Goal: Task Accomplishment & Management: Complete application form

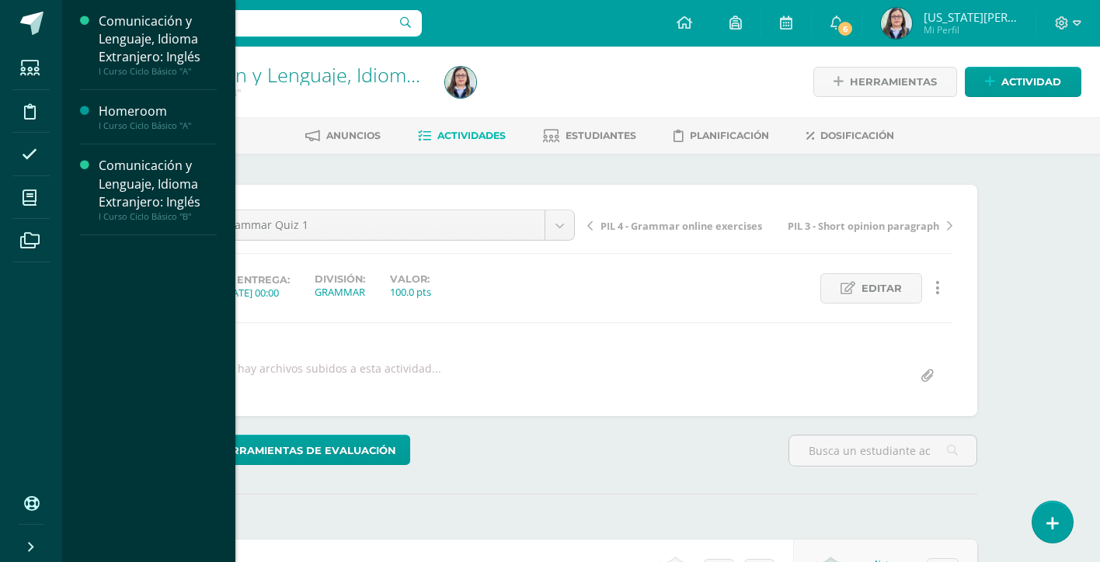
click at [637, 369] on div "No hay archivos subidos a esta actividad..." at bounding box center [581, 376] width 755 height 30
click at [556, 90] on div at bounding box center [604, 81] width 330 height 71
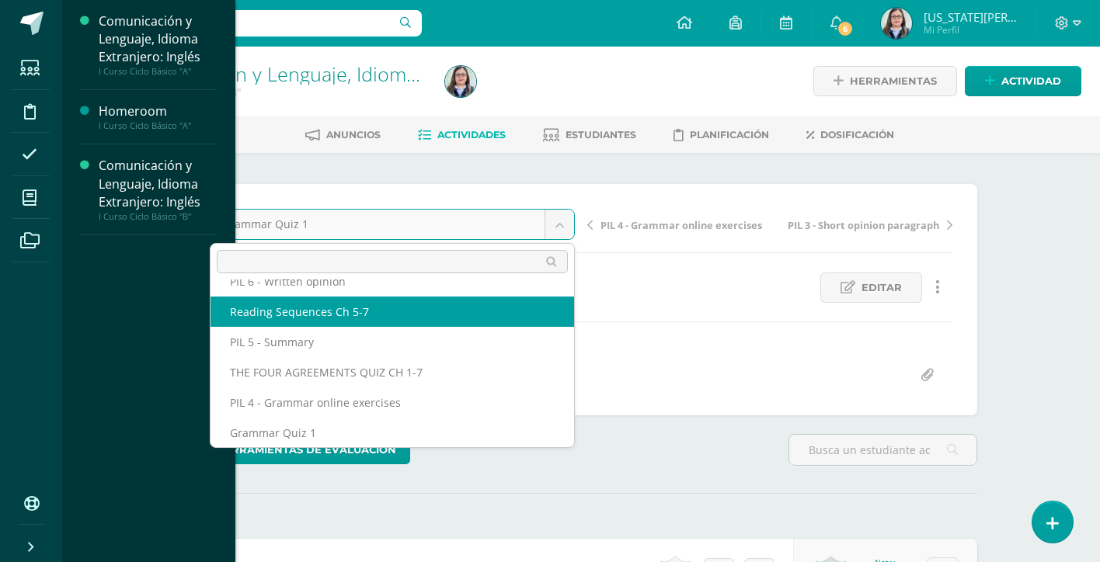
select select "/dashboard/teacher/grade-activity/264204/"
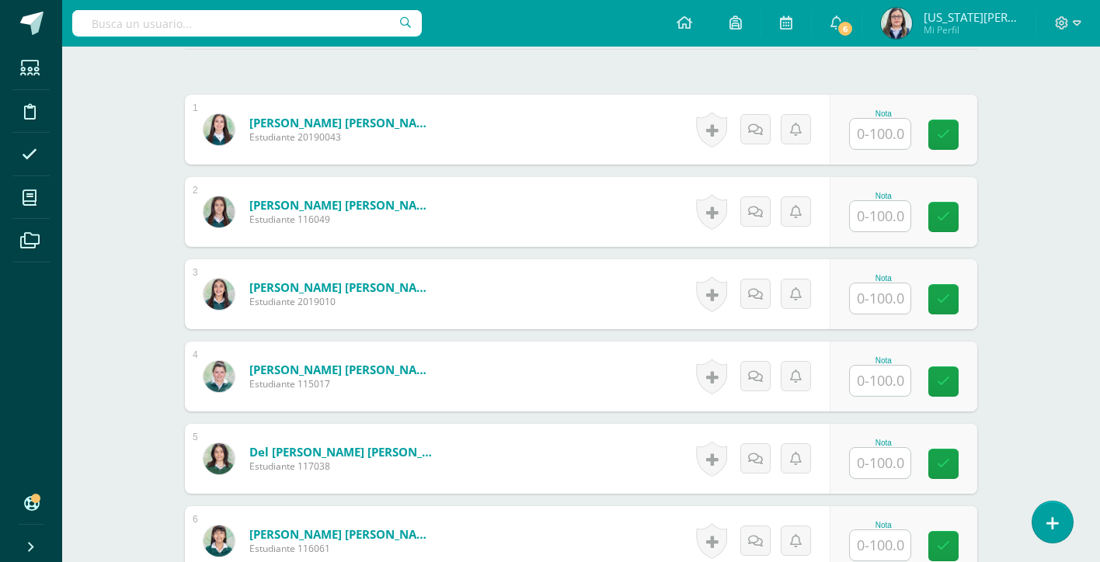
scroll to position [472, 0]
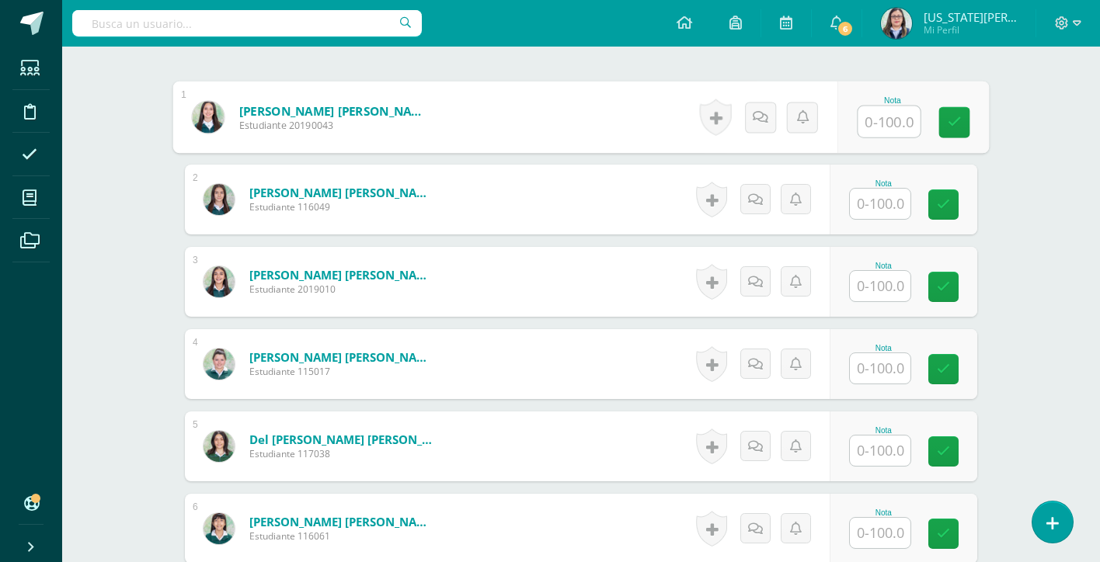
click at [884, 117] on input "text" at bounding box center [889, 121] width 62 height 31
type input "95"
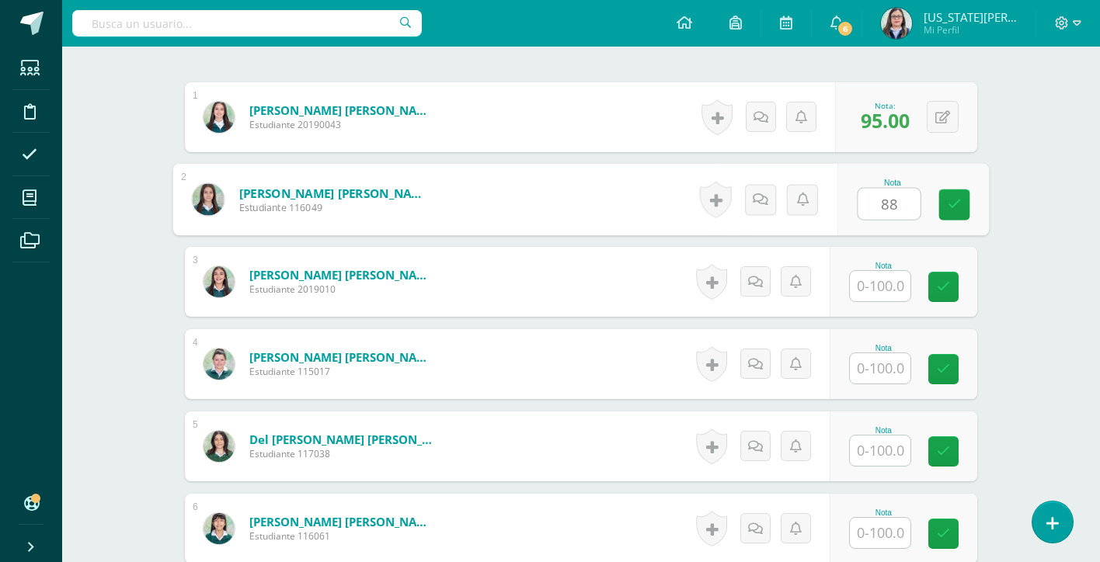
type input "88"
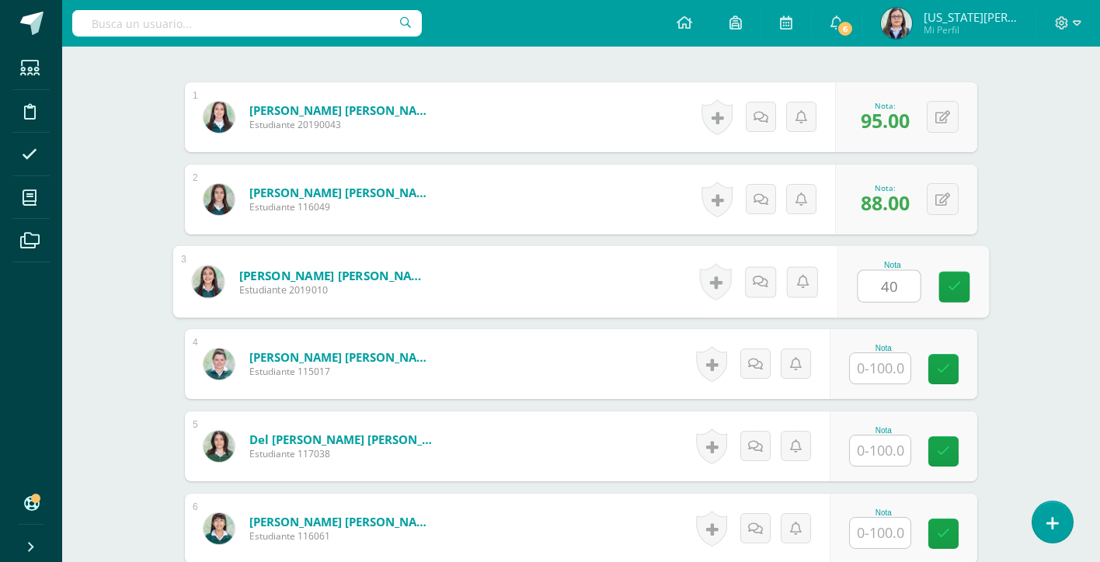
type input "40"
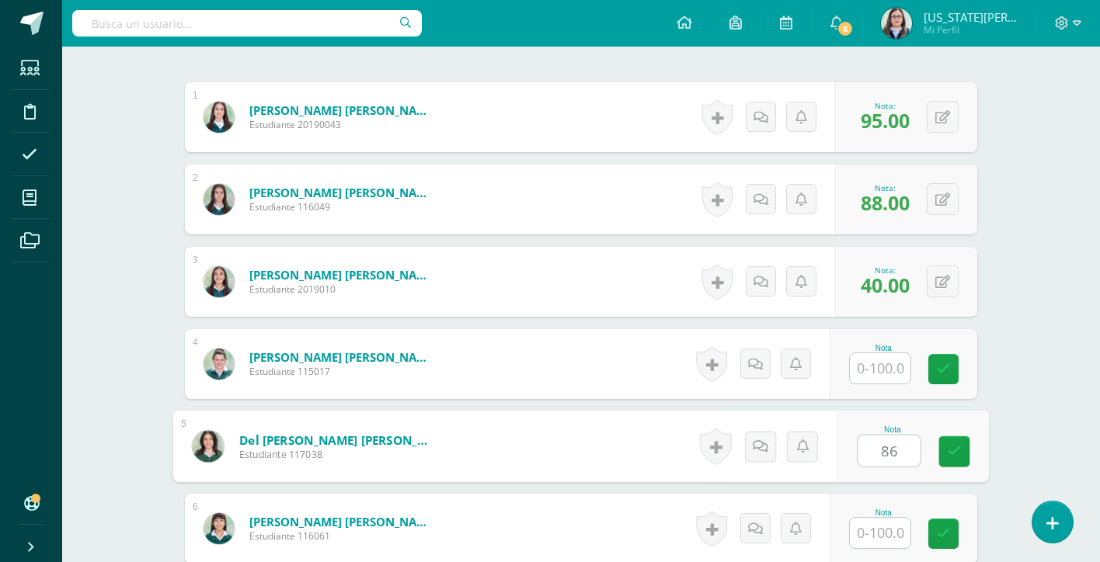
type input "86"
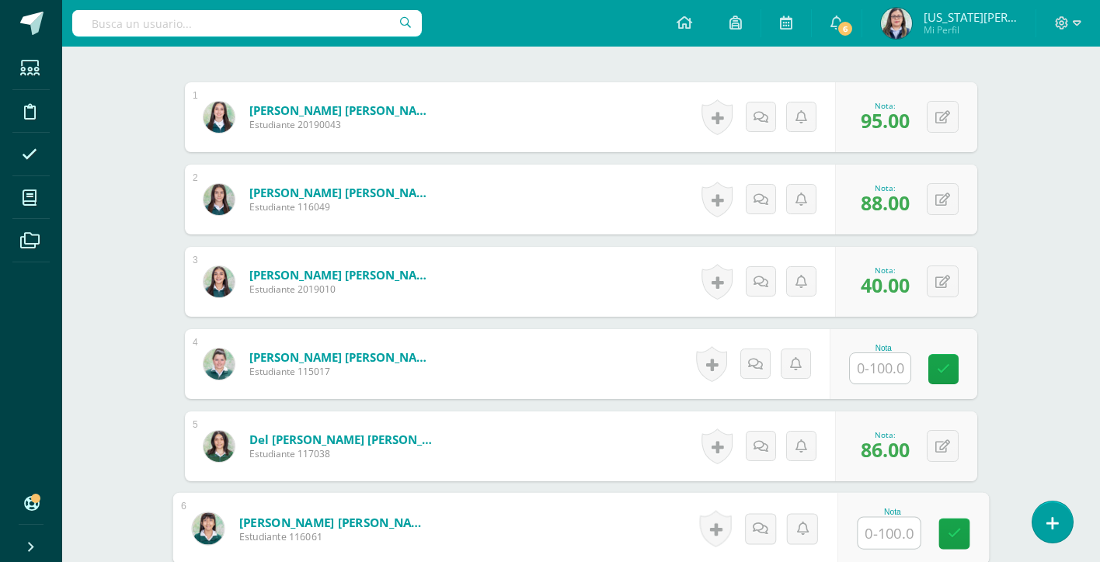
scroll to position [805, 0]
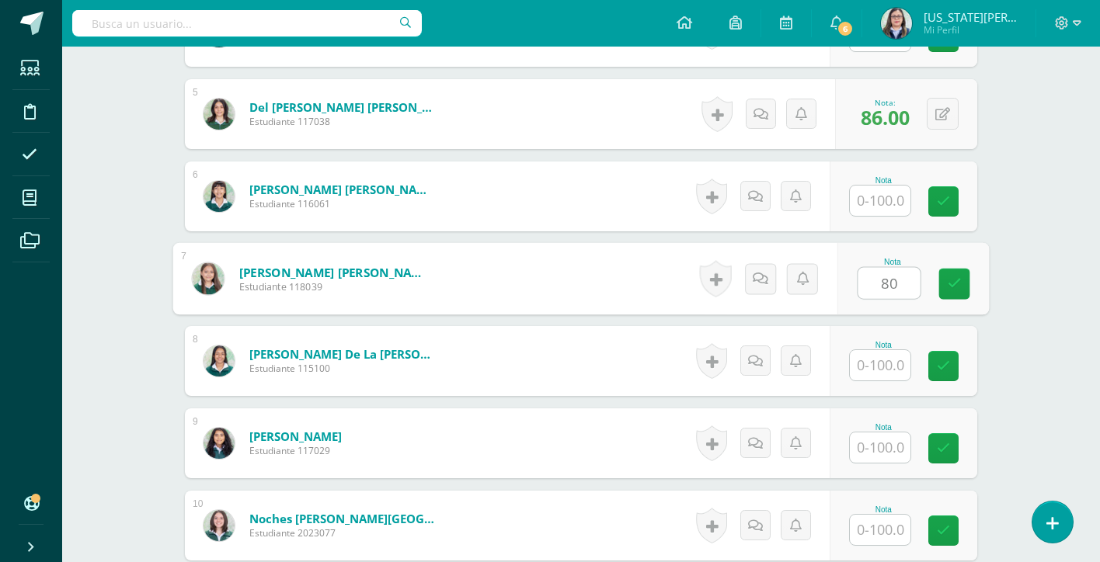
type input "80"
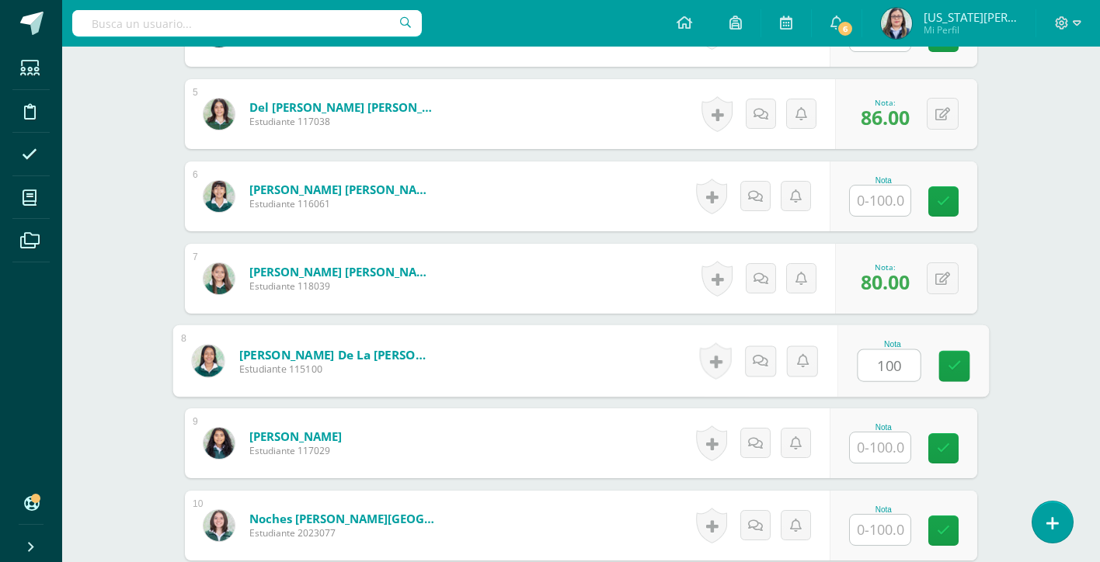
type input "100"
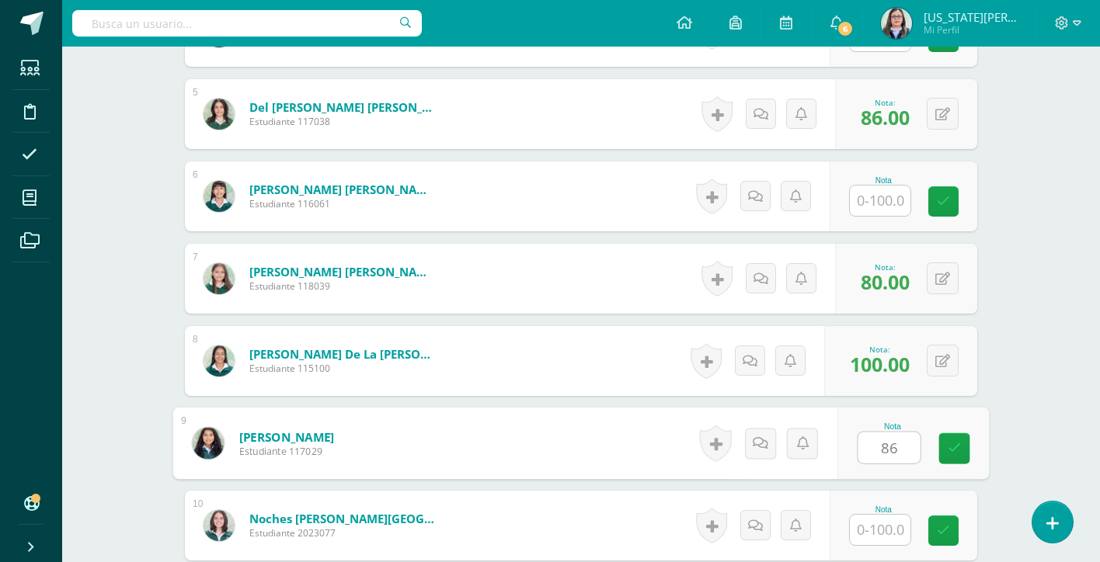
type input "86"
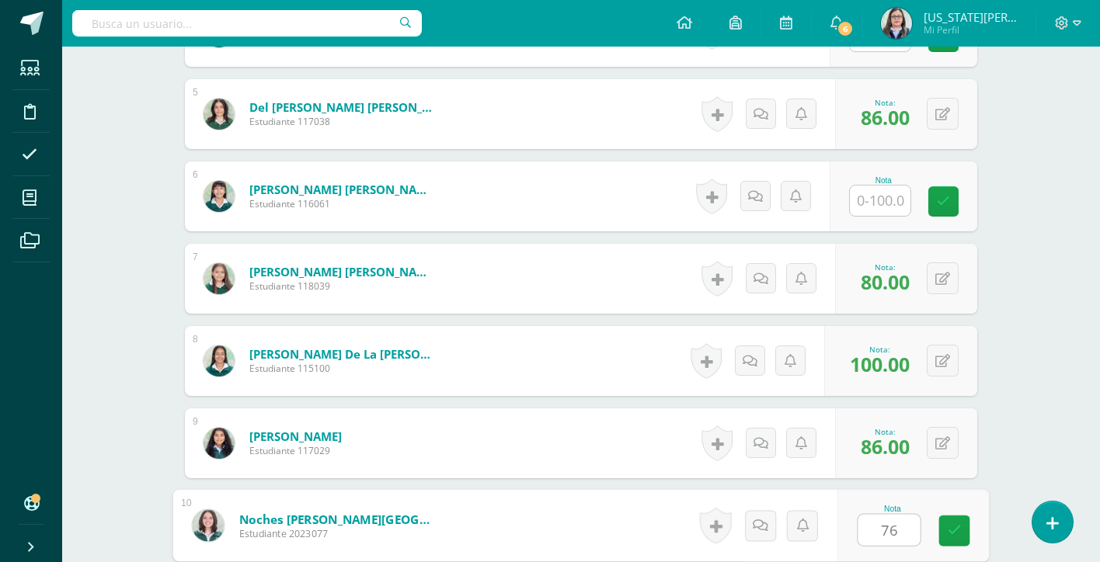
type input "76"
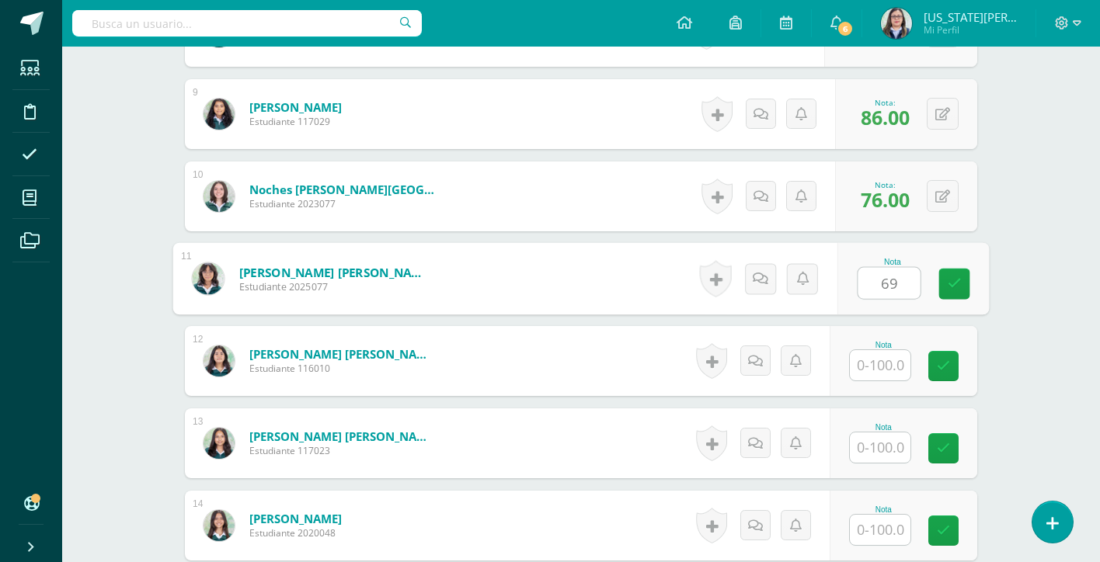
type input "69"
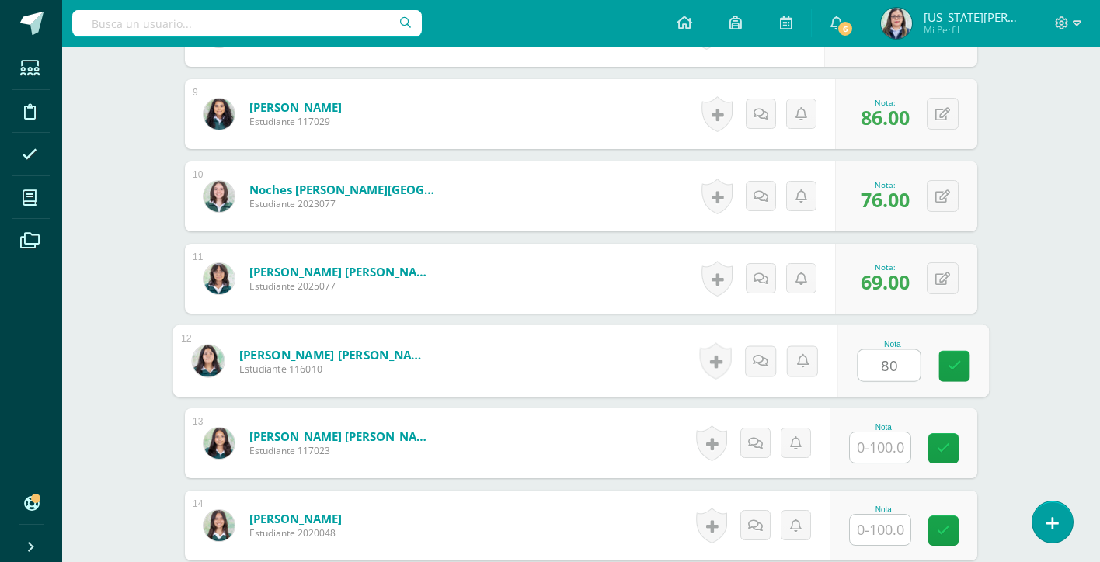
type input "80"
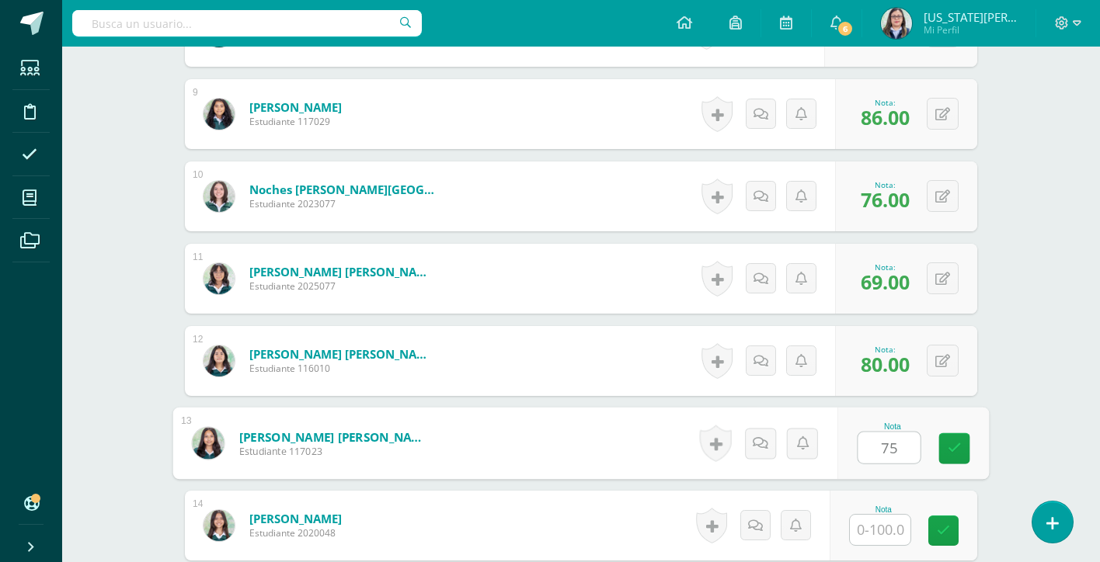
type input "75"
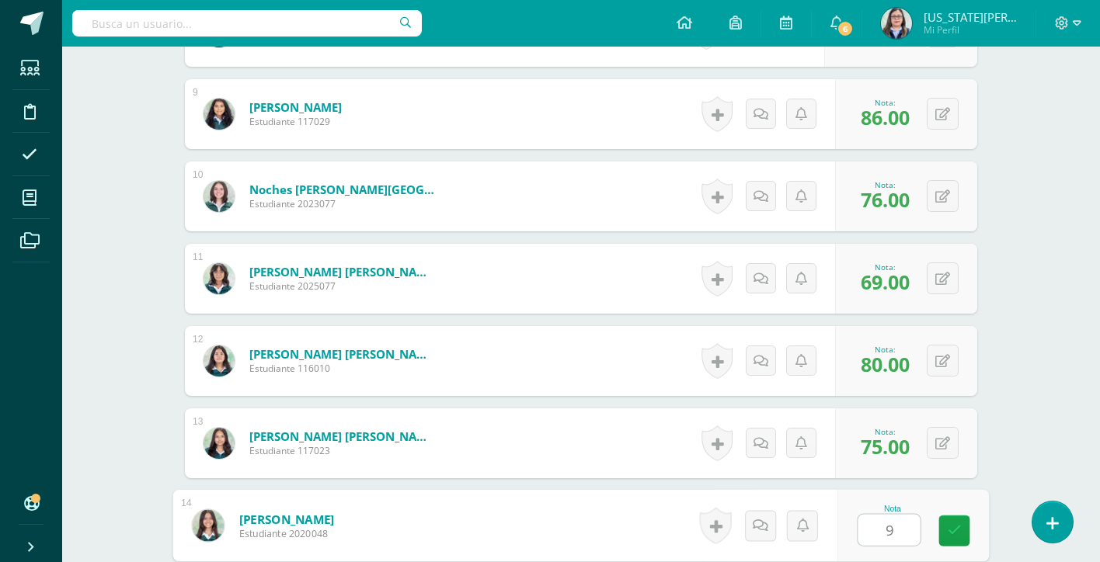
type input "98"
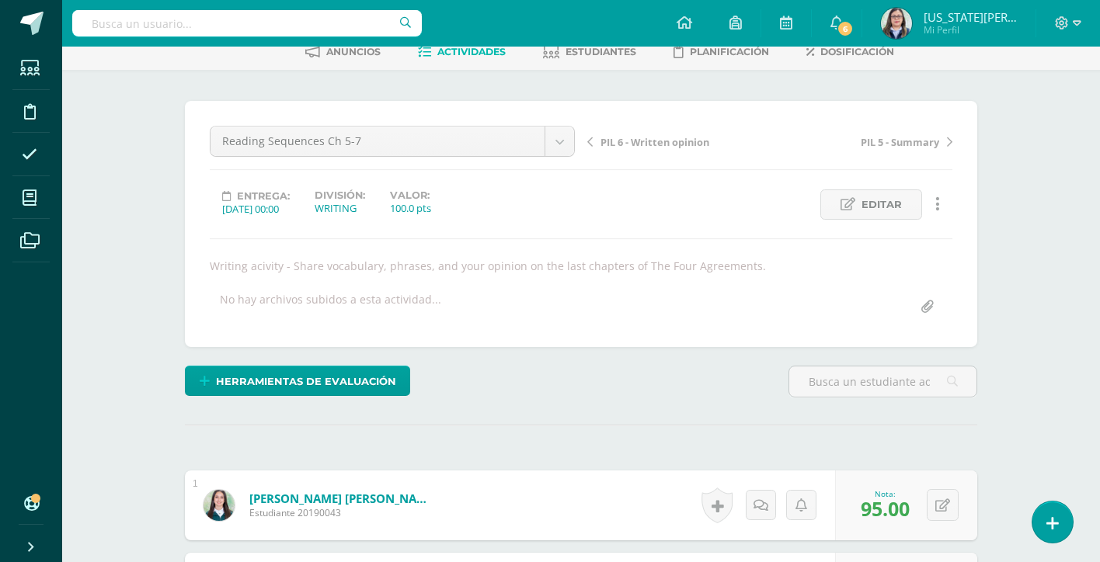
scroll to position [0, 0]
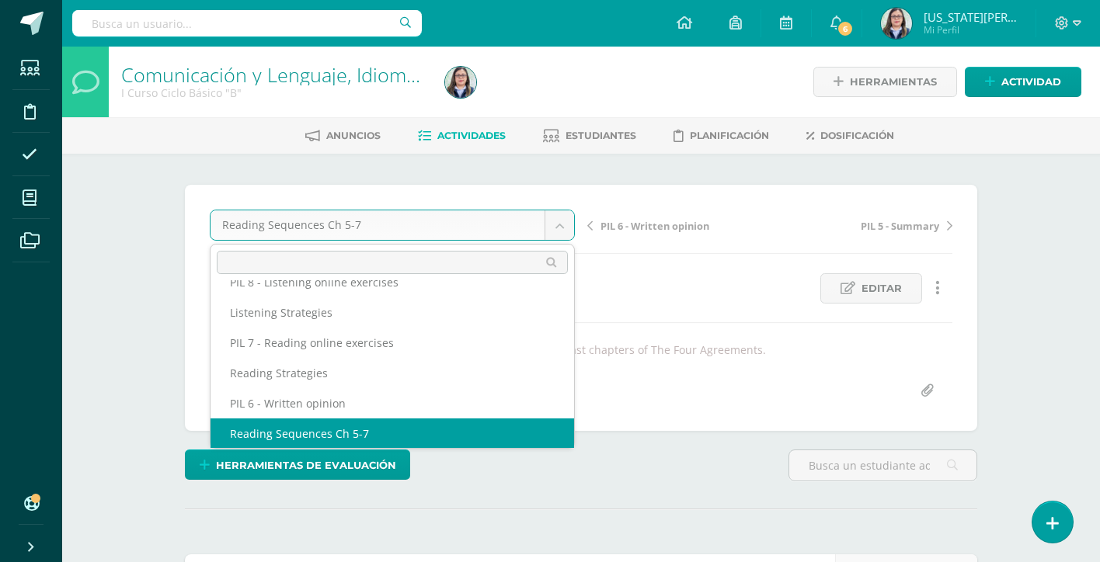
scroll to position [279, 0]
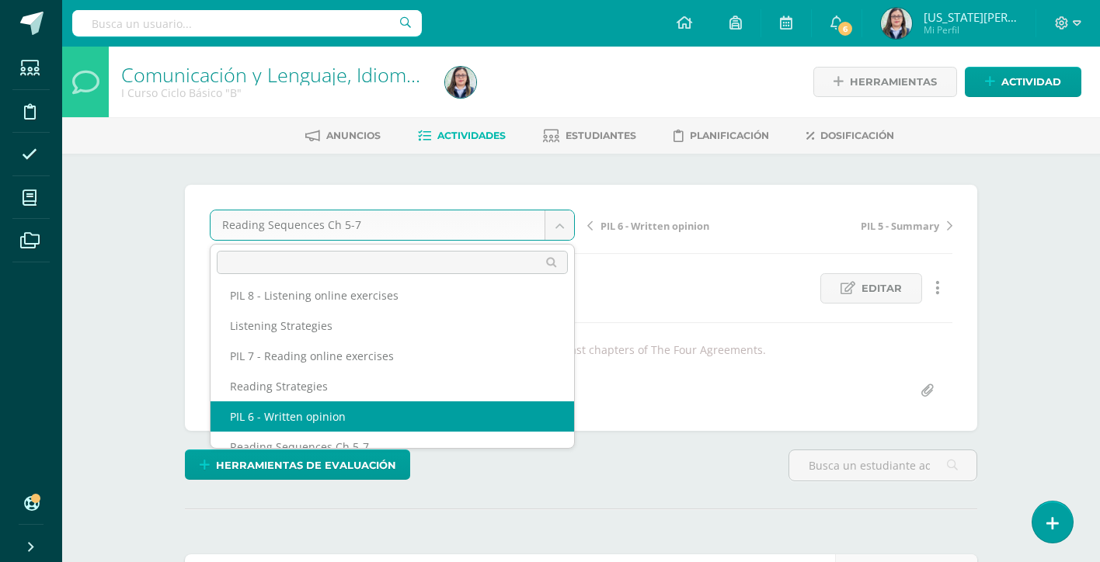
select select "/dashboard/teacher/grade-activity/264205/"
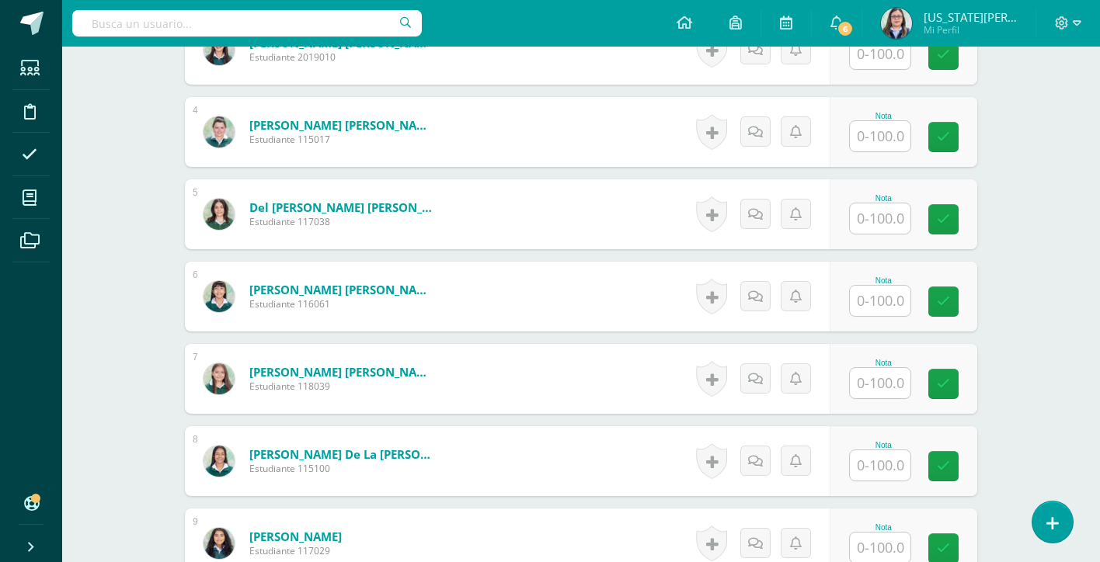
scroll to position [722, 0]
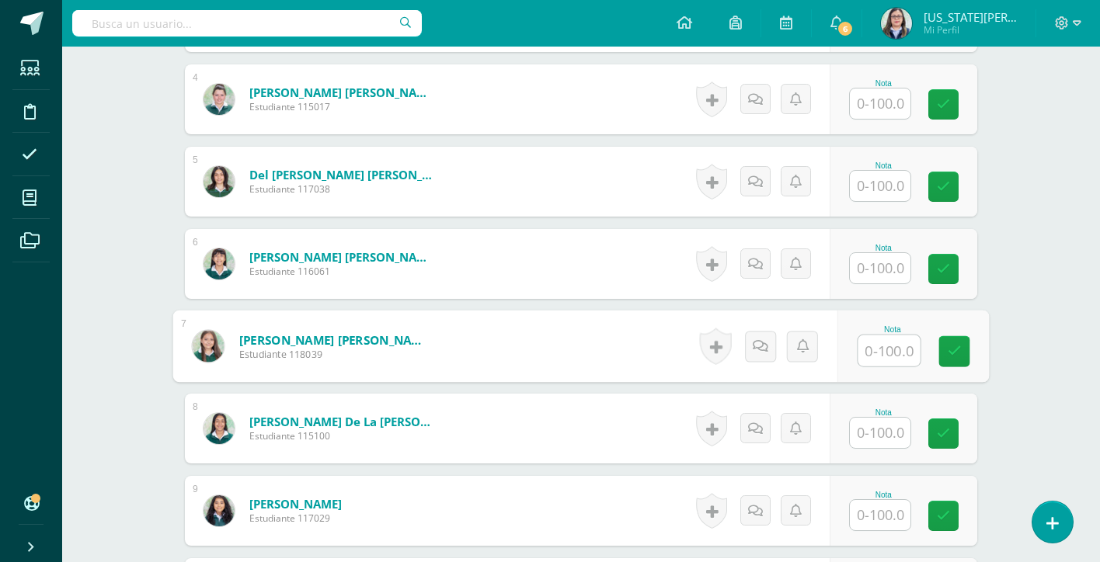
click at [892, 347] on input "text" at bounding box center [889, 351] width 62 height 31
type input "100"
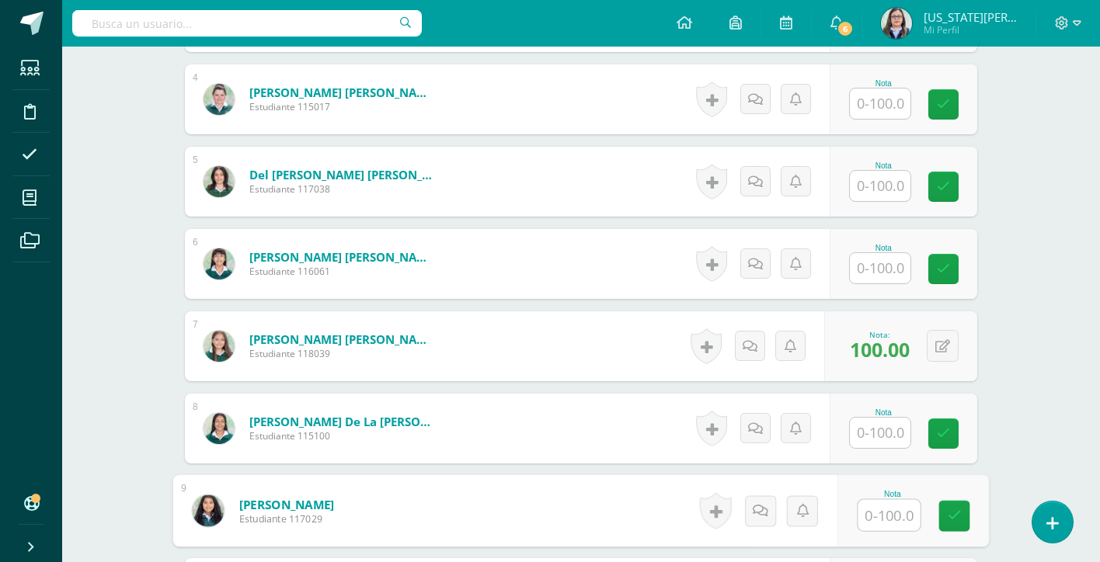
scroll to position [1038, 0]
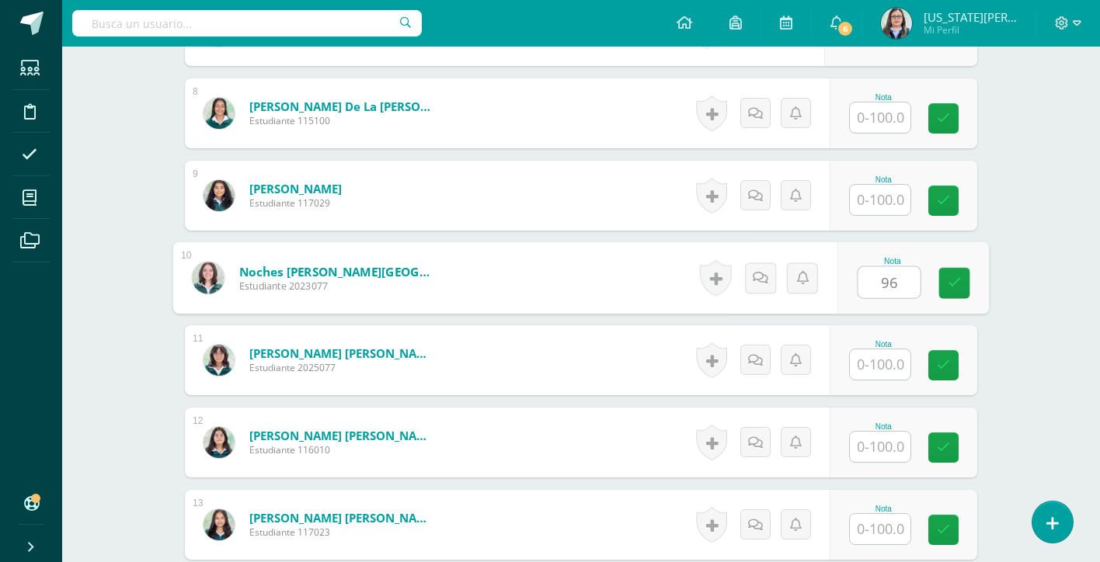
type input "96"
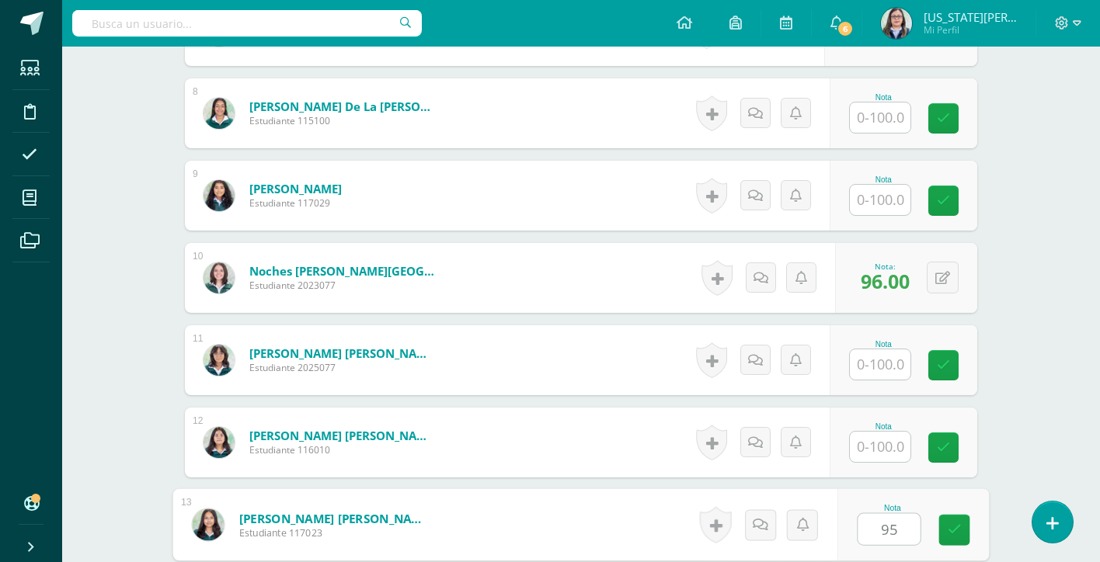
type input "95"
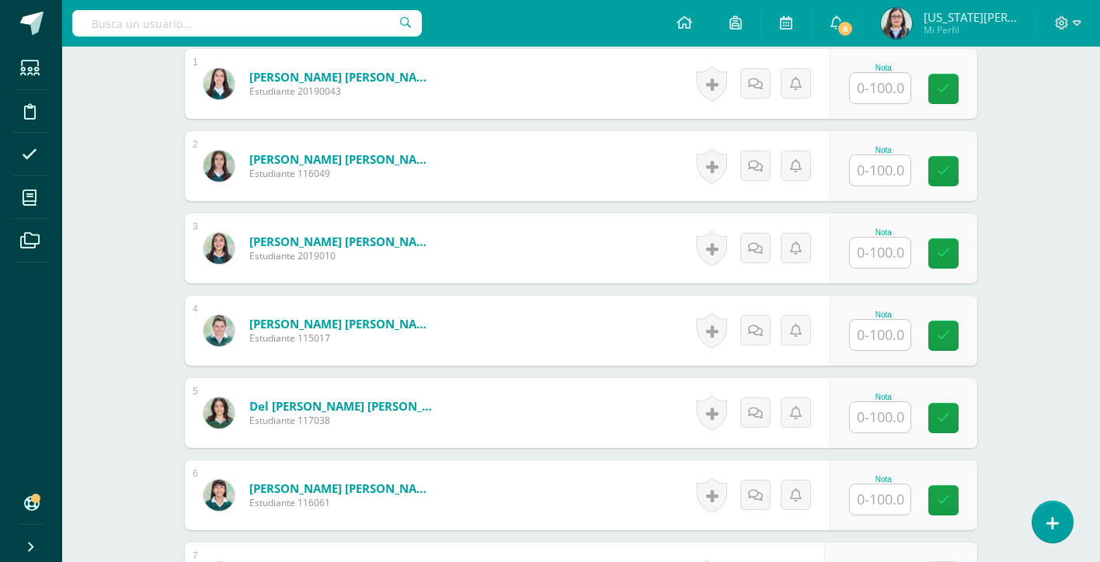
scroll to position [0, 0]
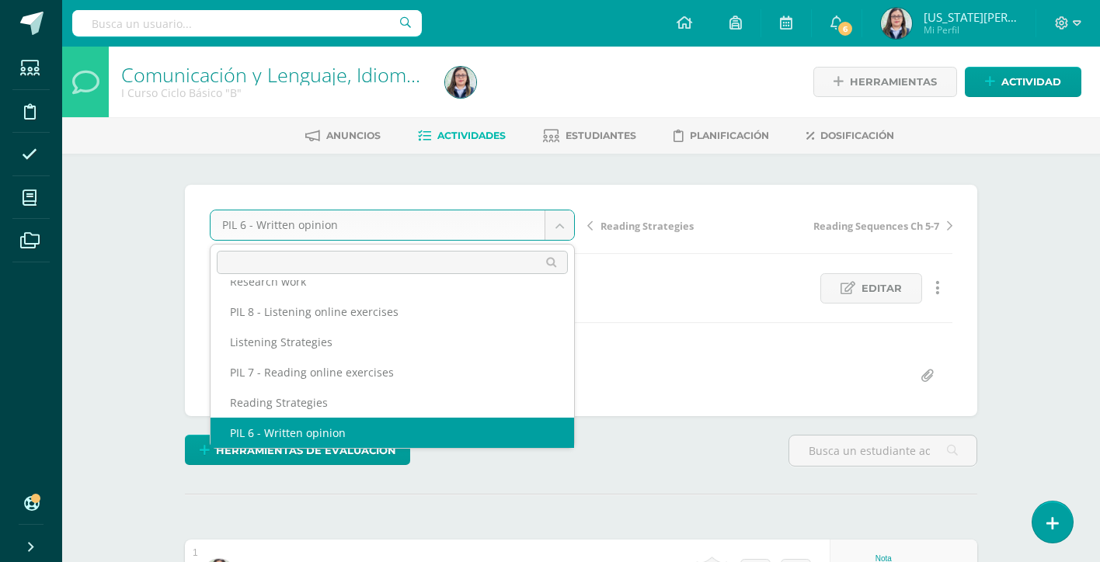
scroll to position [249, 0]
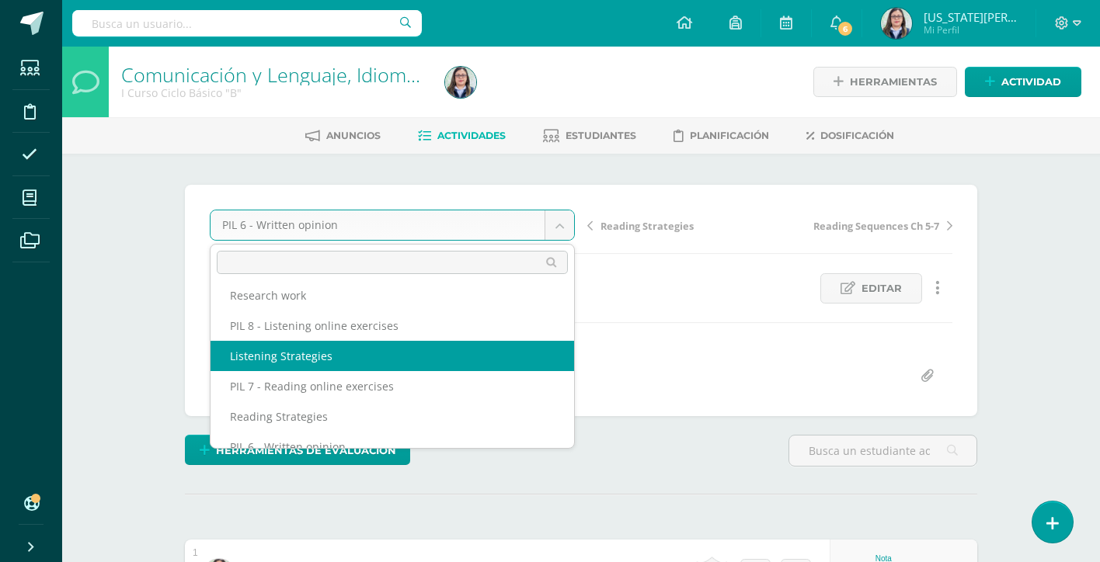
select select "/dashboard/teacher/grade-activity/264199/"
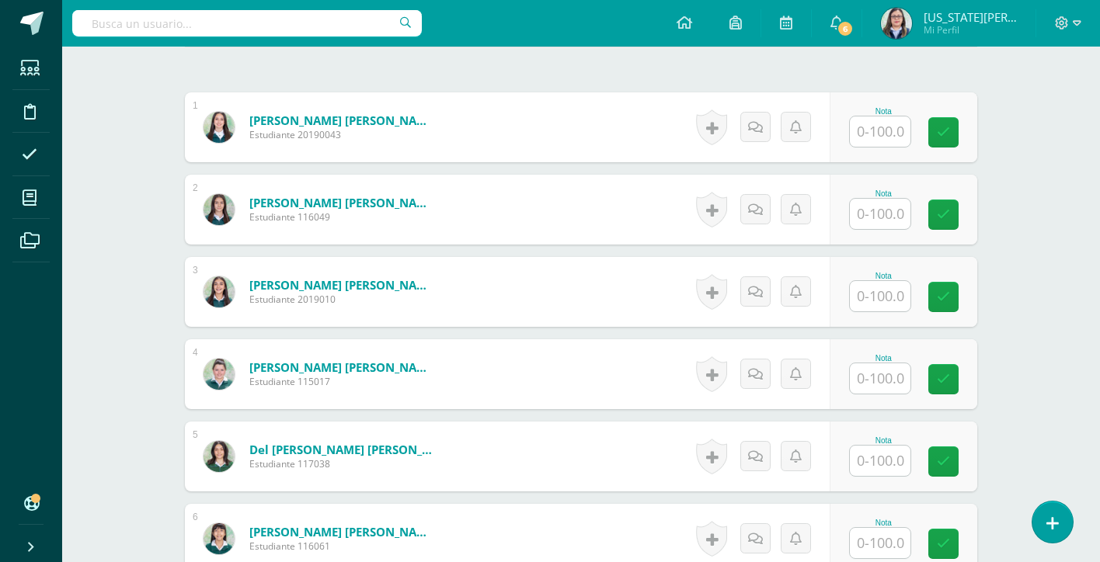
scroll to position [454, 0]
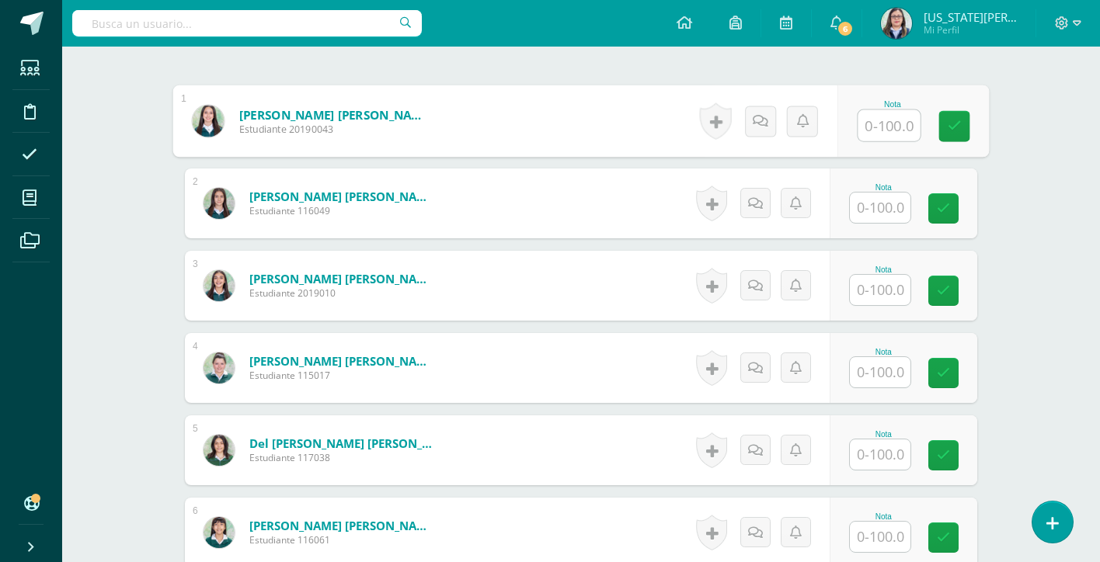
click at [883, 133] on input "text" at bounding box center [889, 125] width 62 height 31
type input "80"
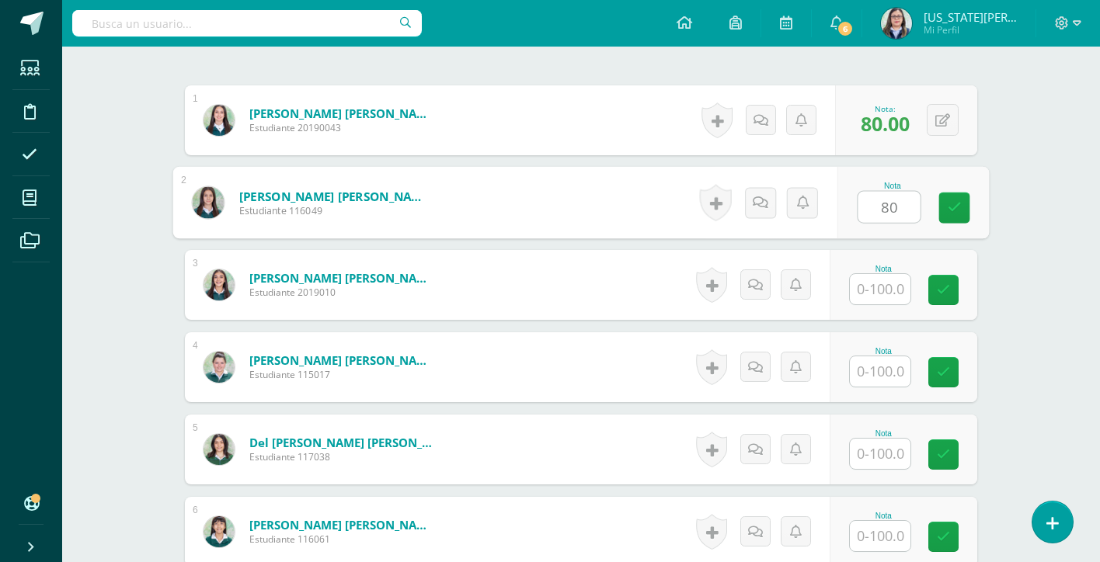
type input "80"
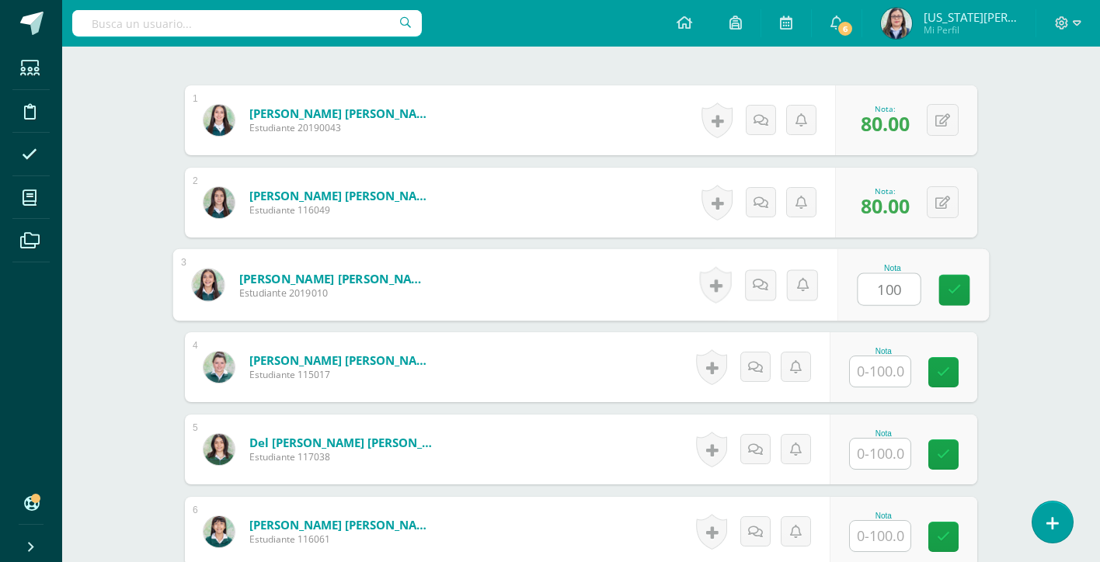
type input "100"
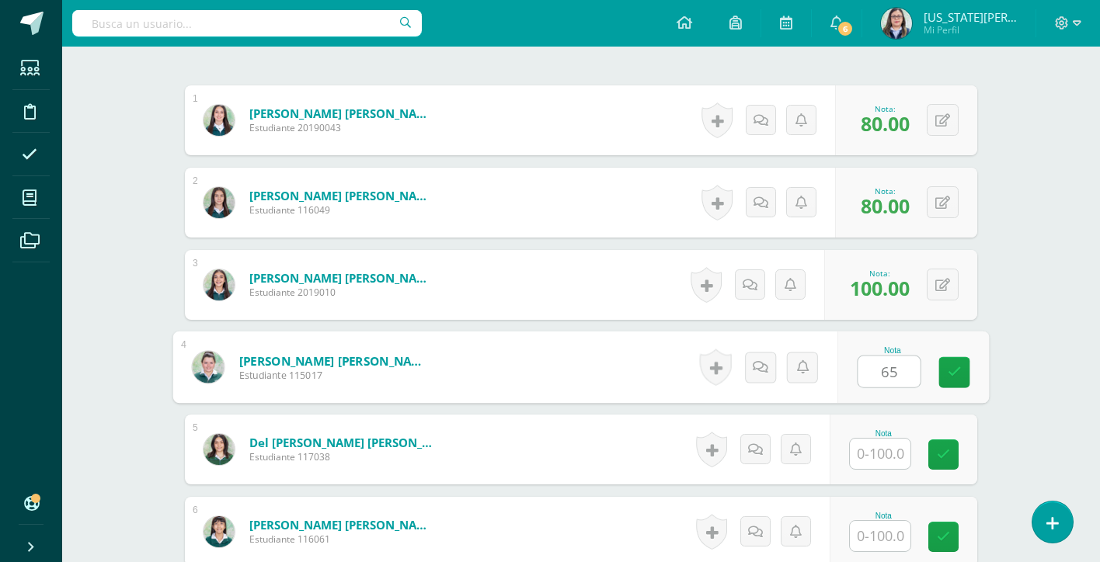
type input "65"
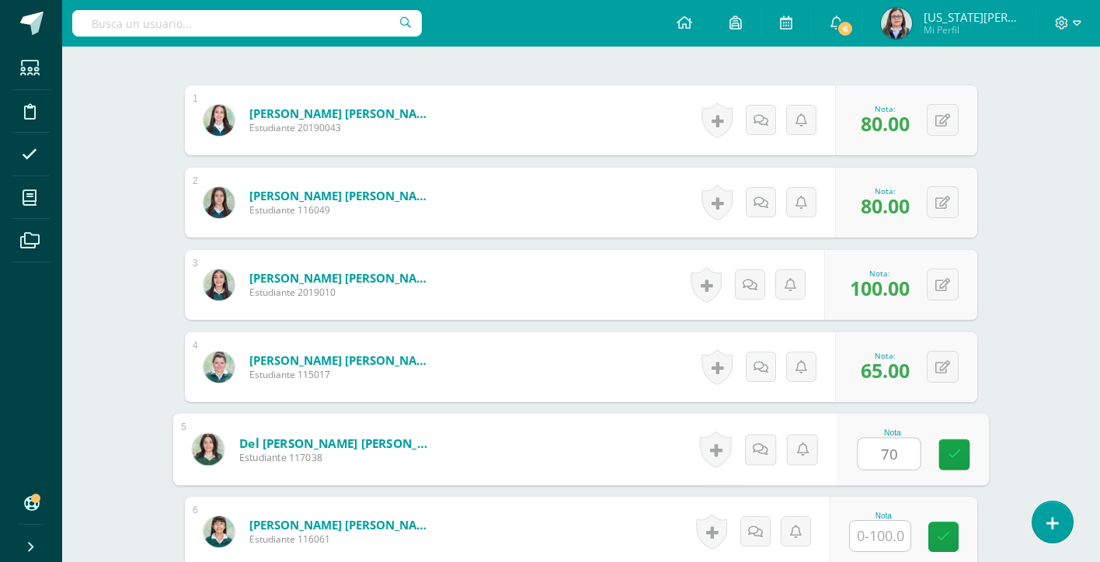
type input "70"
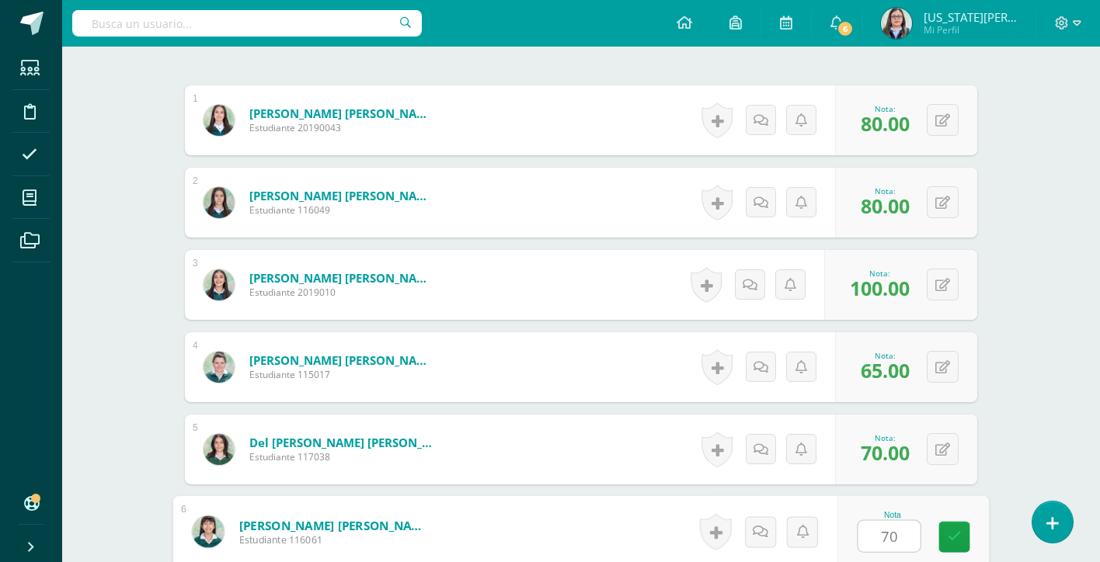
type input "70"
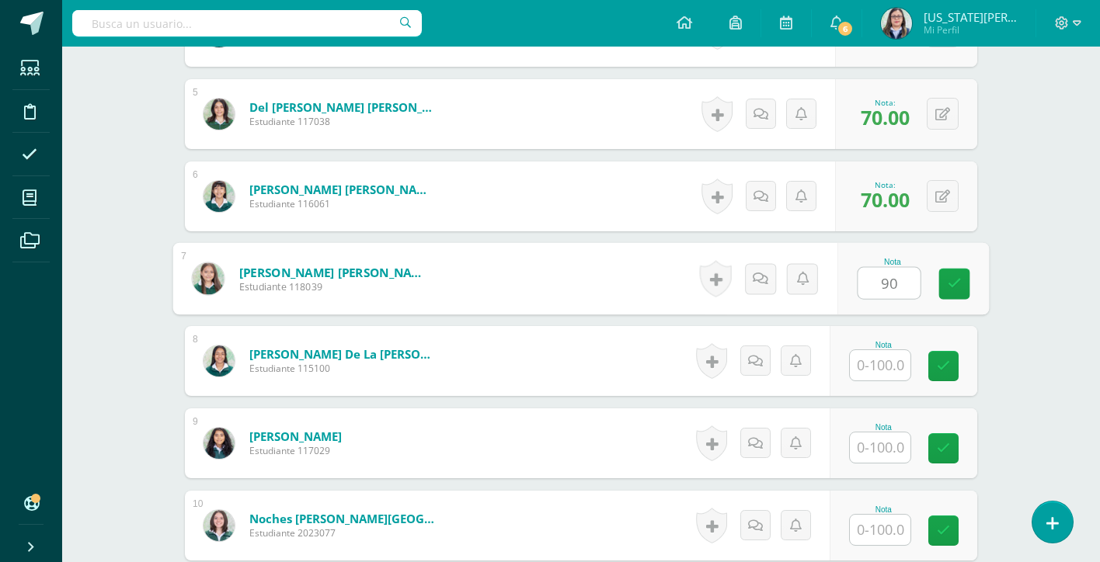
type input "90"
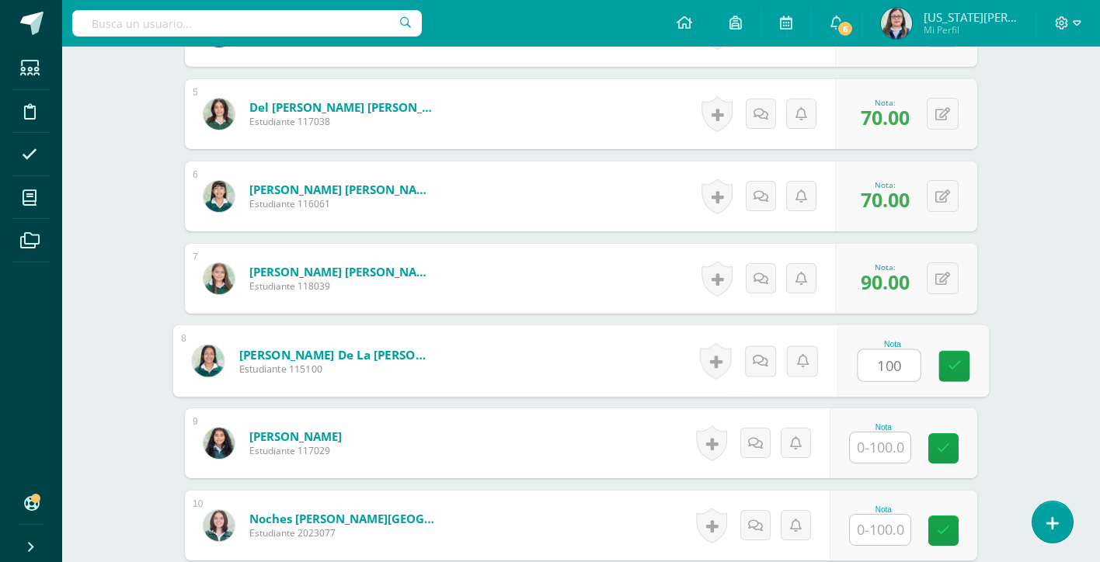
type input "100"
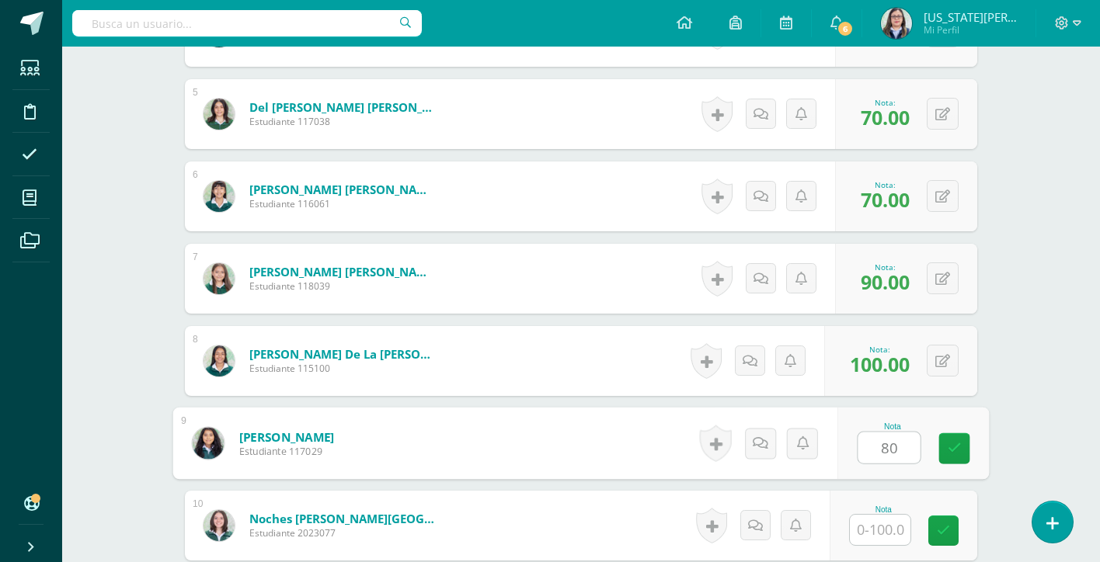
type input "80"
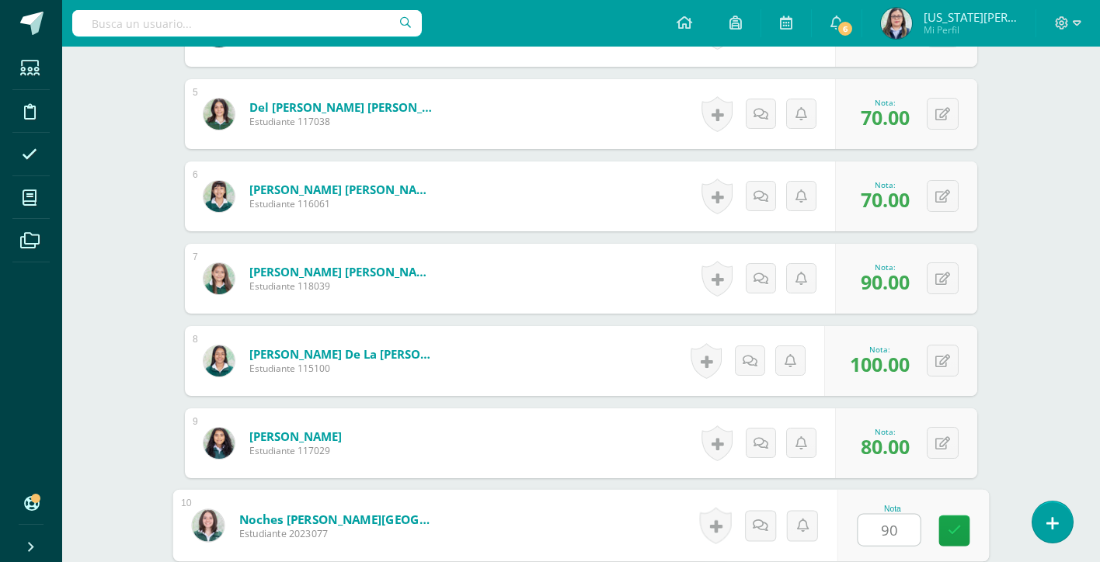
type input "90"
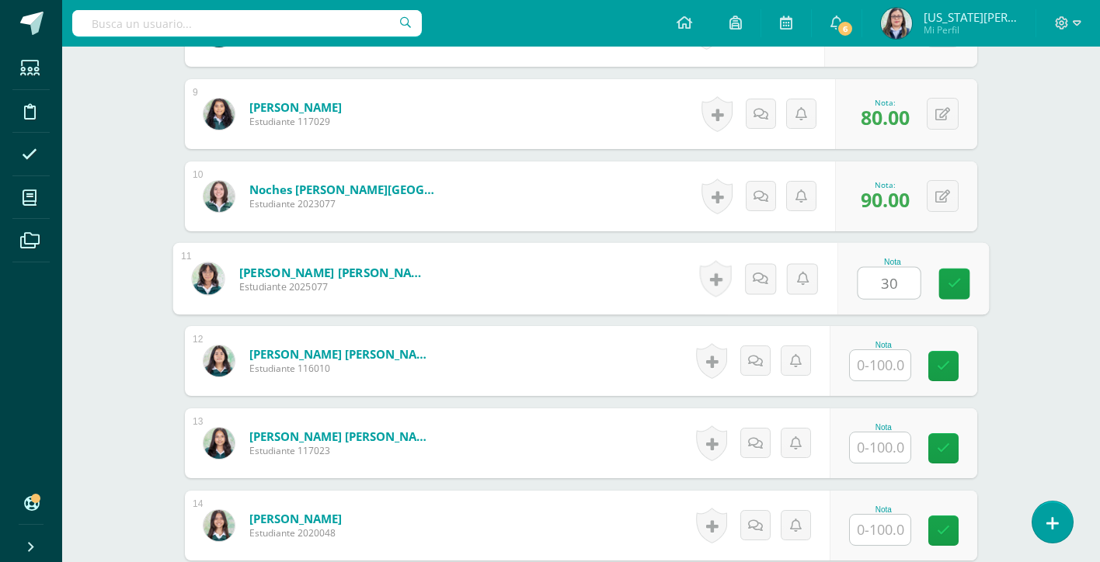
type input "30"
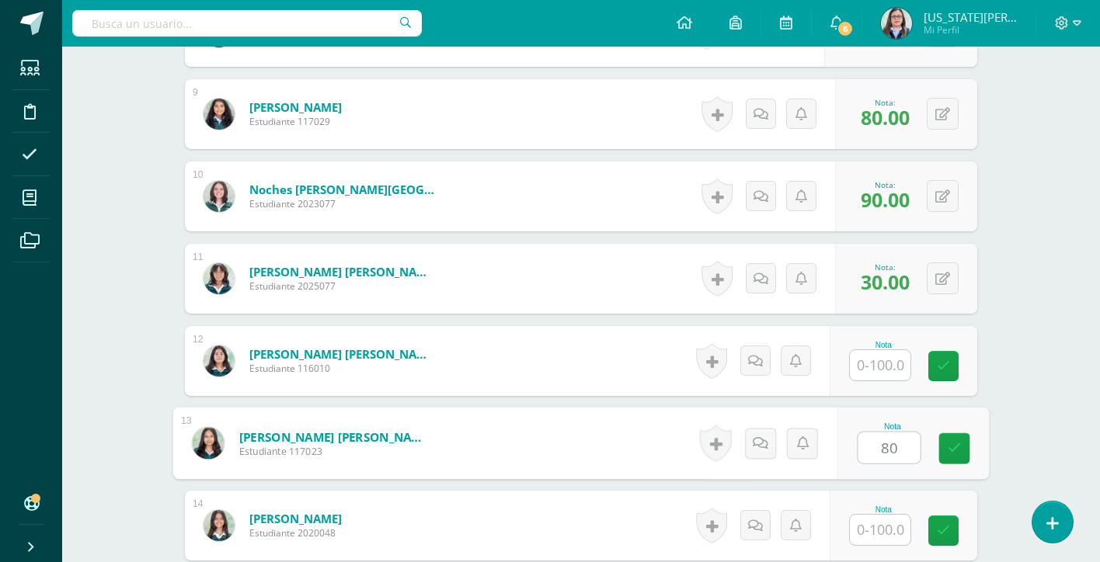
type input "80"
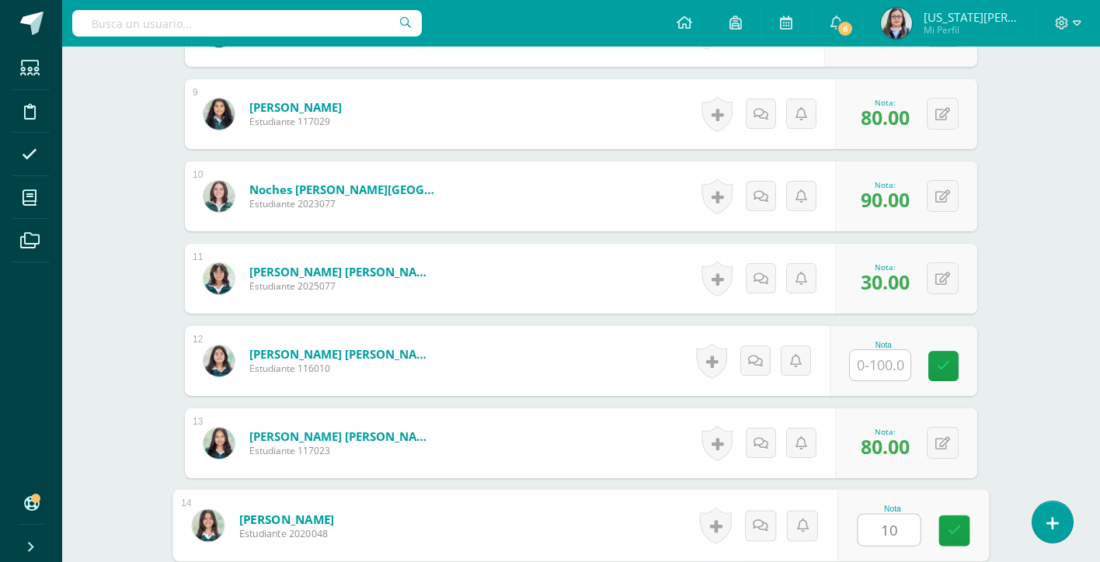
type input "100"
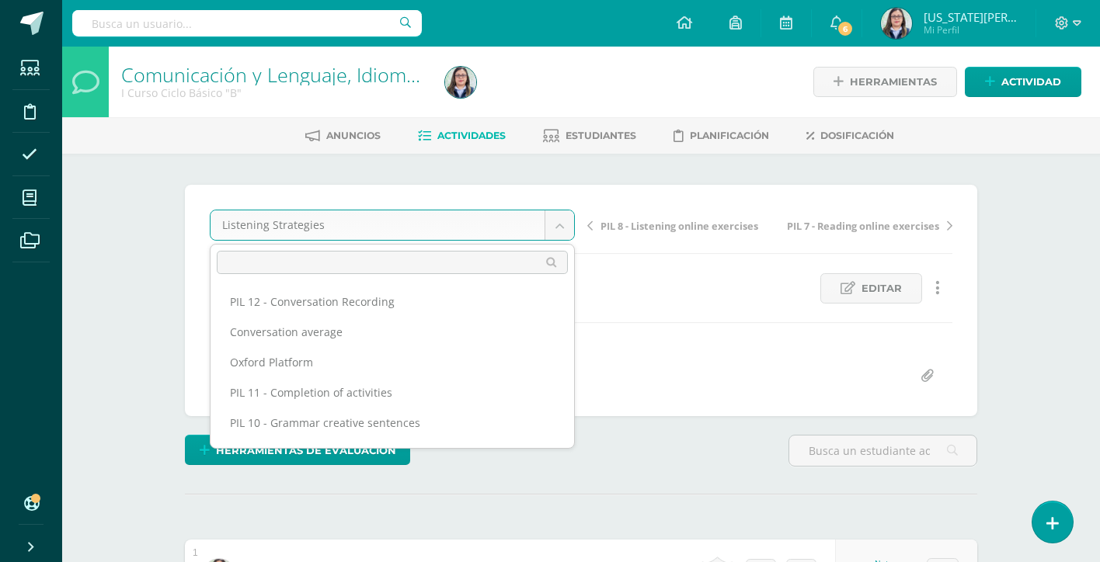
scroll to position [171, 0]
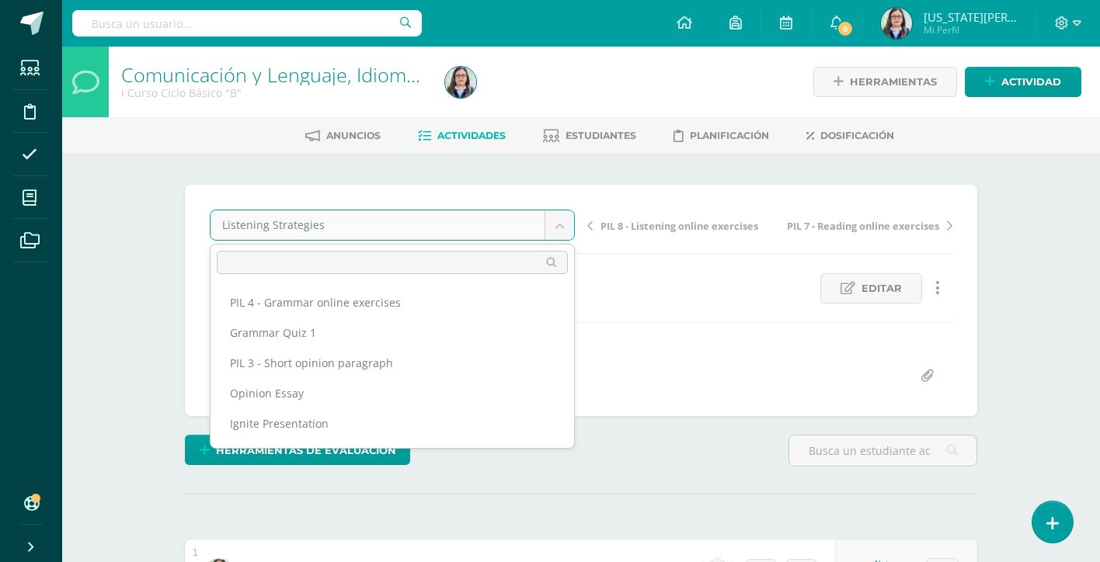
scroll to position [632, 0]
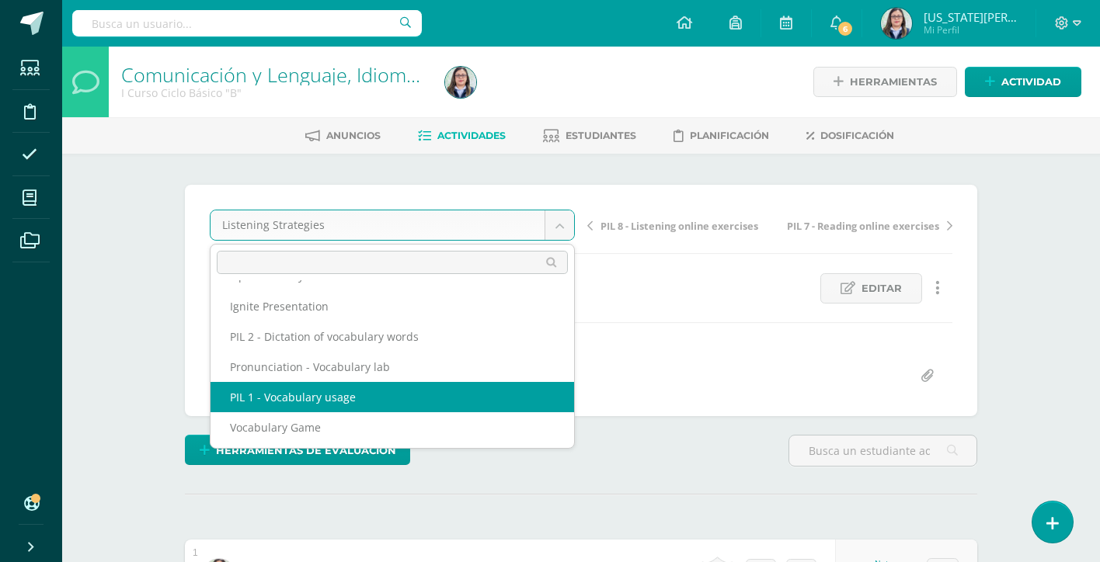
select select "/dashboard/teacher/grade-activity/264211/"
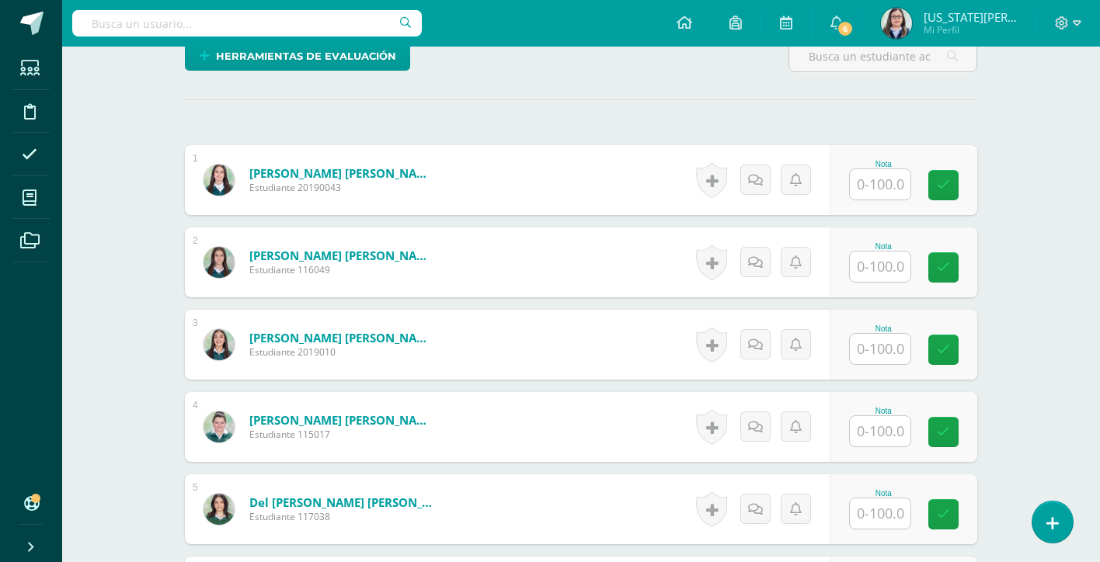
scroll to position [399, 0]
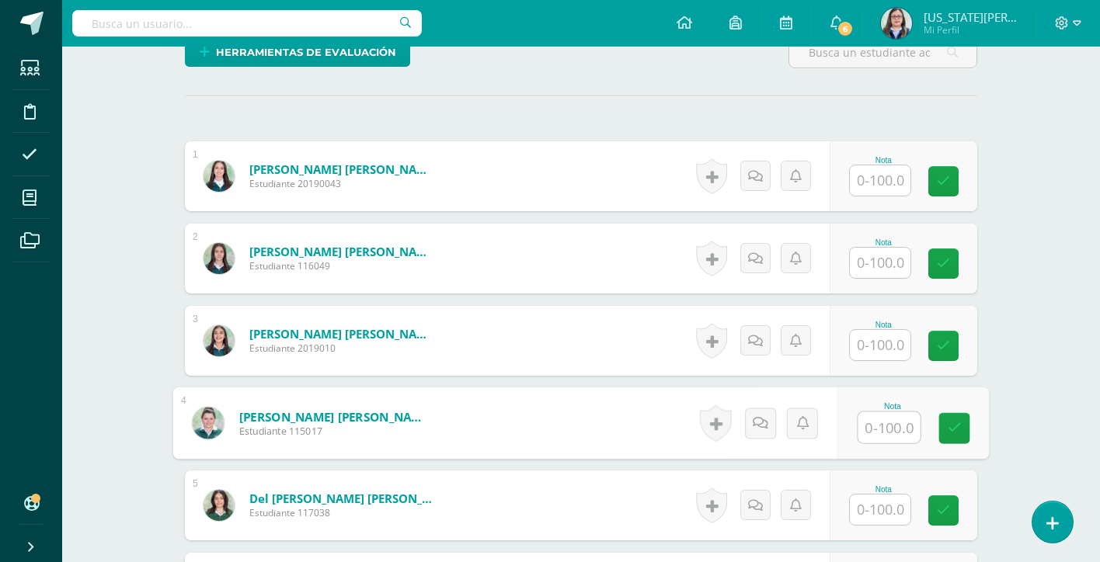
click at [876, 419] on input "text" at bounding box center [889, 428] width 62 height 31
type input "92"
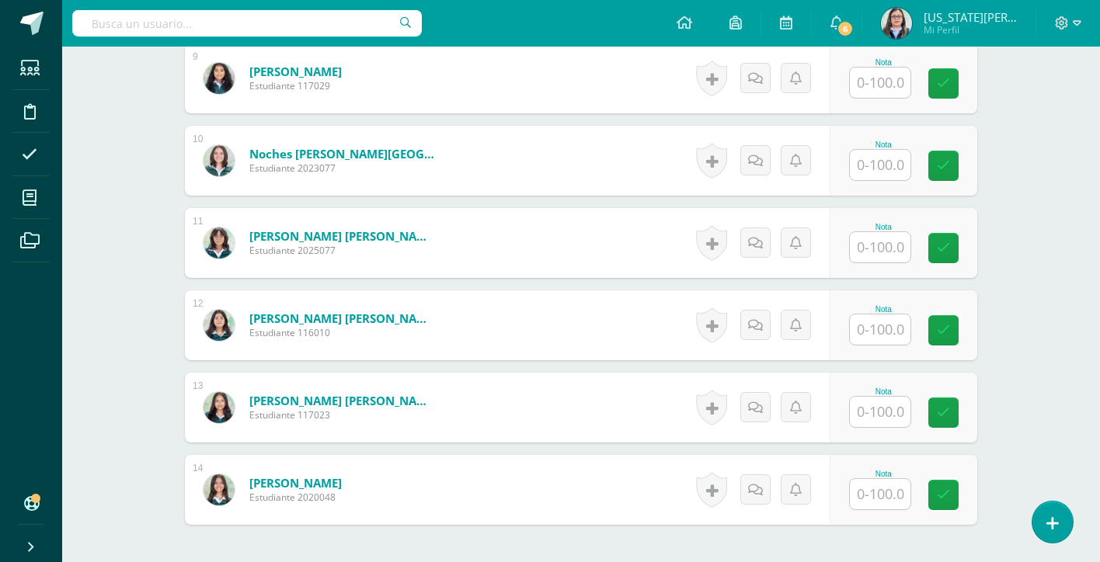
scroll to position [1168, 0]
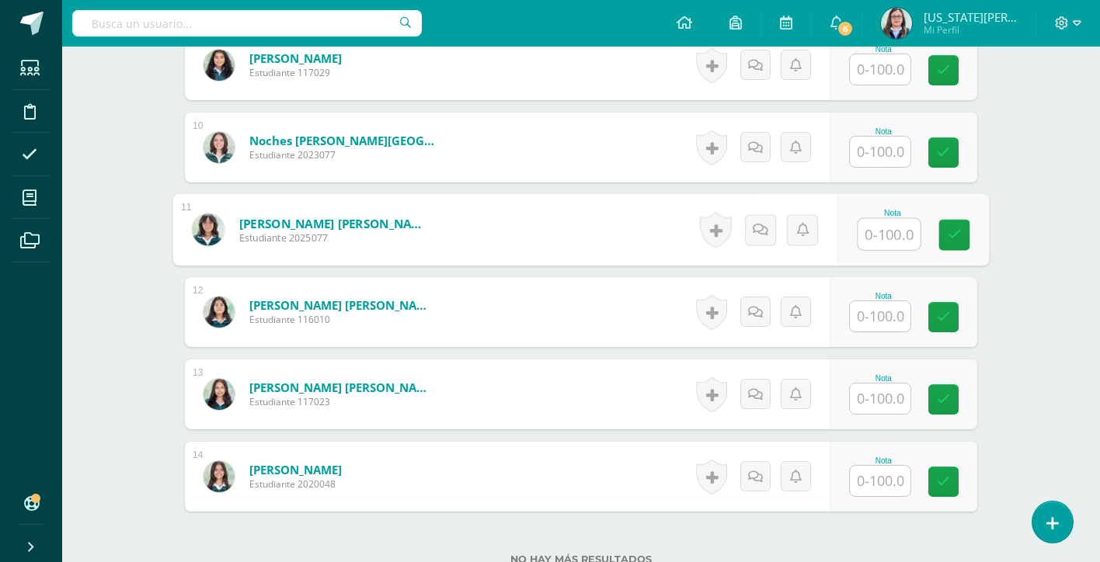
click at [893, 232] on input "text" at bounding box center [889, 234] width 62 height 31
type input "100"
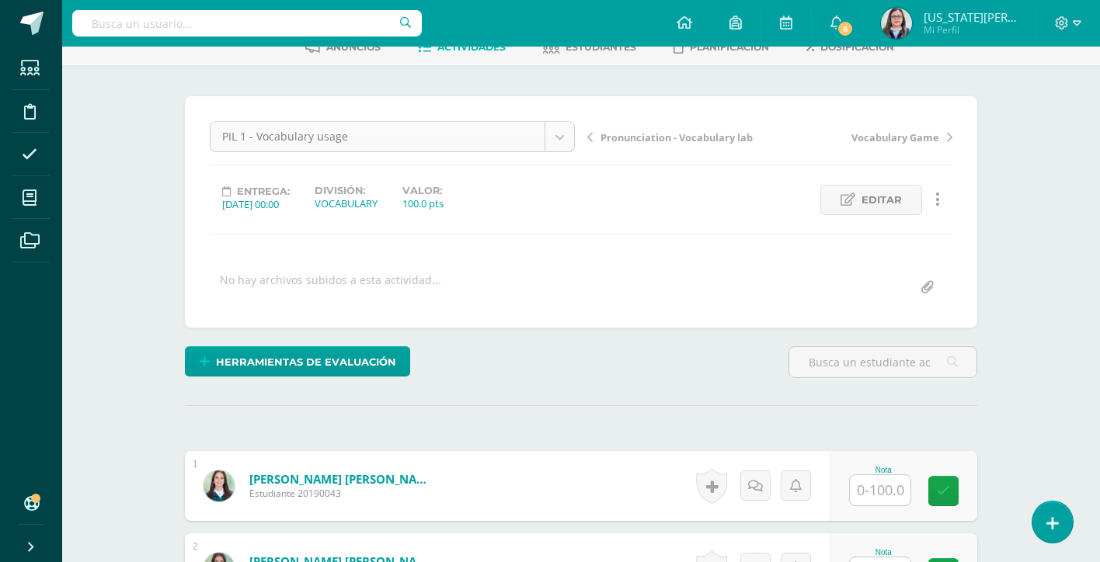
scroll to position [596, 0]
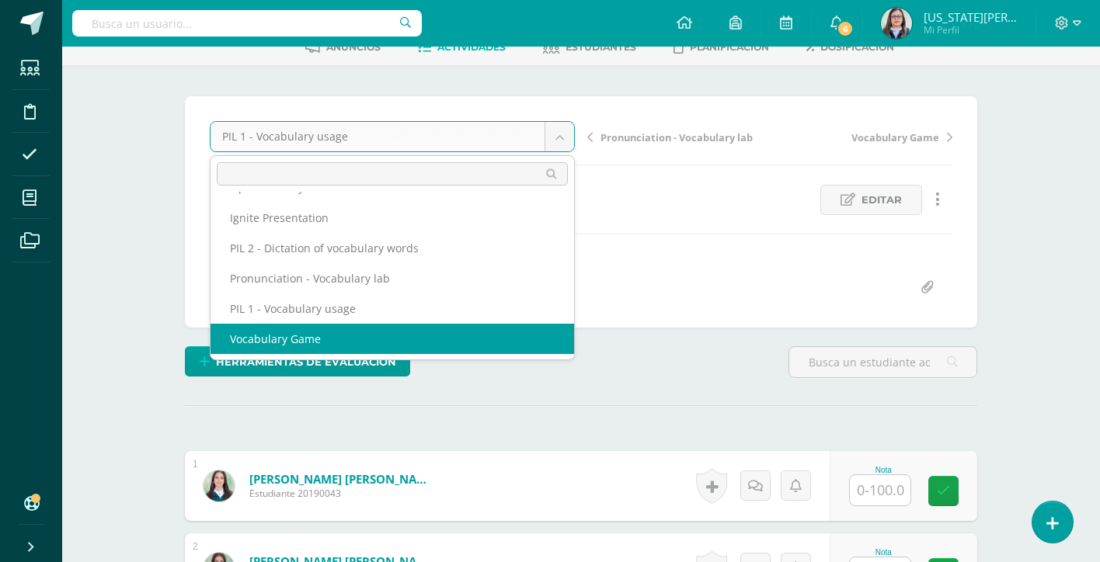
select select "/dashboard/teacher/grade-activity/264210/"
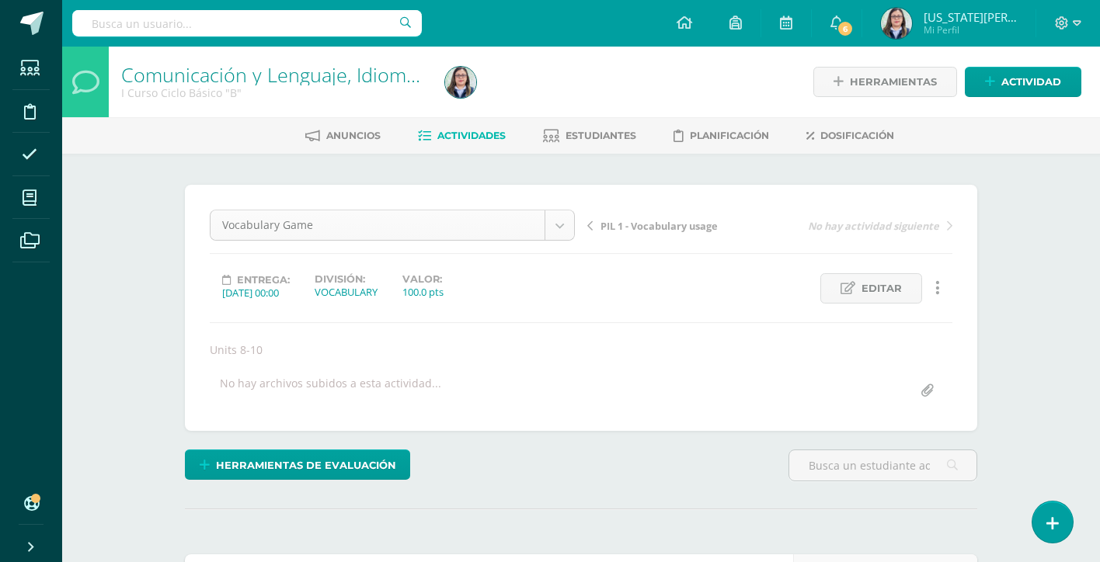
scroll to position [626, 0]
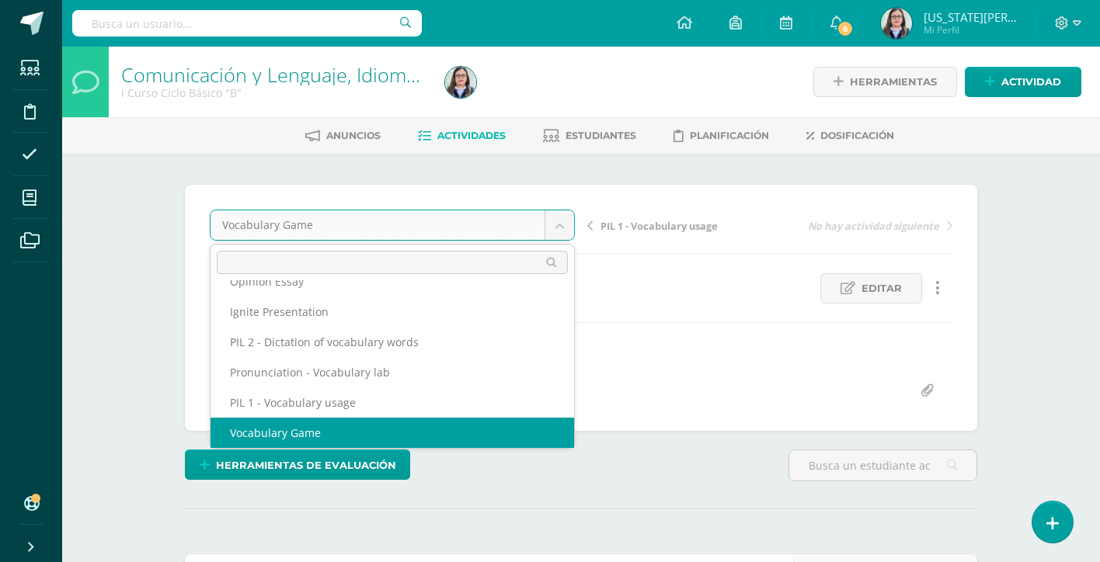
scroll to position [612, 0]
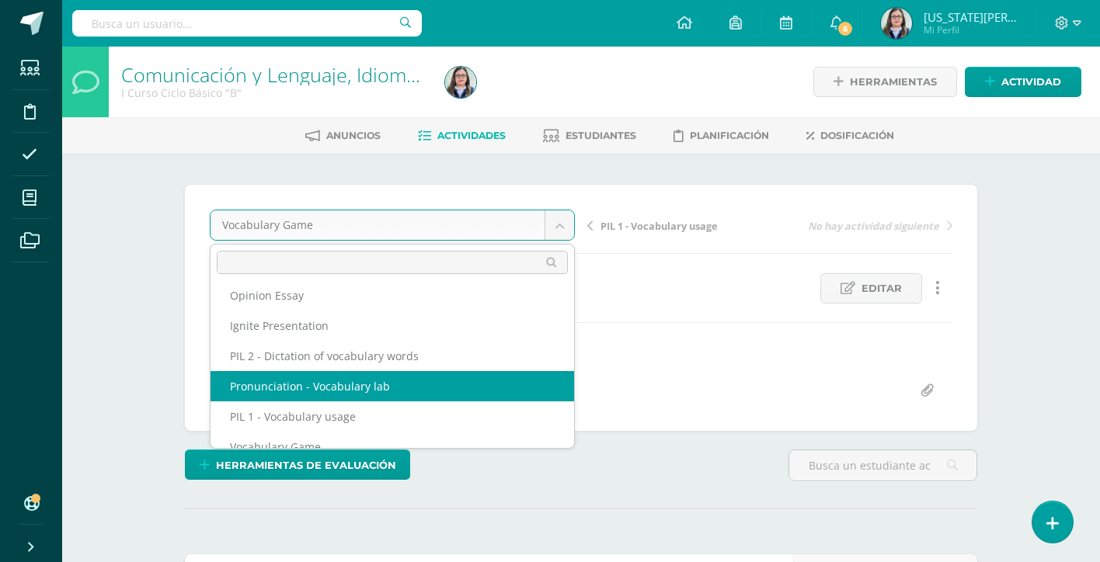
select select "/dashboard/teacher/grade-activity/264212/"
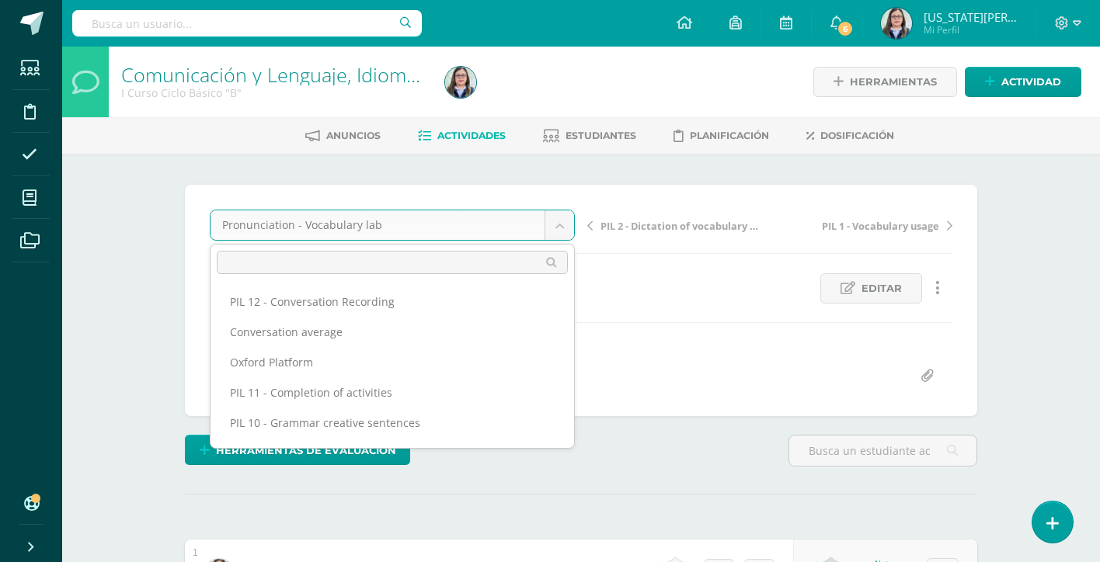
scroll to position [566, 0]
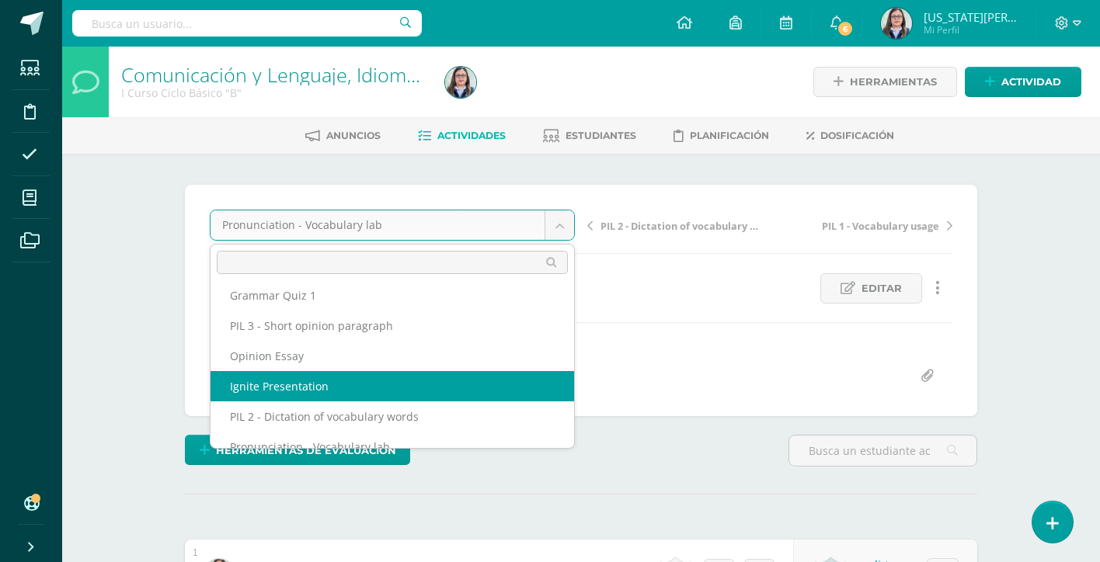
select select "/dashboard/teacher/grade-activity/264191/"
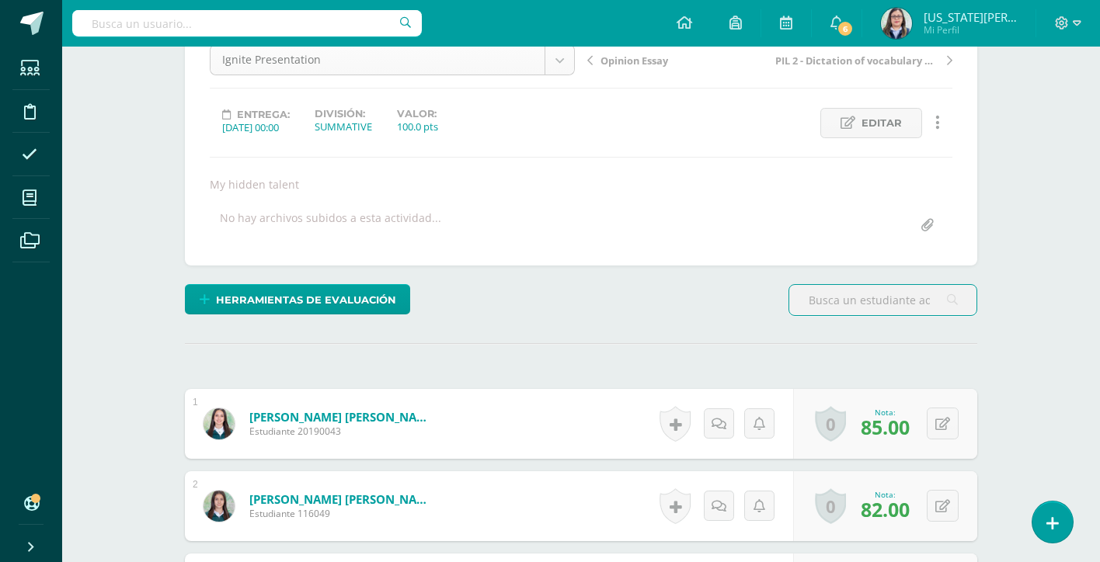
scroll to position [505, 0]
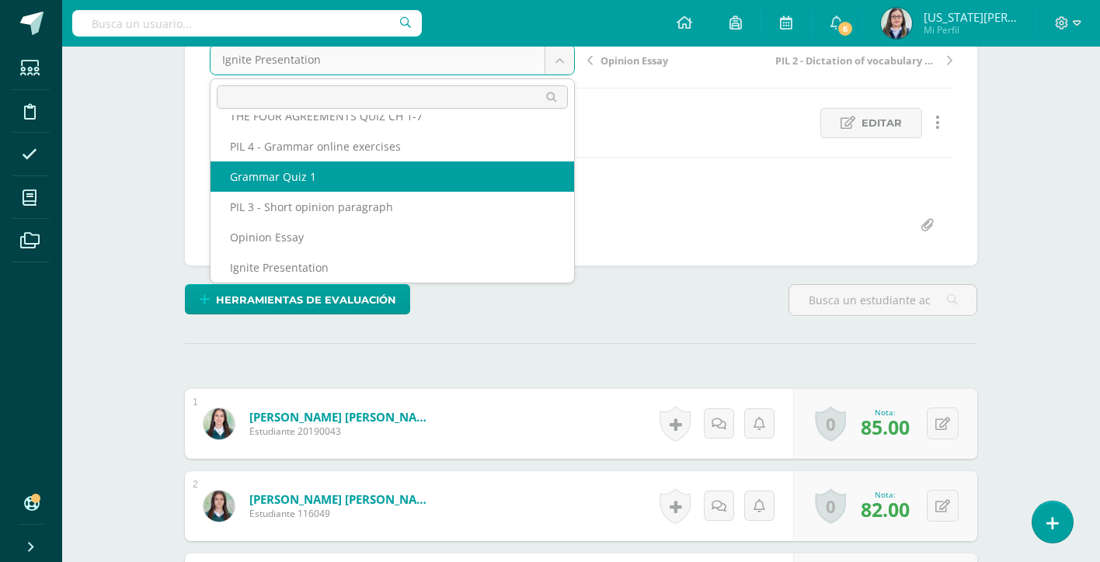
select select "/dashboard/teacher/grade-activity/264215/"
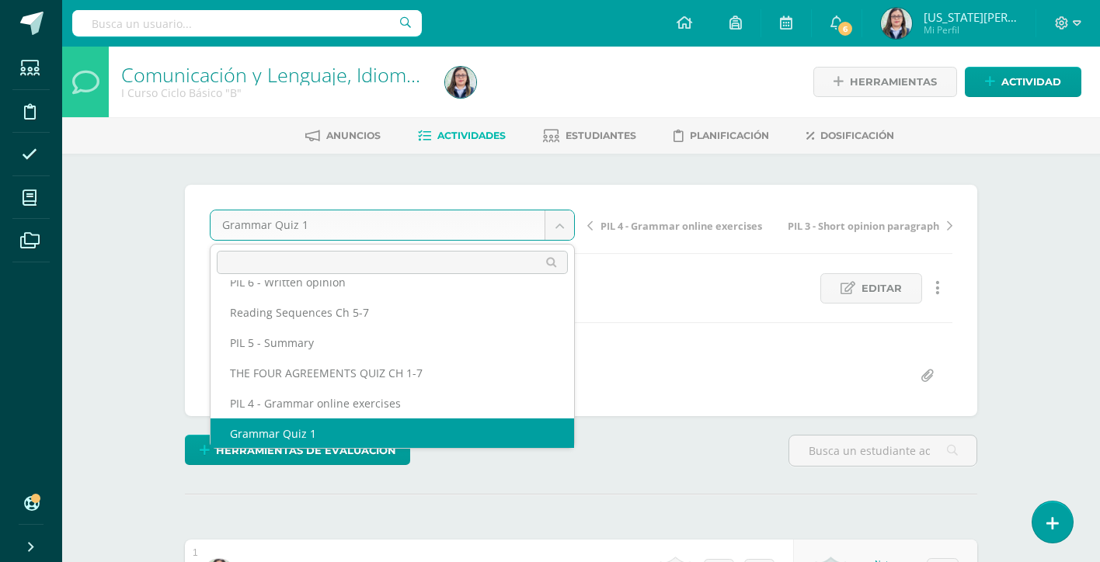
scroll to position [400, 0]
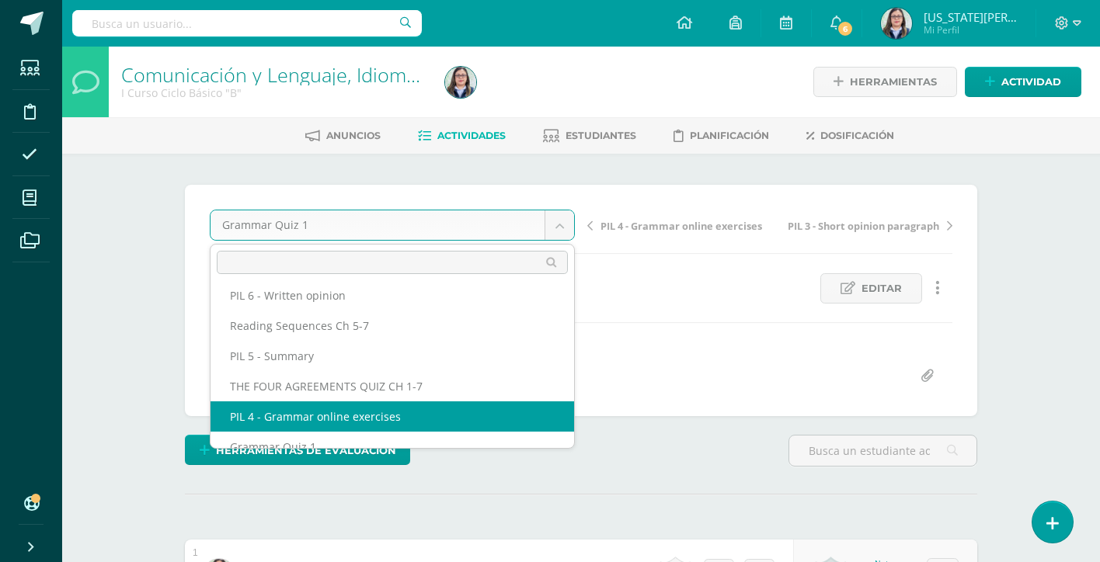
select select "/dashboard/teacher/grade-activity/264216/"
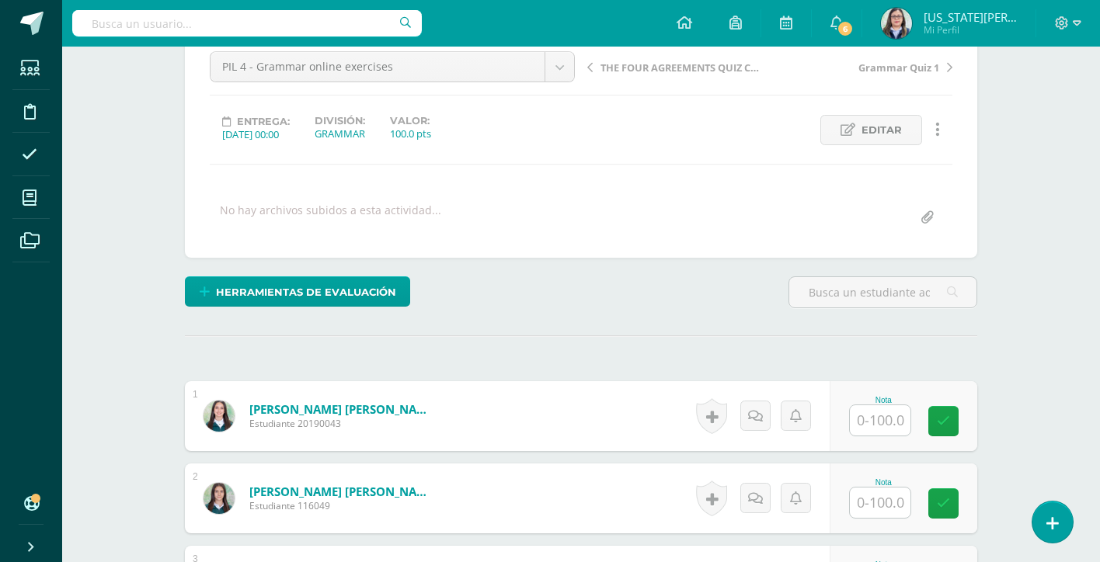
scroll to position [159, 0]
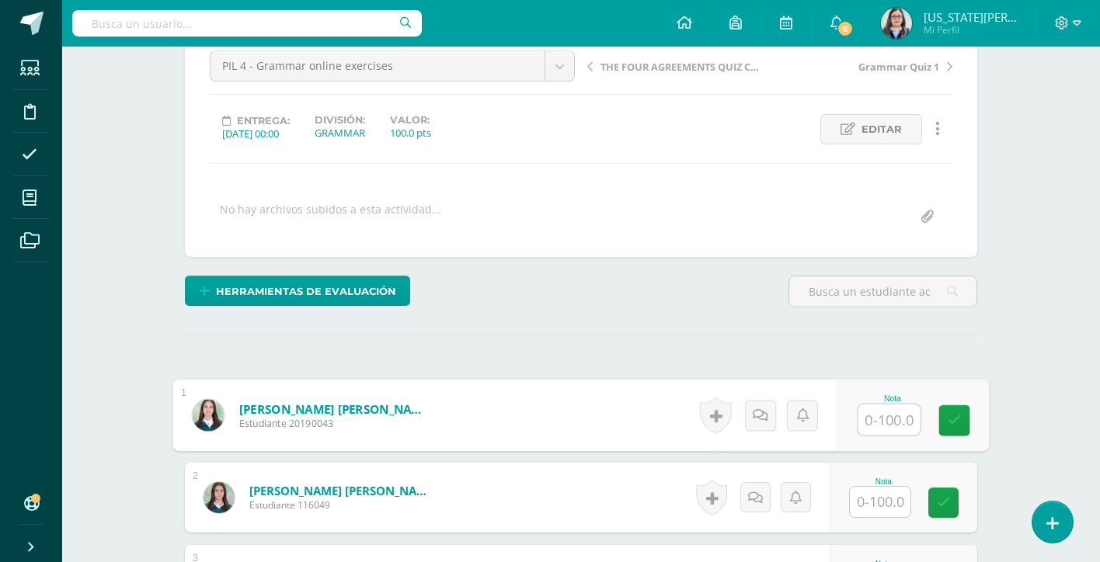
click at [869, 416] on input "text" at bounding box center [889, 420] width 62 height 31
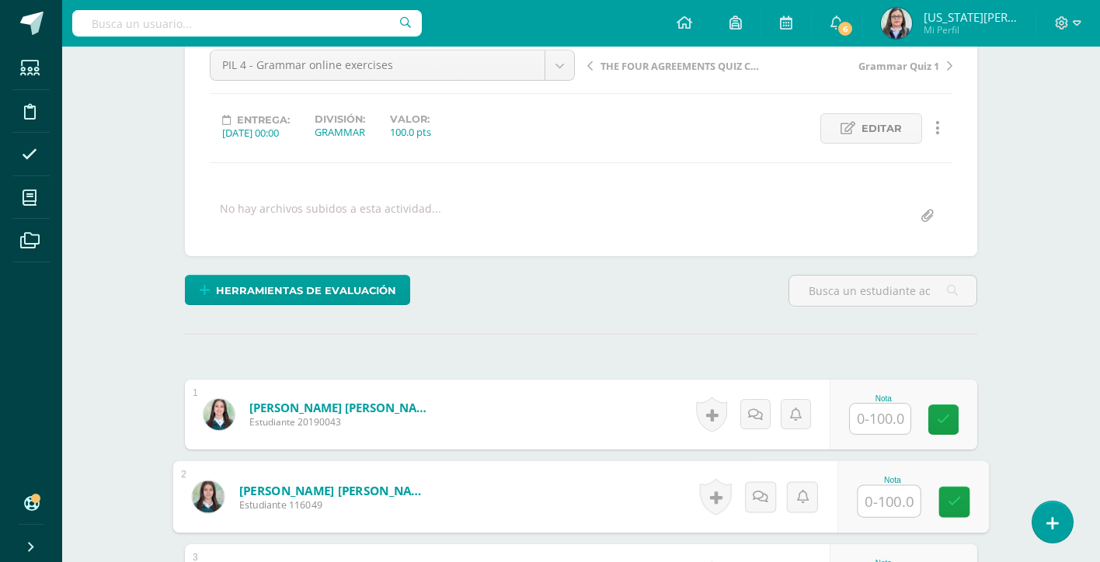
click at [879, 501] on input "text" at bounding box center [889, 501] width 62 height 31
type input "76"
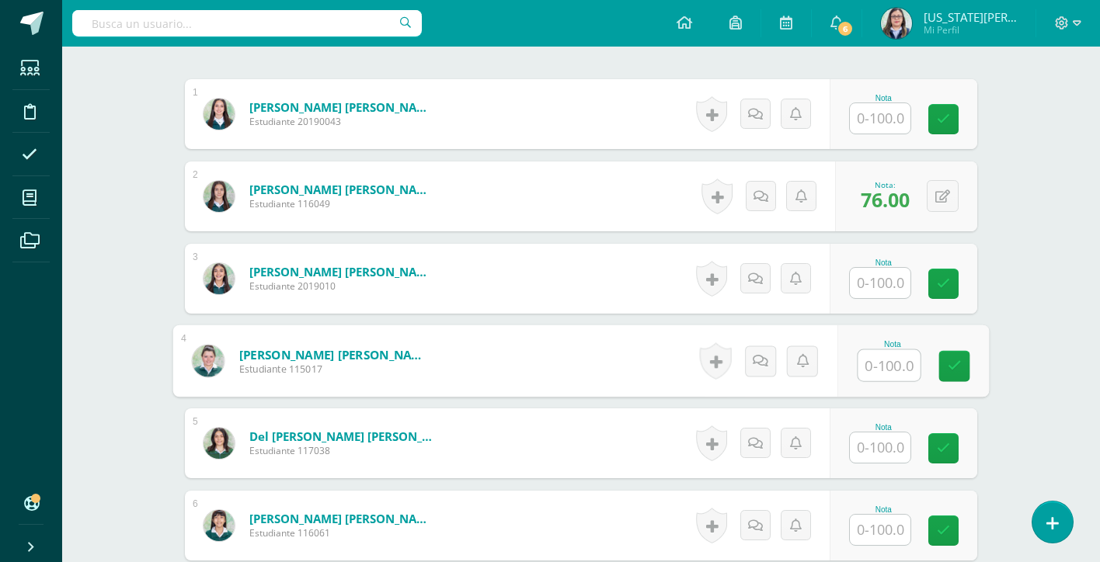
click at [879, 364] on input "text" at bounding box center [889, 365] width 62 height 31
type input "65"
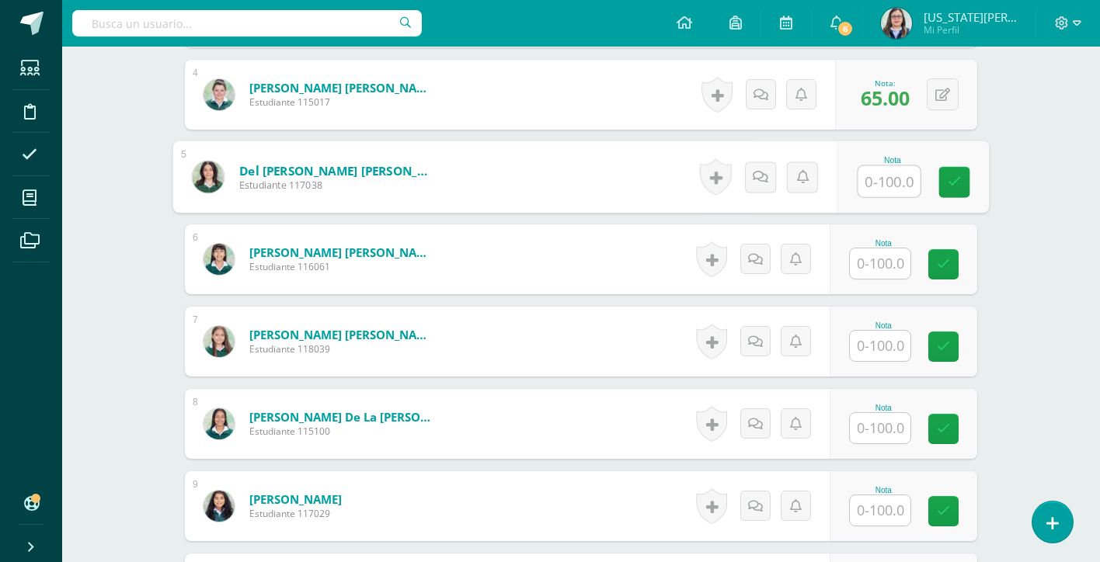
scroll to position [731, 0]
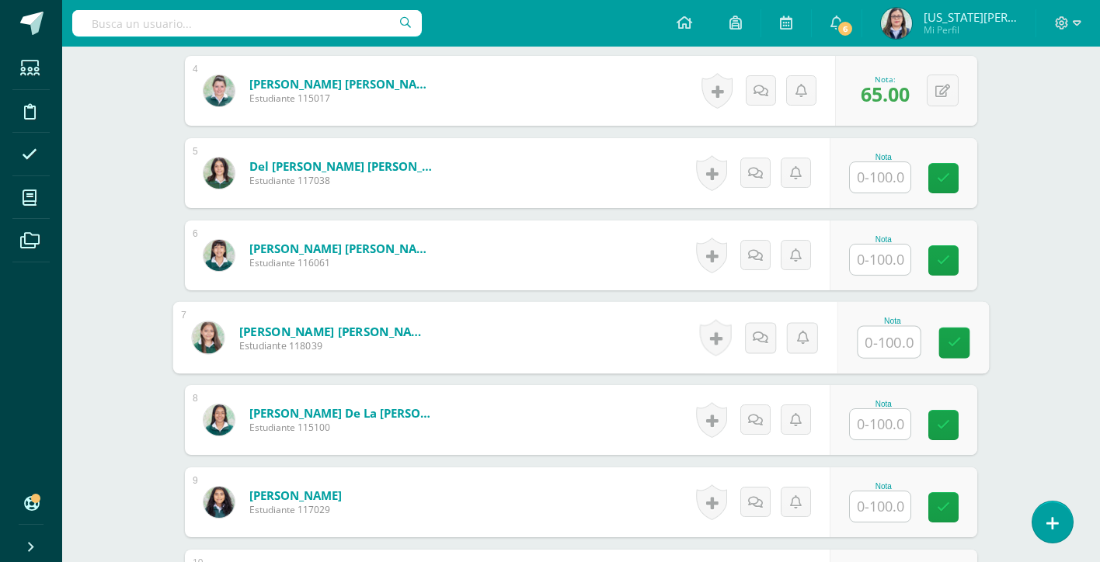
click at [893, 339] on input "text" at bounding box center [889, 342] width 62 height 31
type input "92"
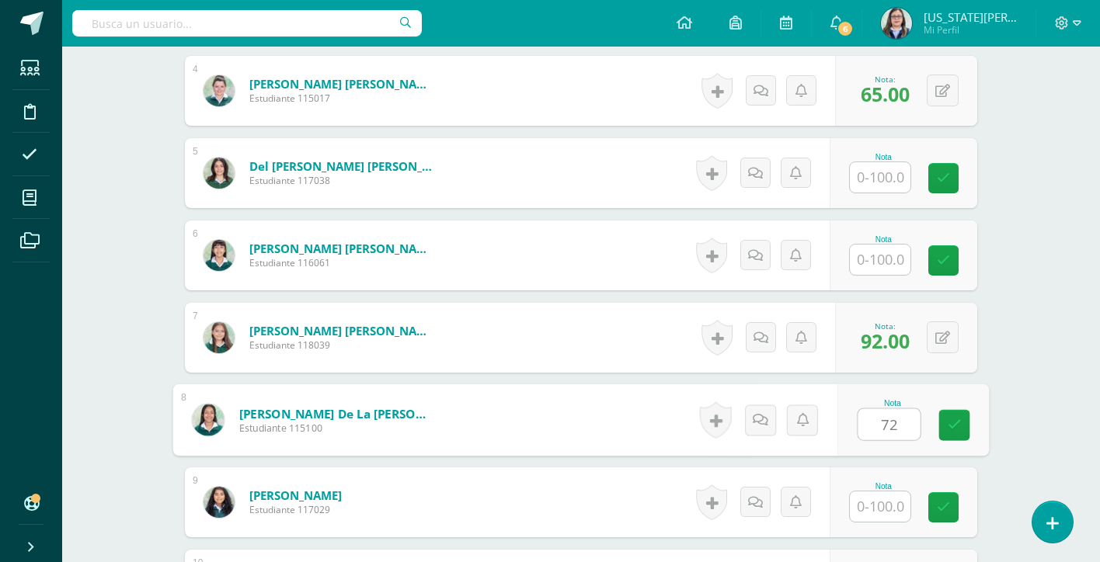
type input "72"
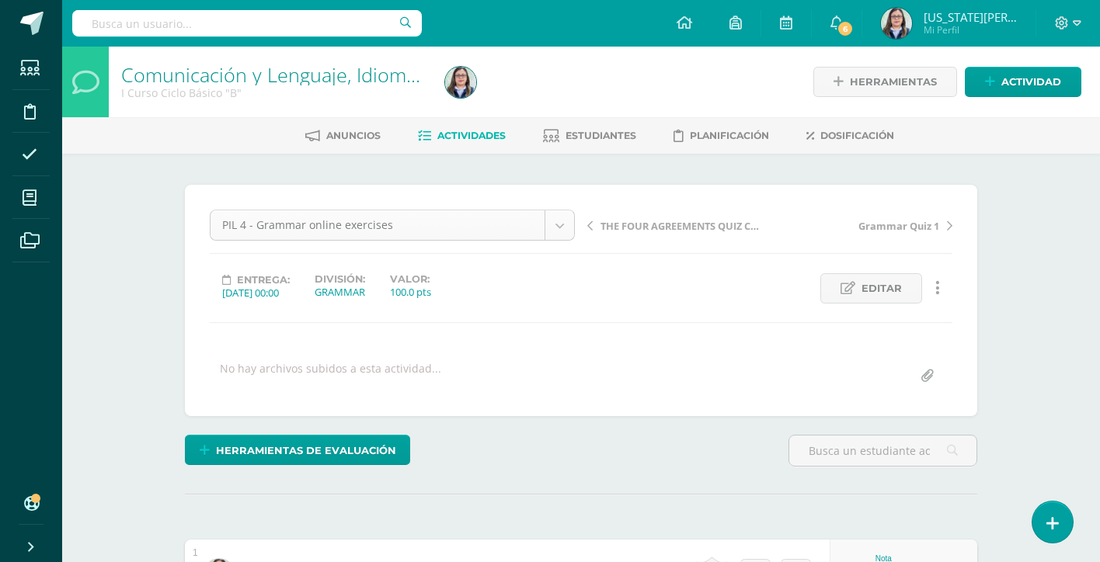
scroll to position [384, 0]
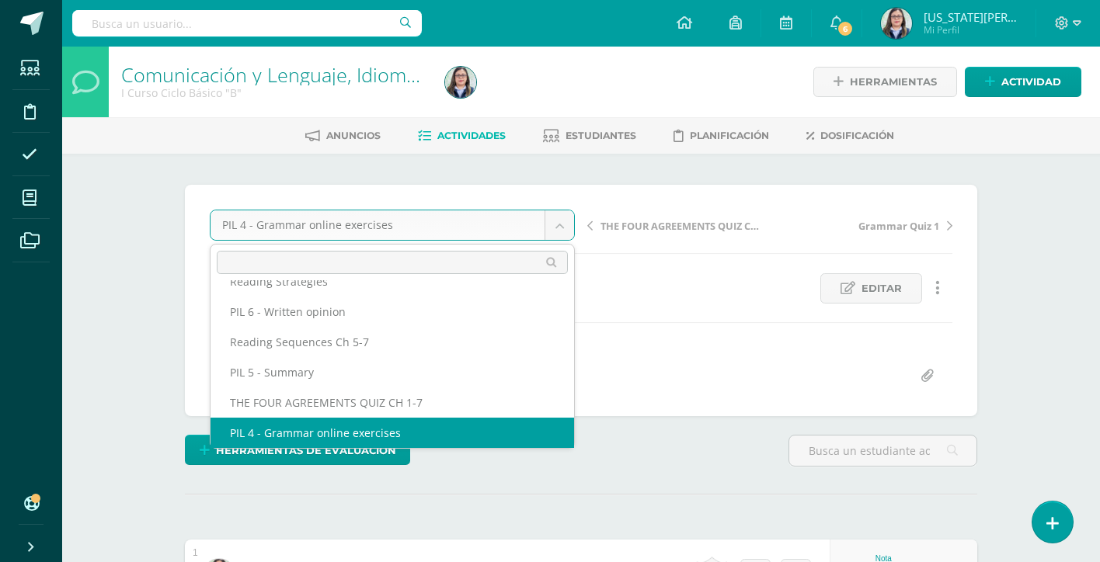
scroll to position [370, 0]
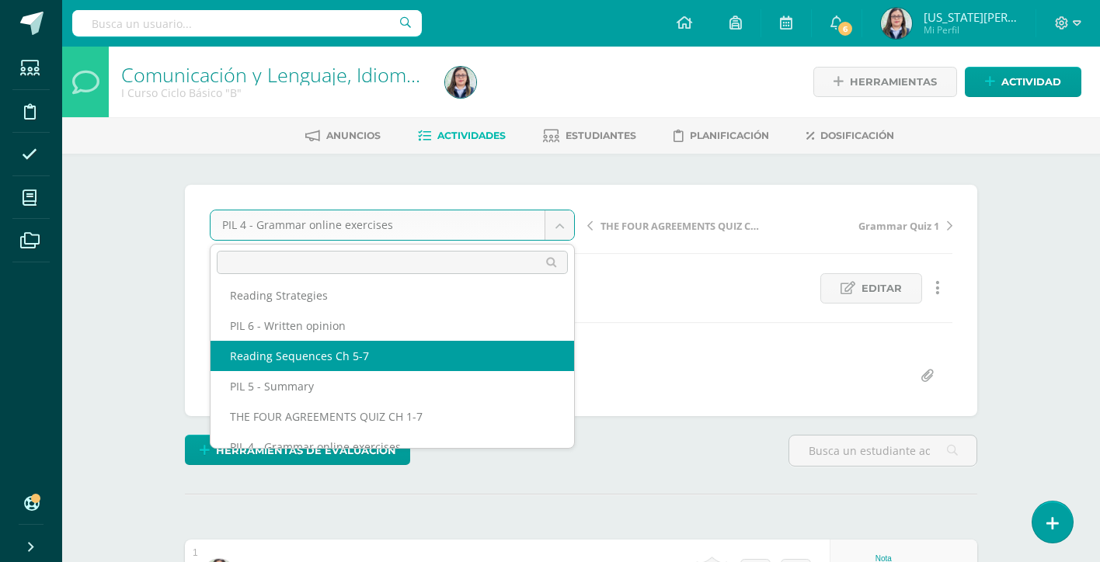
select select "/dashboard/teacher/grade-activity/264204/"
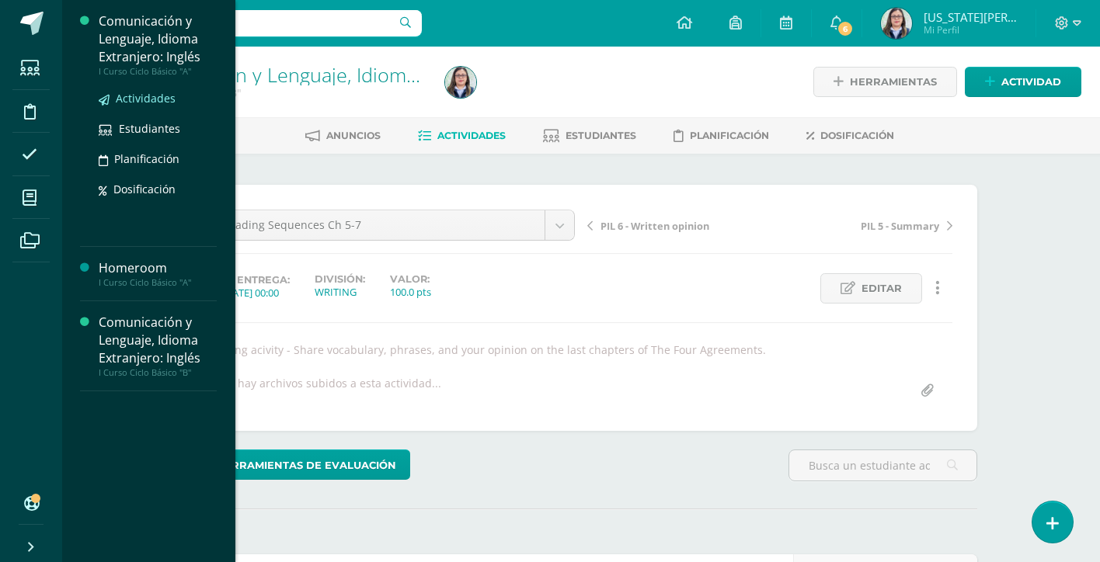
click at [145, 96] on span "Actividades" at bounding box center [146, 98] width 60 height 15
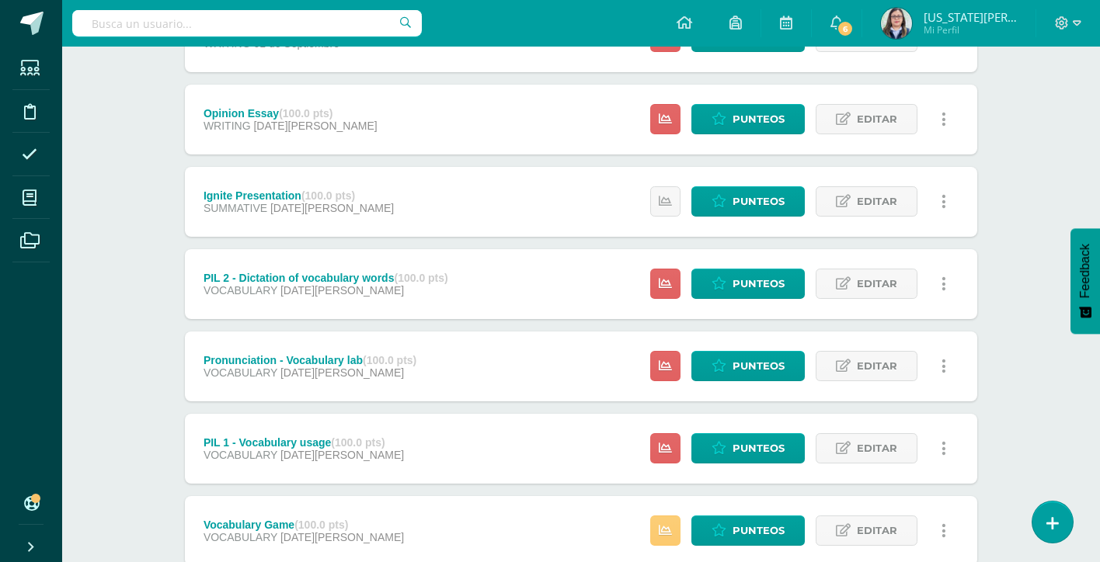
scroll to position [1990, 0]
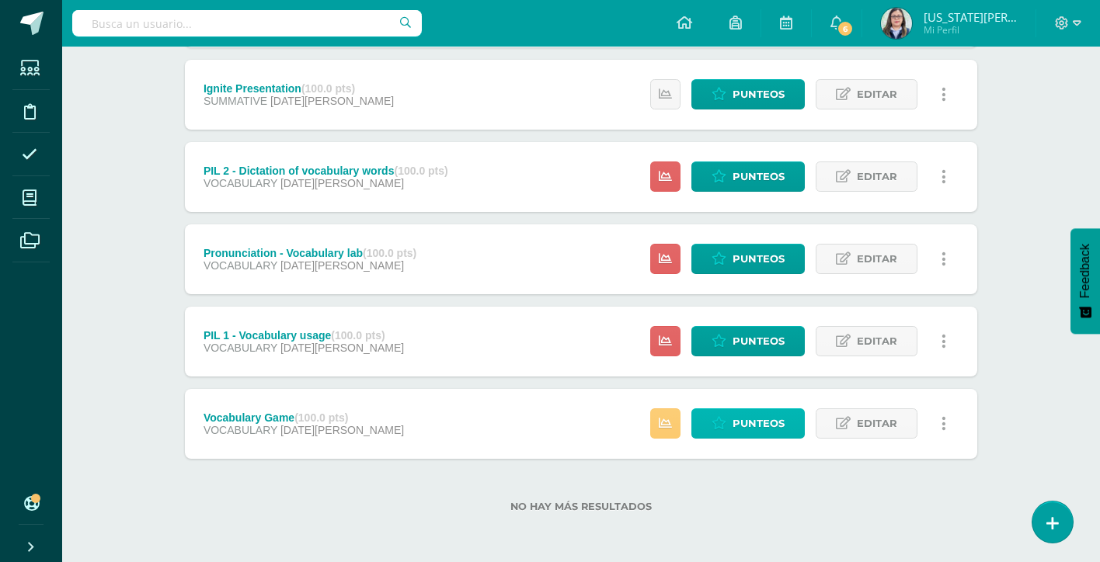
click at [774, 420] on span "Punteos" at bounding box center [759, 423] width 52 height 29
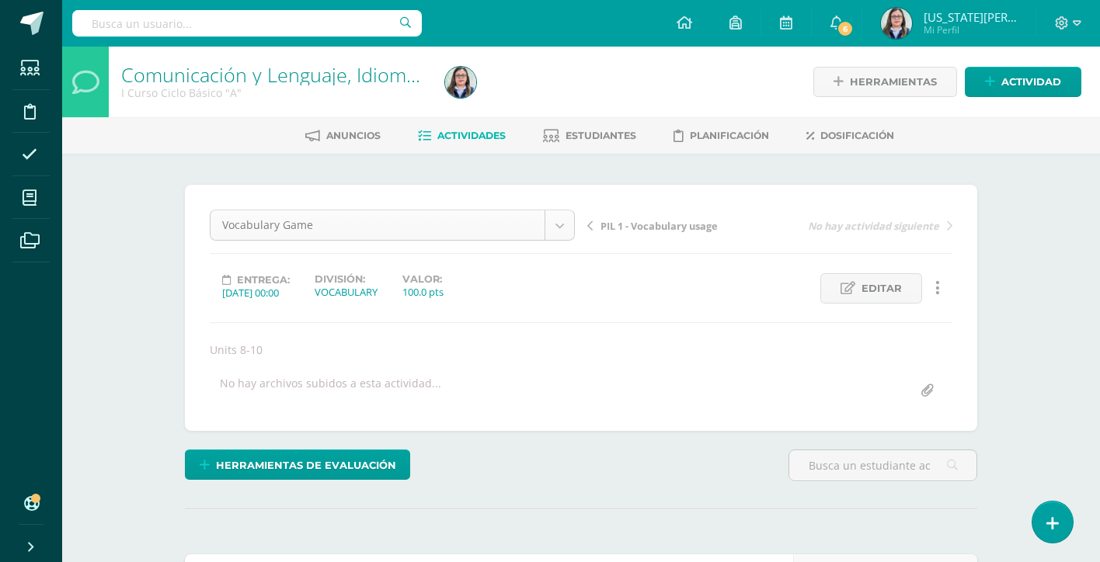
scroll to position [626, 0]
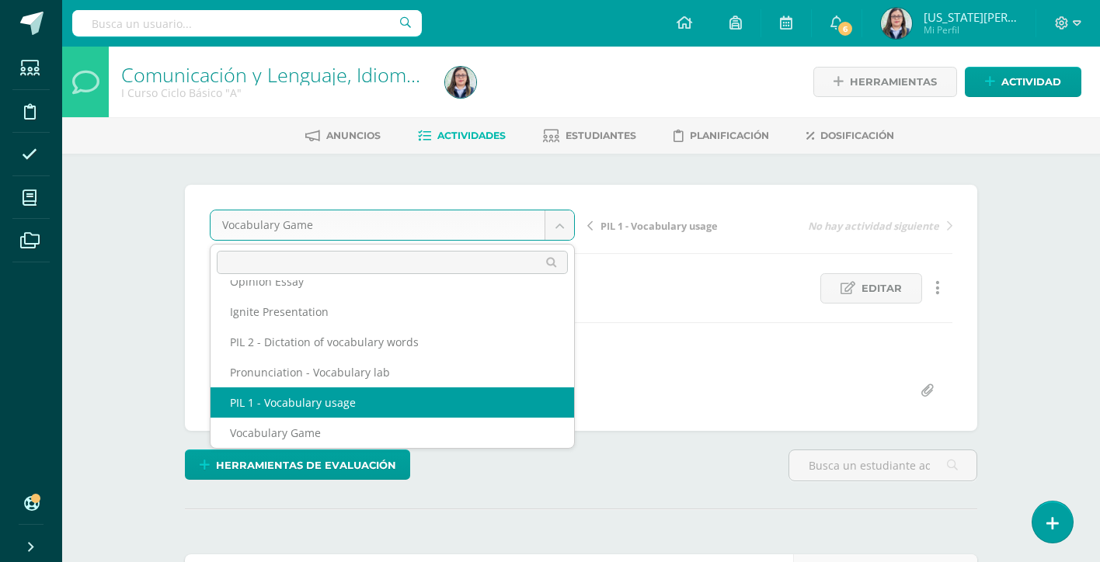
select select "/dashboard/teacher/grade-activity/264161/"
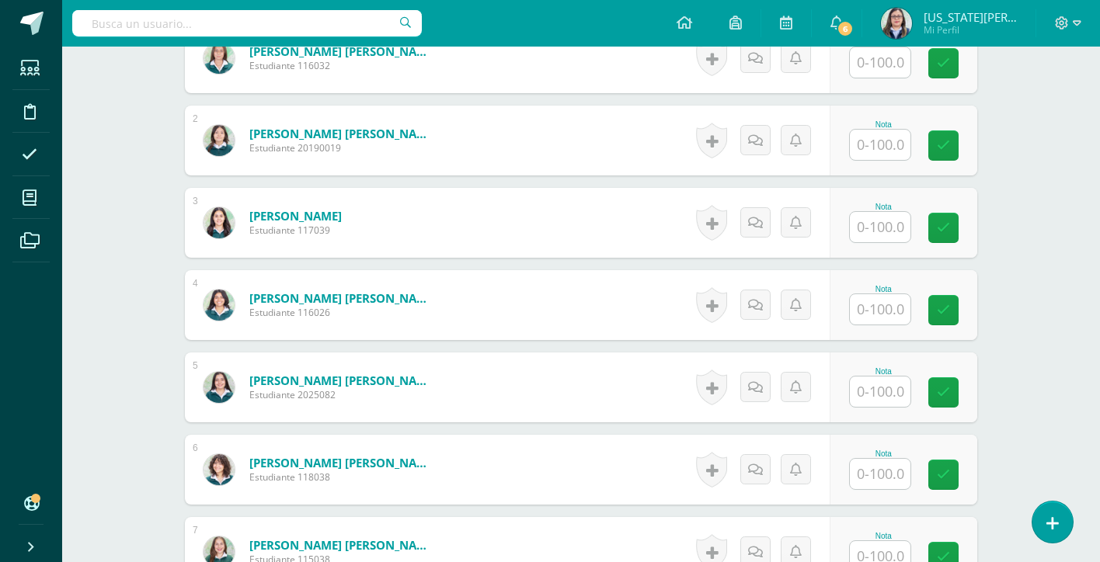
scroll to position [517, 0]
click at [890, 62] on input "text" at bounding box center [889, 62] width 62 height 31
type input "97"
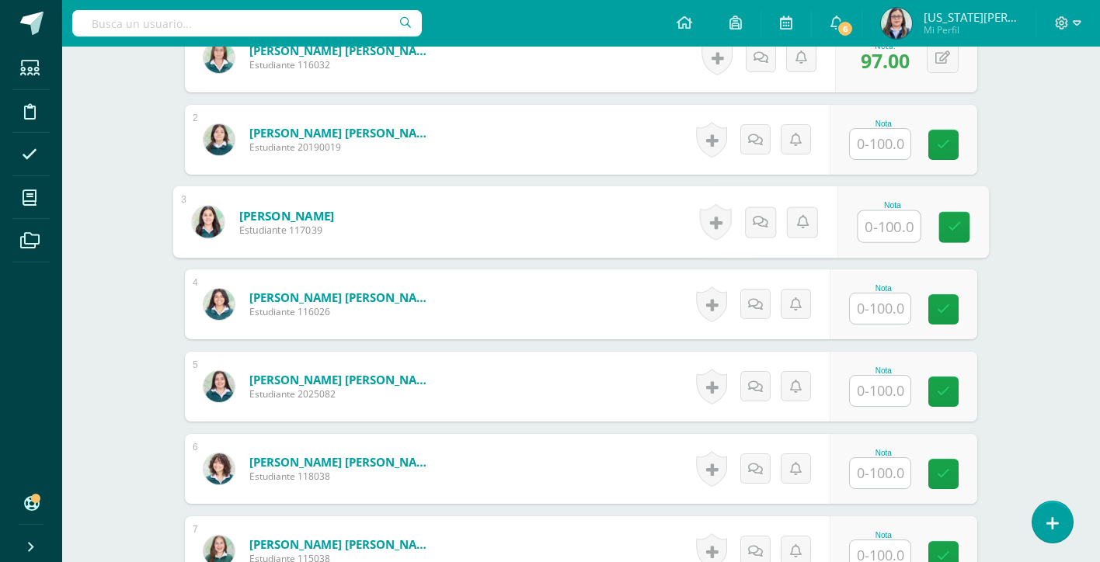
click at [886, 222] on input "text" at bounding box center [889, 226] width 62 height 31
type input "97"
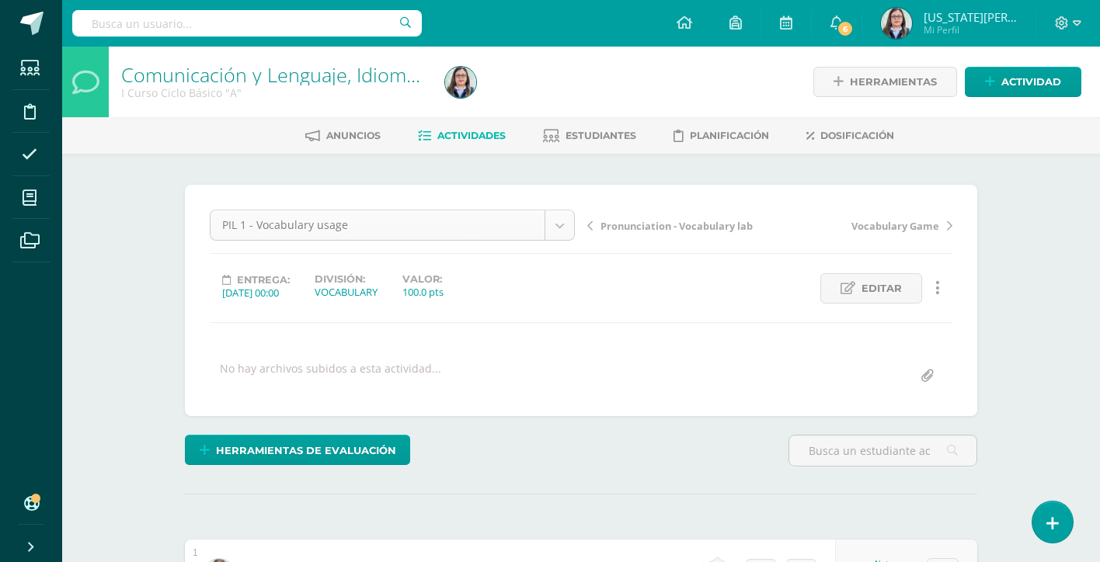
scroll to position [596, 0]
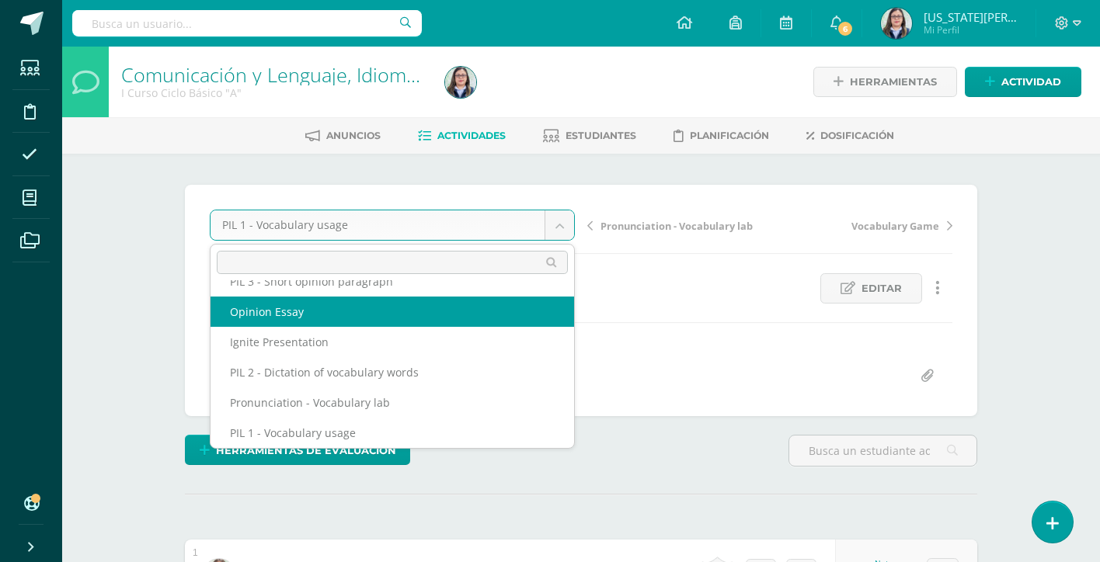
scroll to position [581, 0]
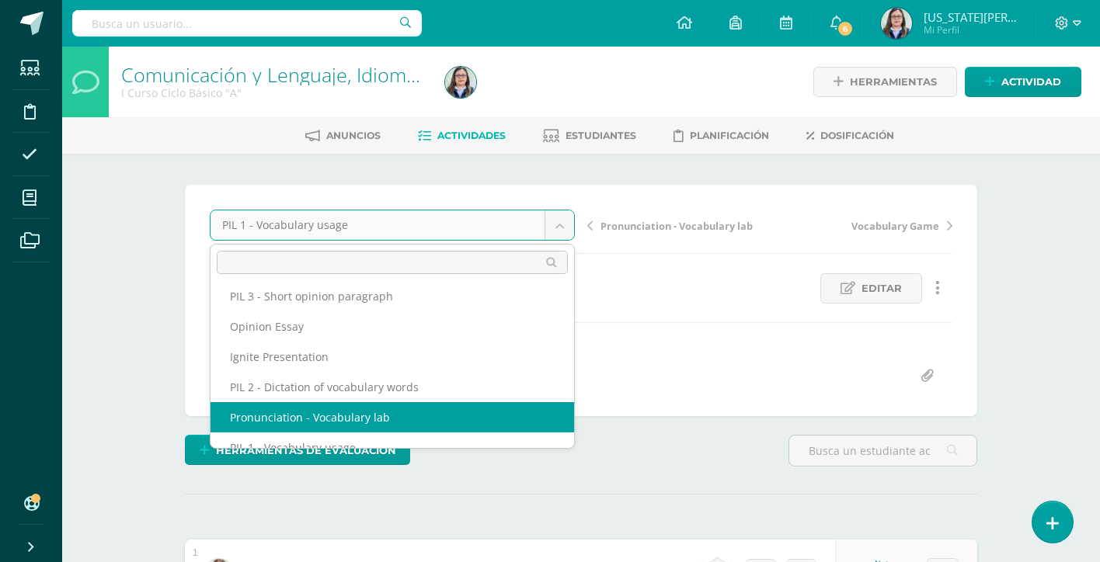
select select "/dashboard/teacher/grade-activity/264162/"
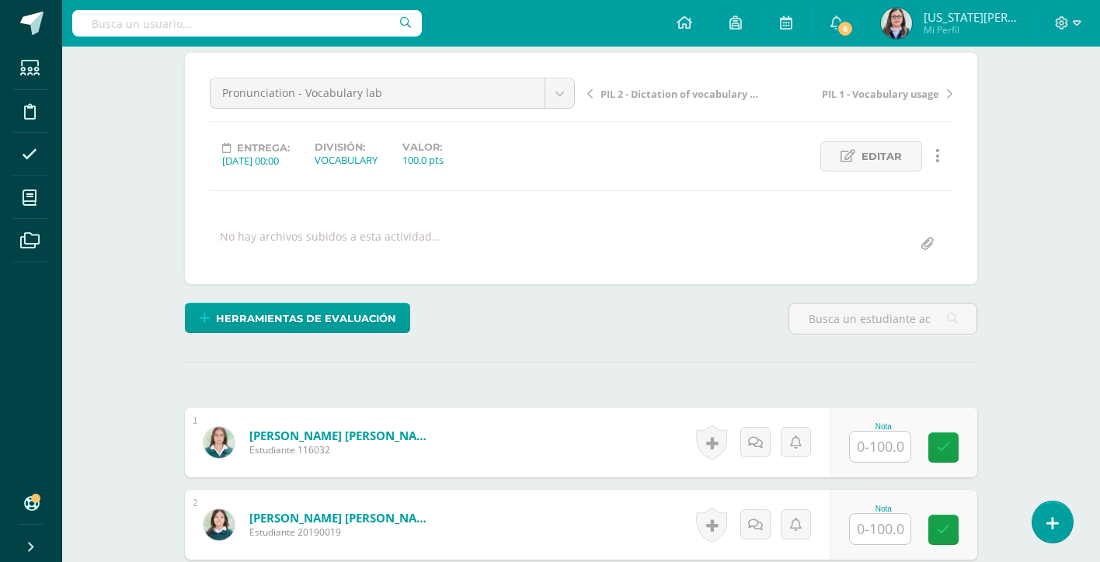
scroll to position [133, 0]
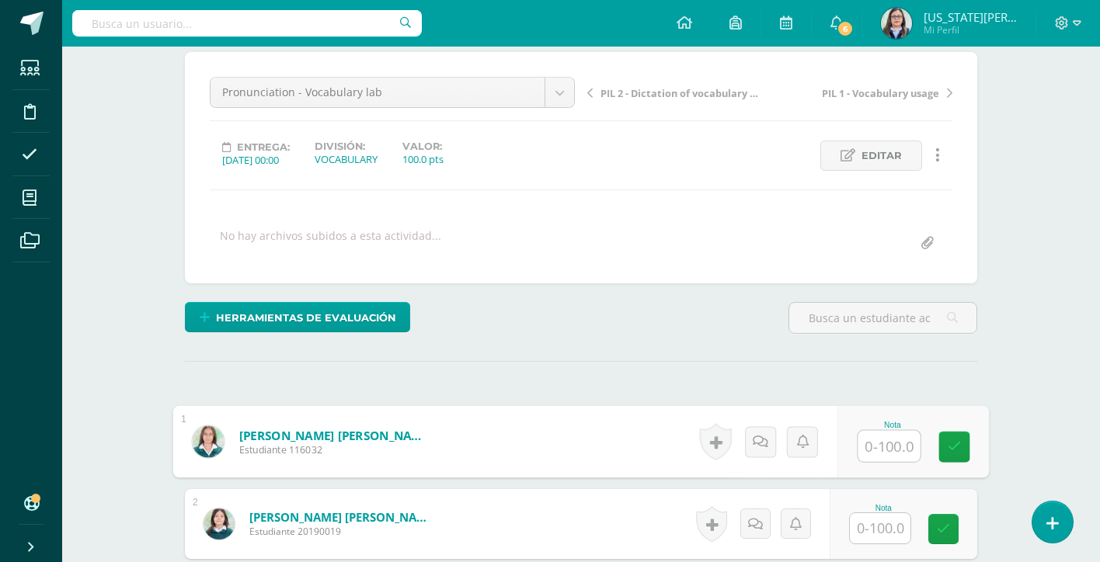
click at [866, 443] on input "text" at bounding box center [889, 446] width 62 height 31
type input "84"
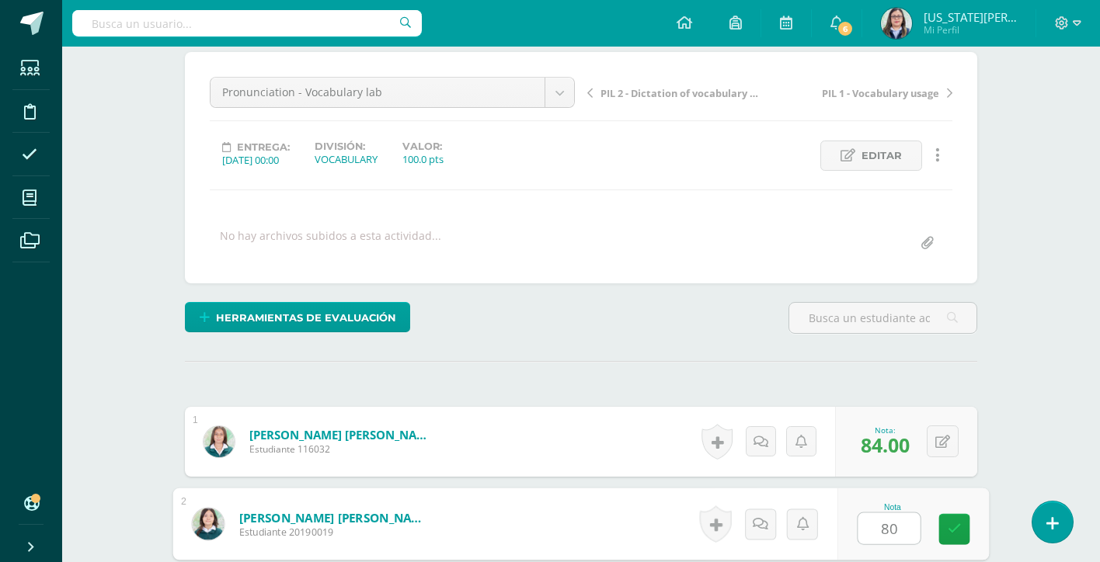
type input "80"
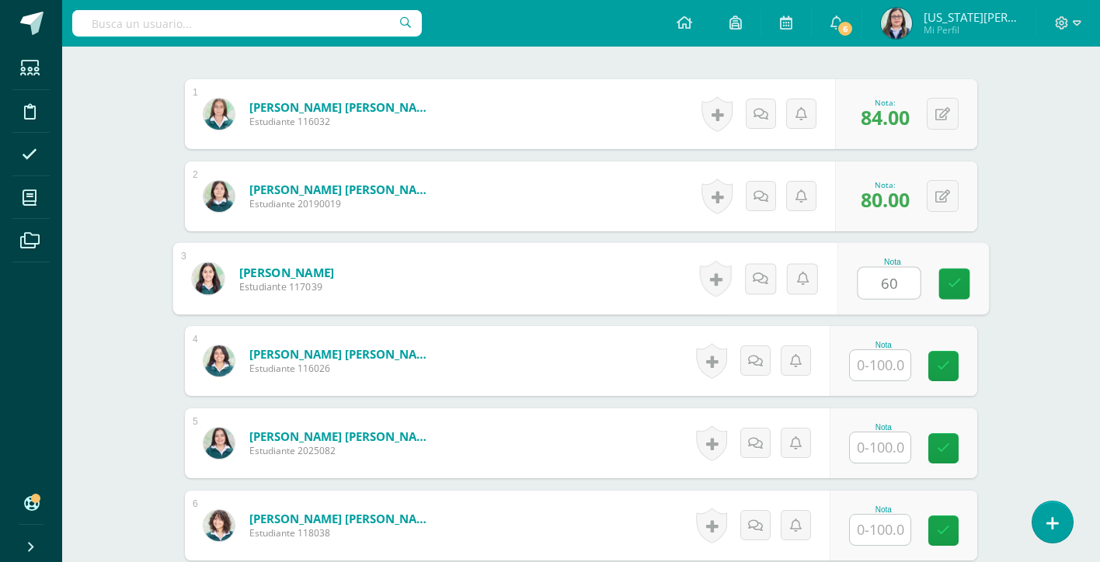
type input "60"
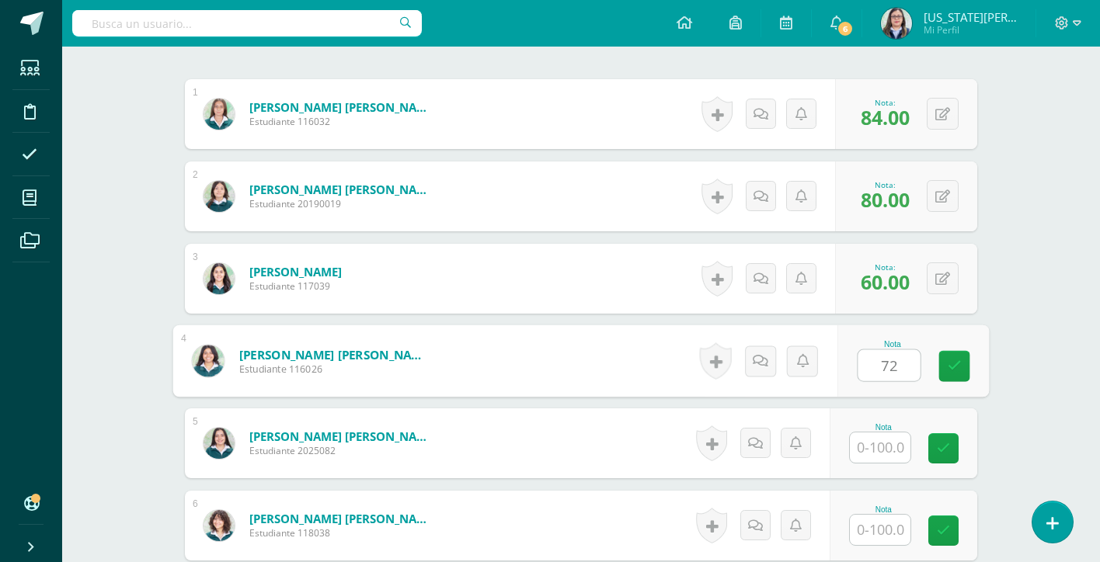
type input "72"
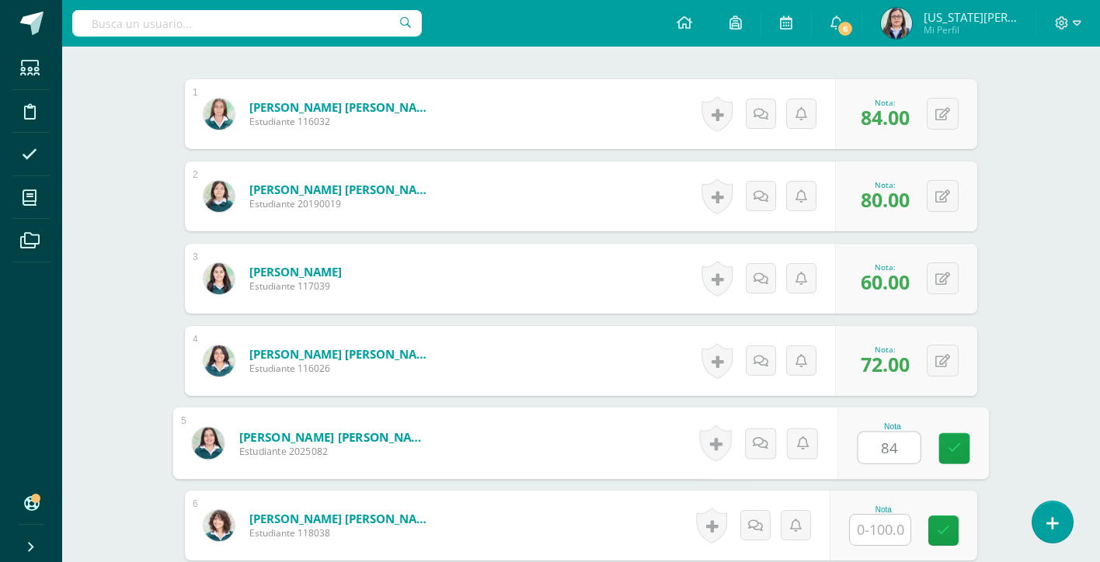
type input "84"
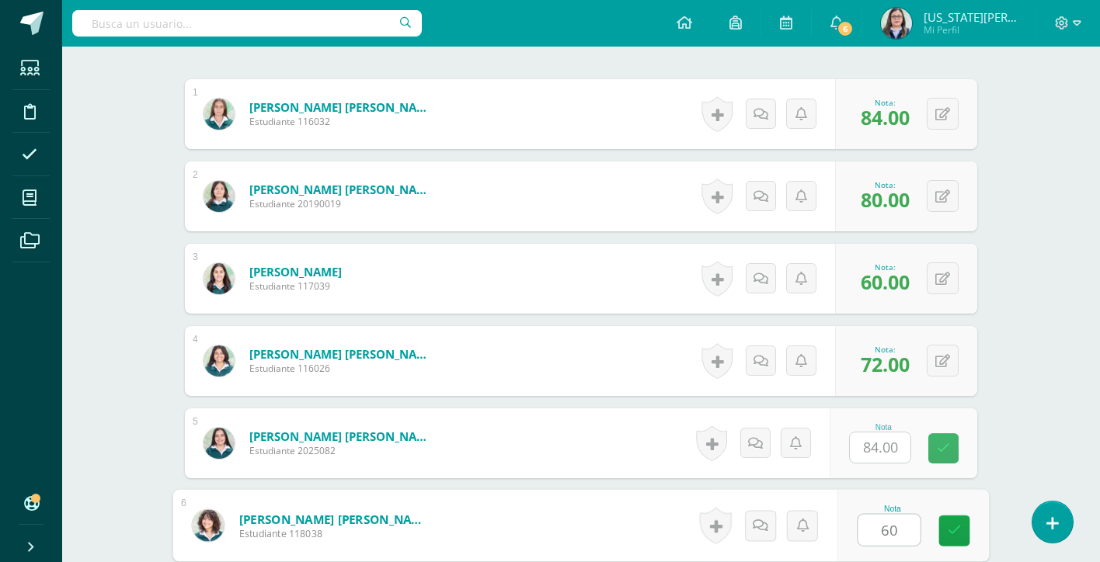
type input "60"
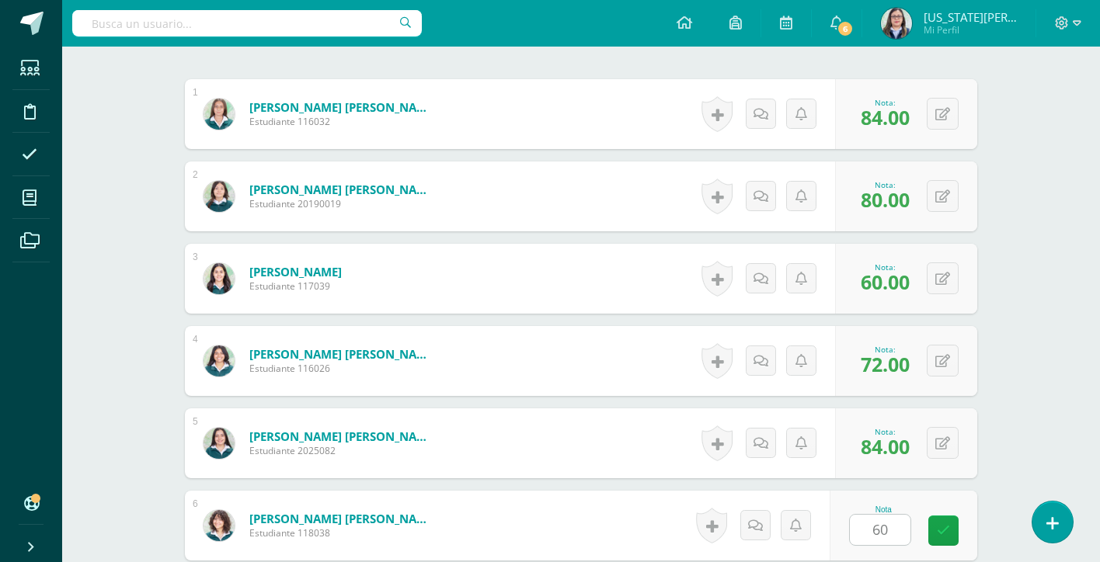
scroll to position [790, 0]
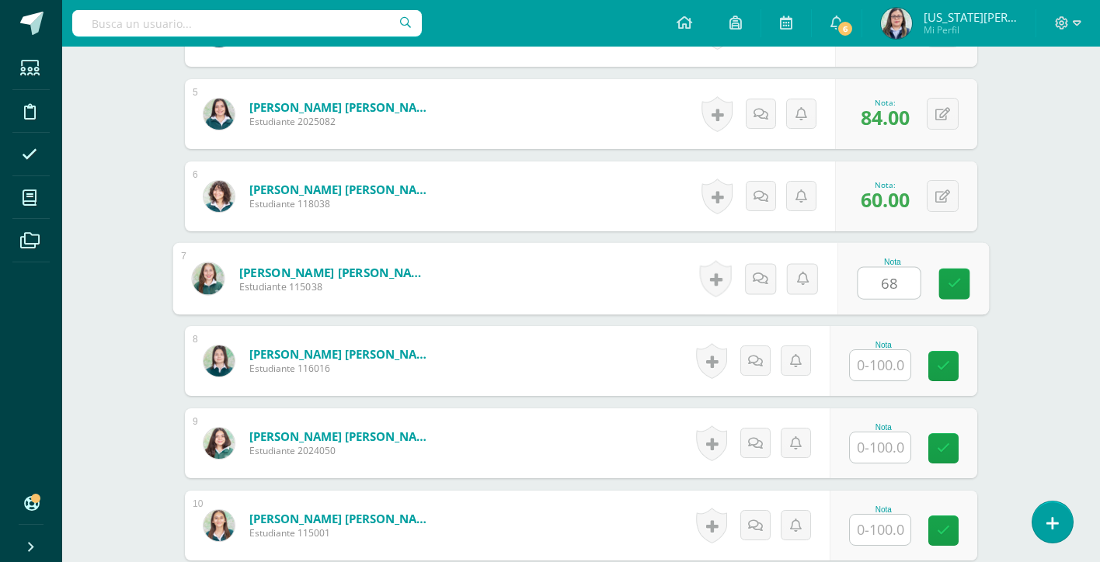
type input "68"
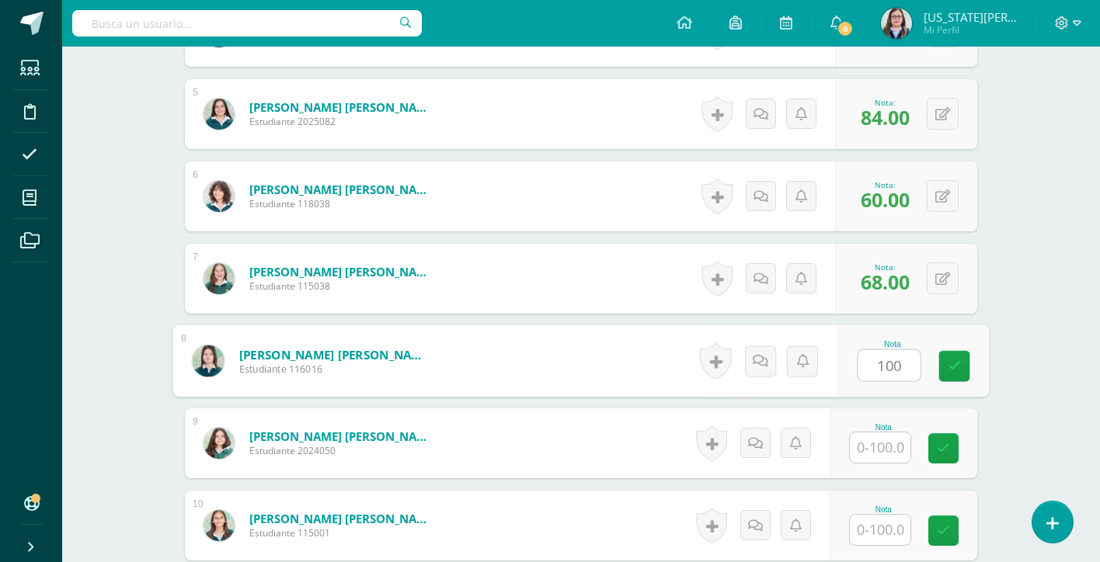
type input "100"
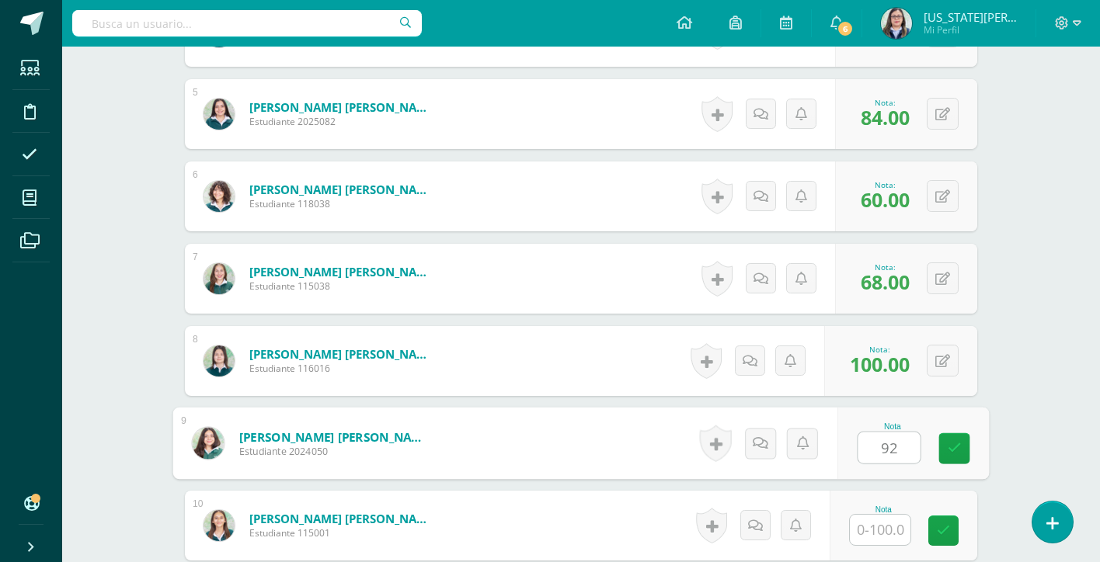
type input "92"
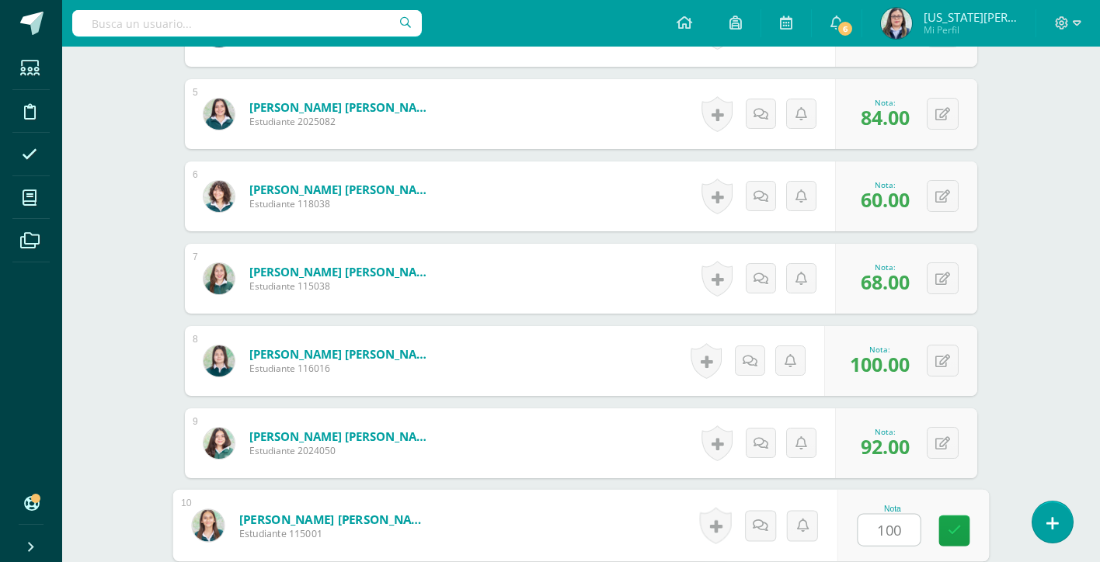
type input "100"
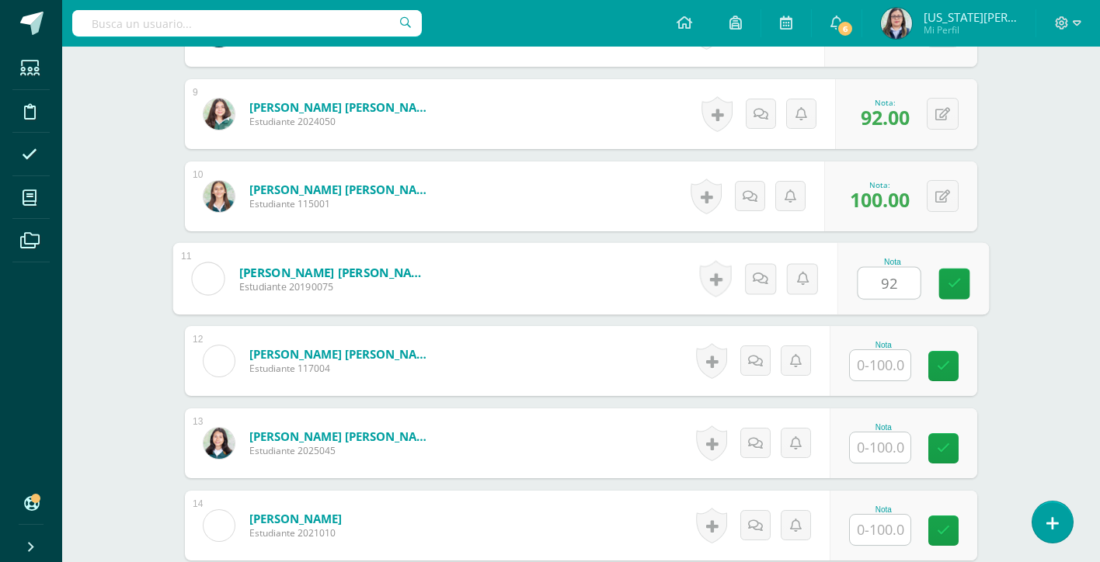
type input "92"
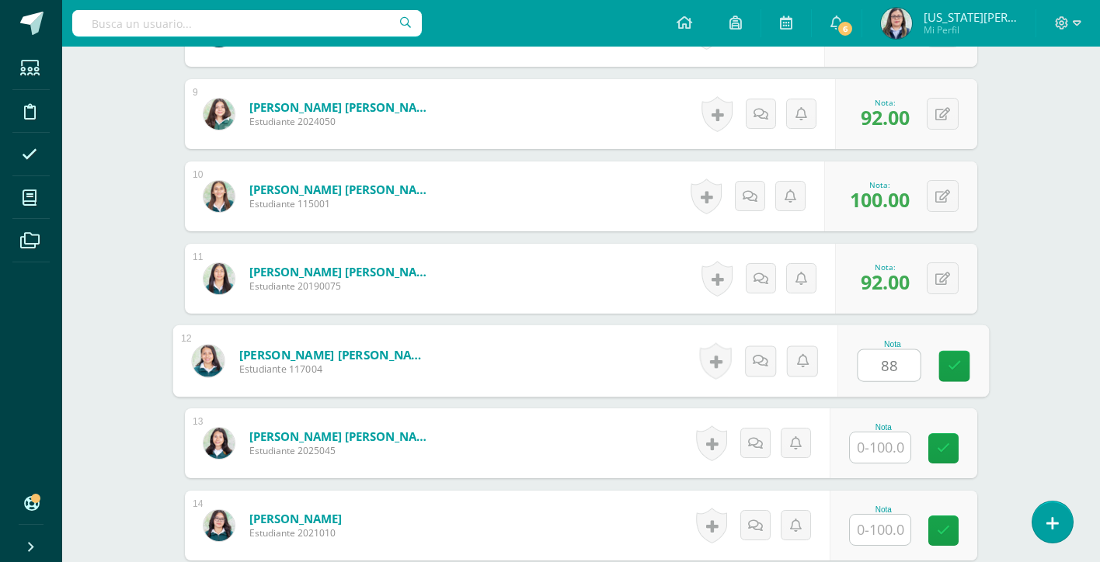
type input "88"
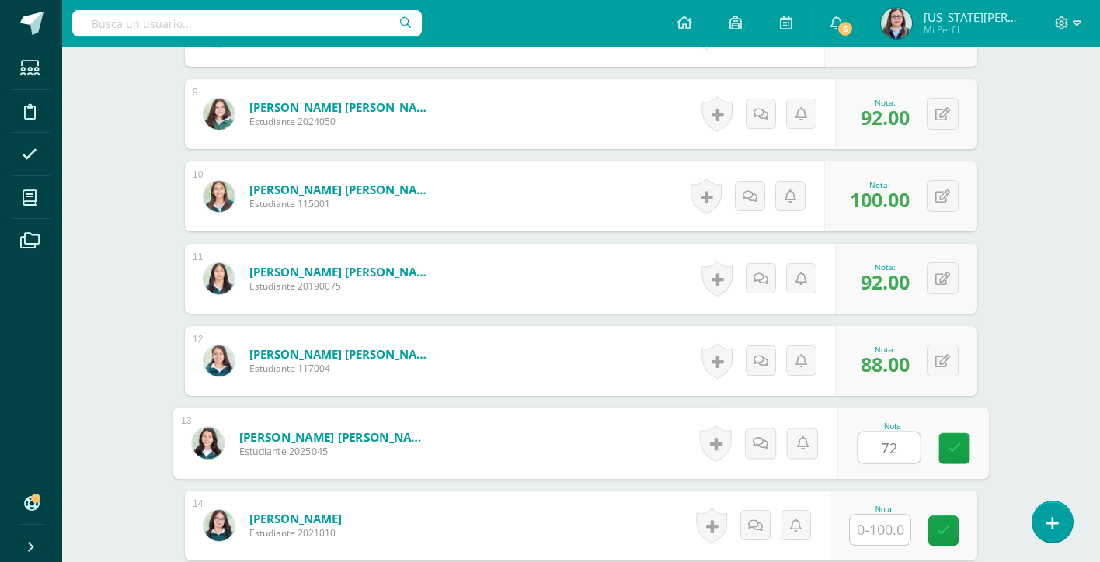
type input "72"
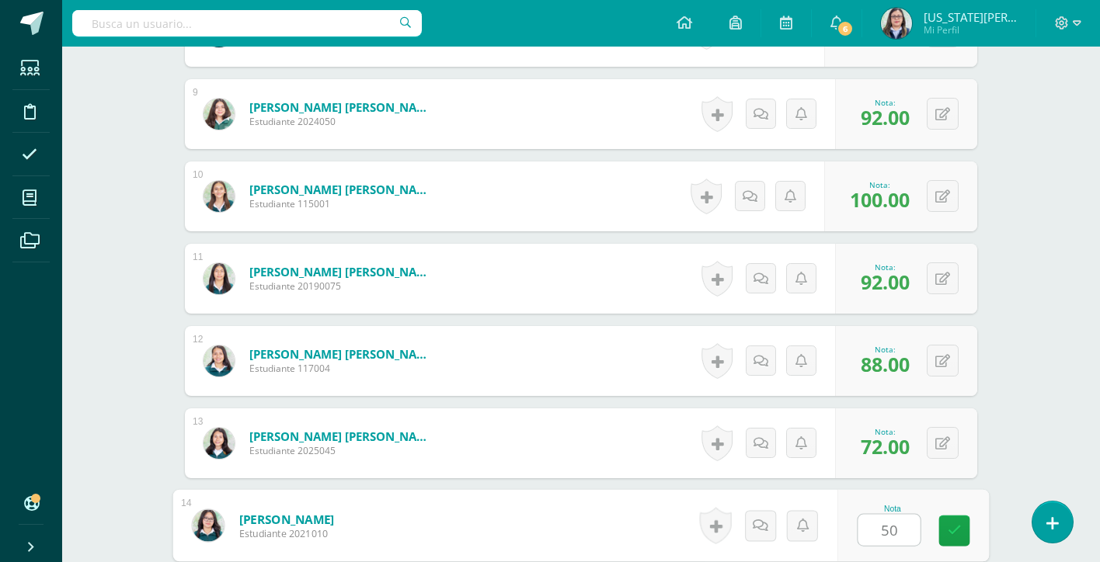
type input "50"
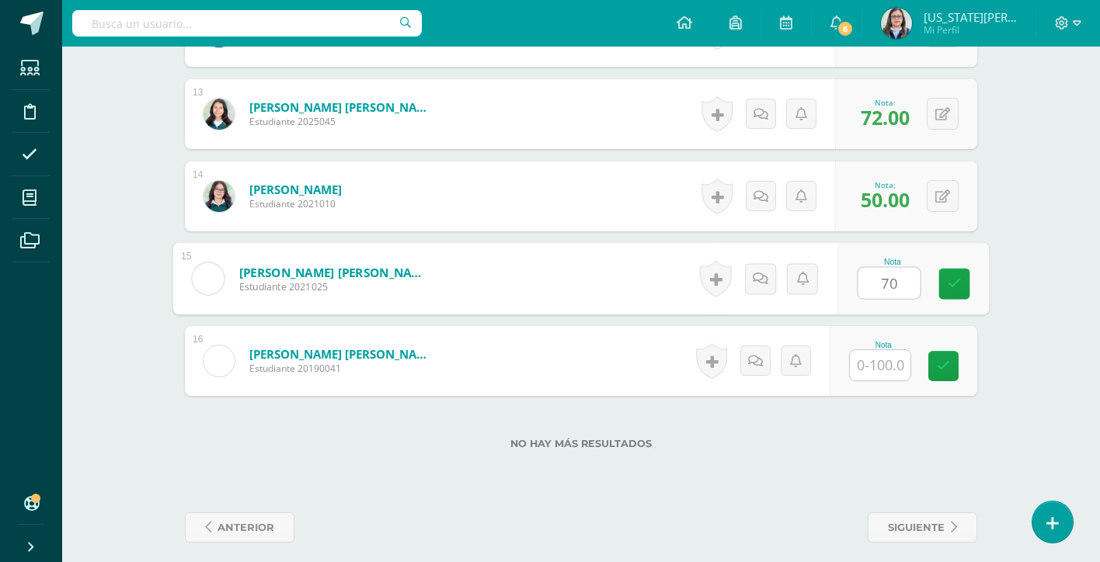
type input "70"
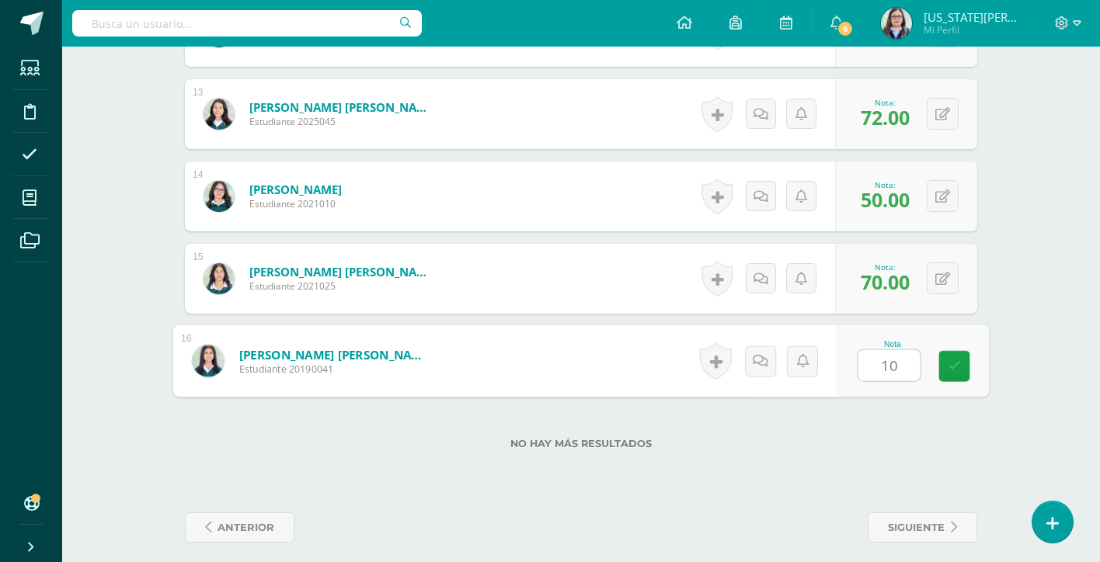
type input "100"
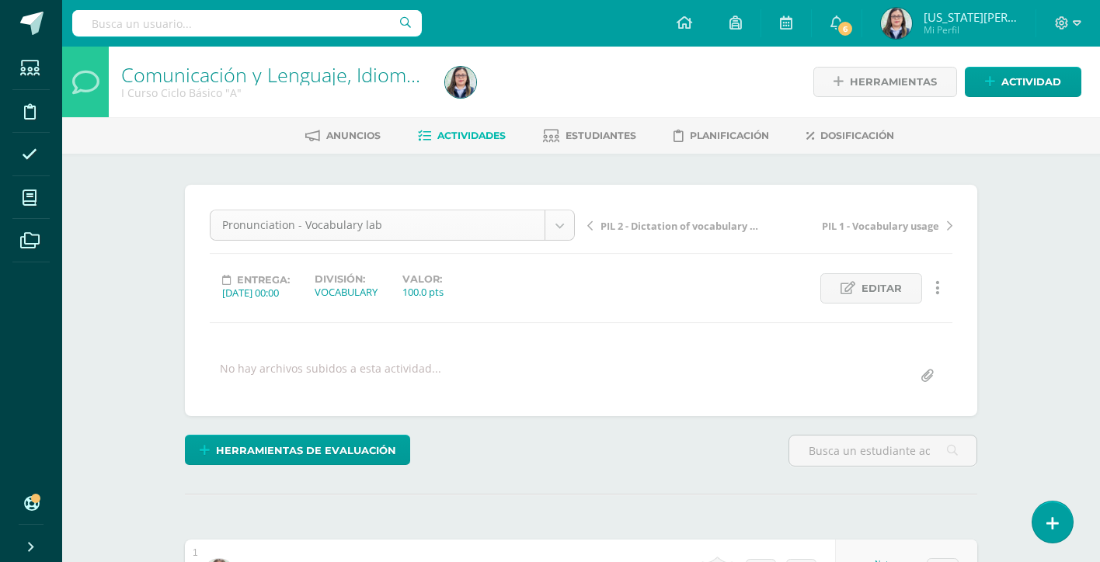
scroll to position [566, 0]
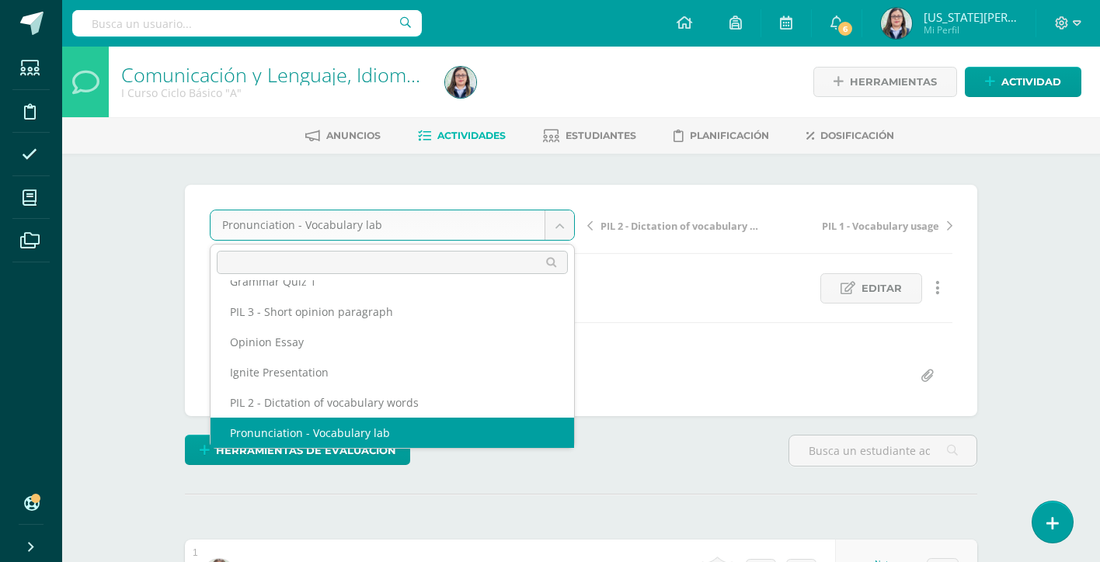
scroll to position [552, 0]
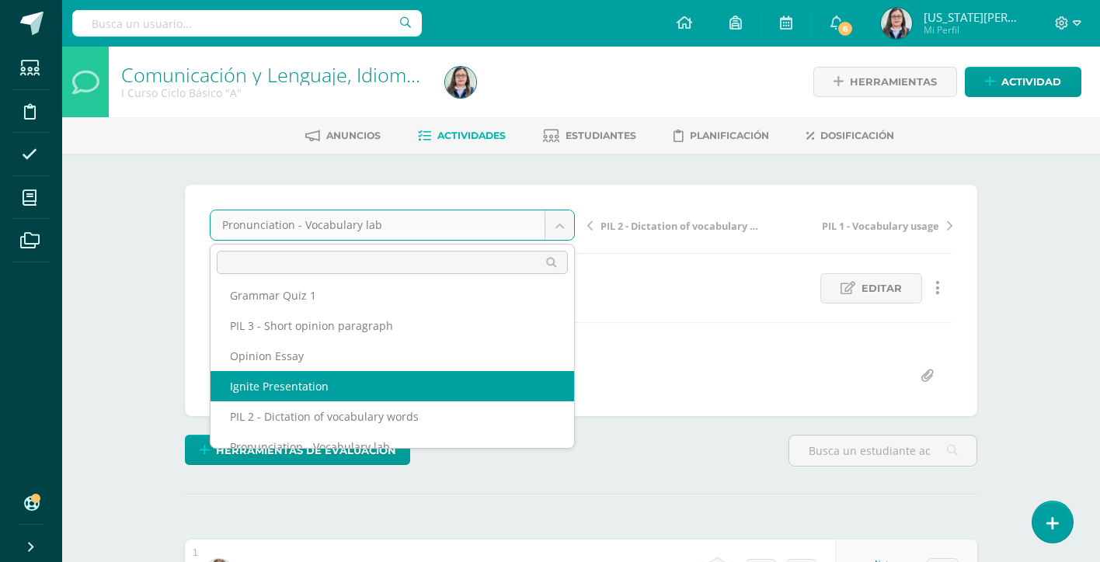
select select "/dashboard/teacher/grade-activity/264164/"
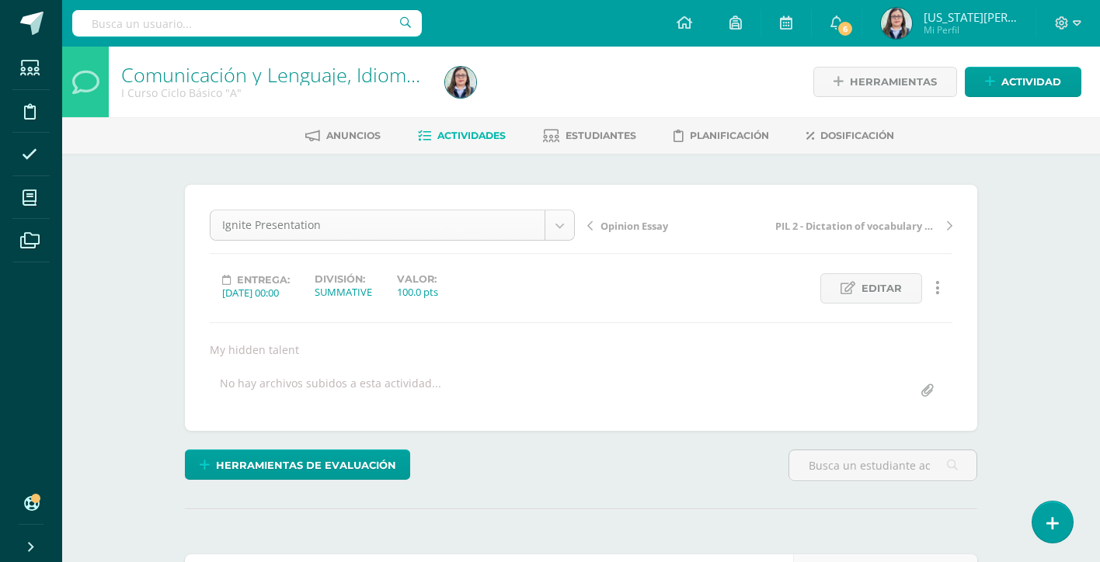
scroll to position [505, 0]
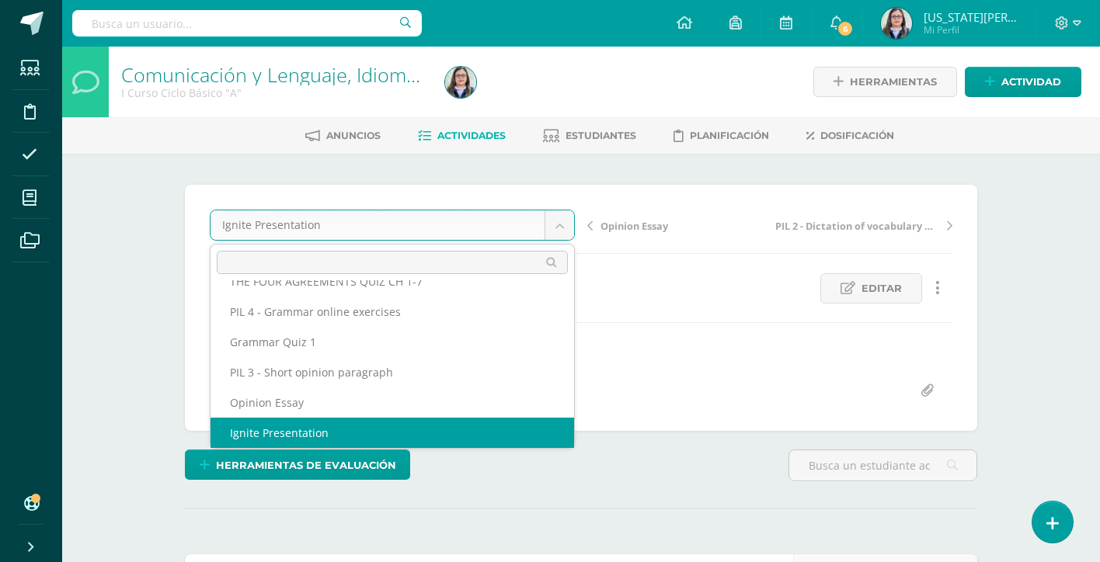
scroll to position [491, 0]
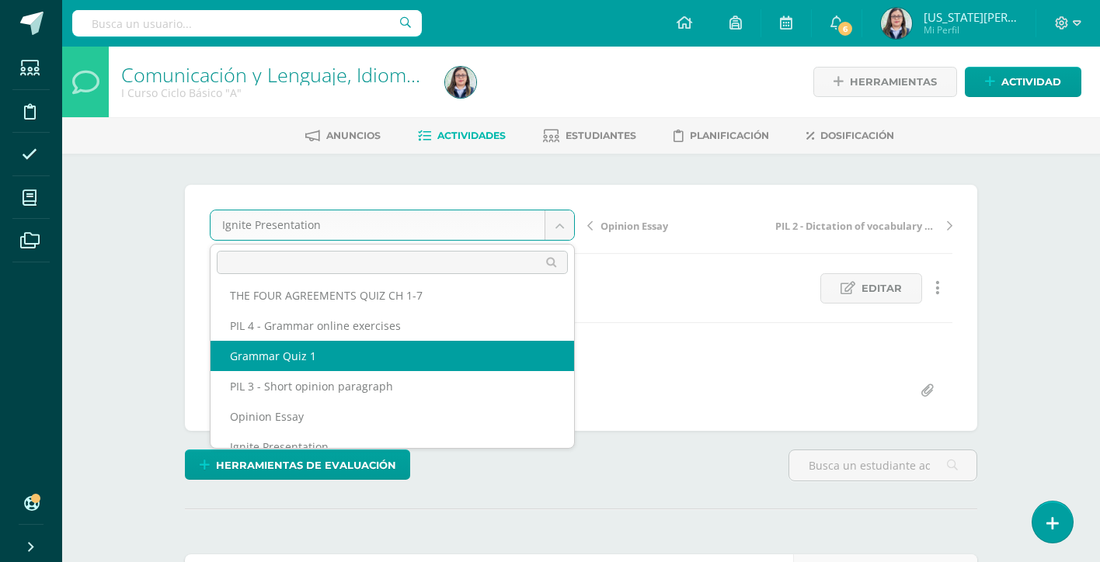
select select "/dashboard/teacher/grade-activity/264167/"
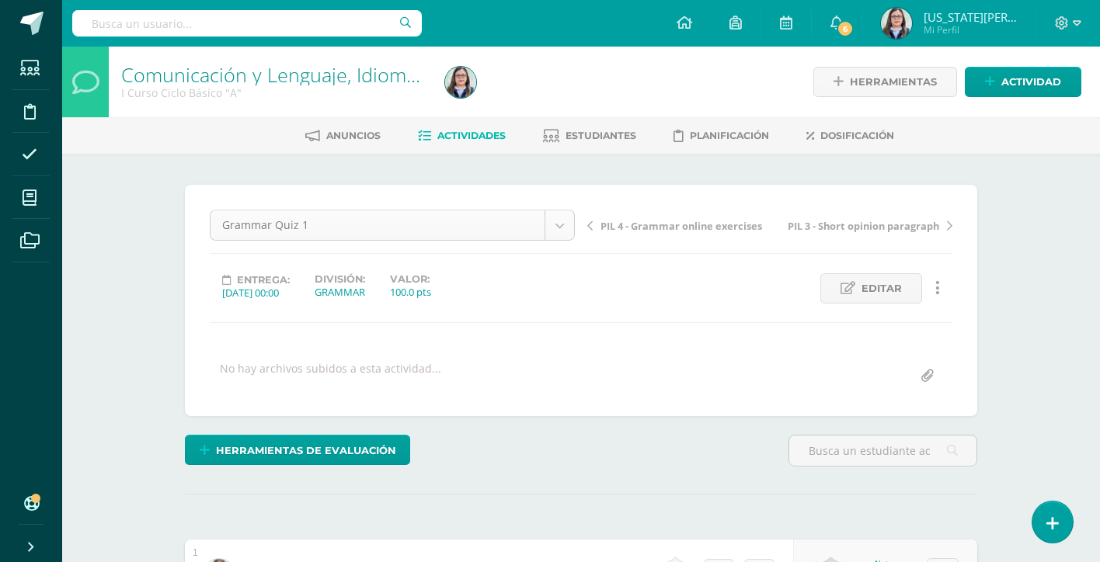
scroll to position [413, 0]
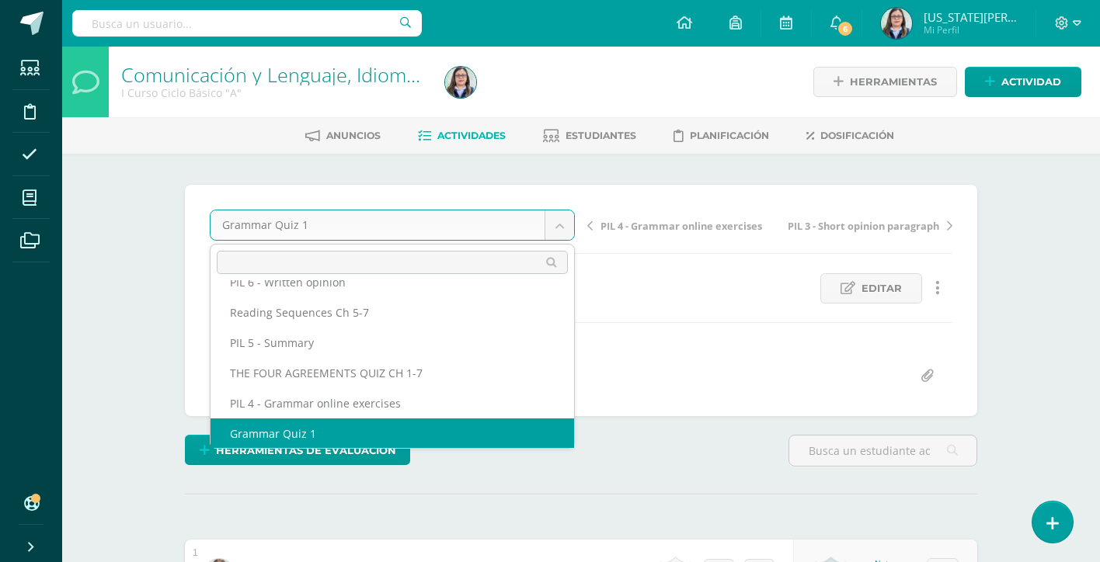
scroll to position [400, 0]
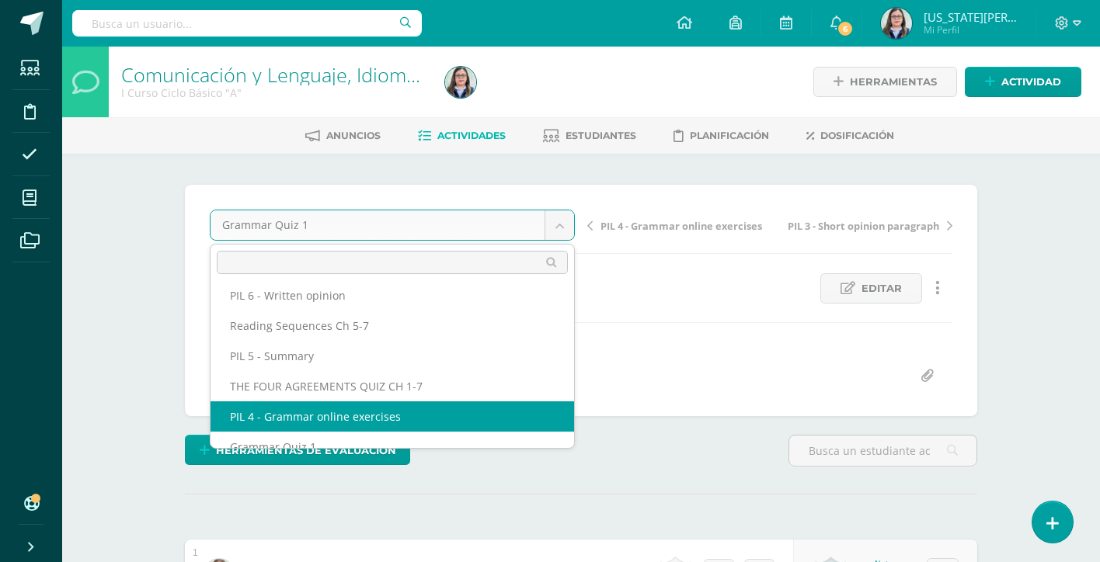
select select "/dashboard/teacher/grade-activity/264168/"
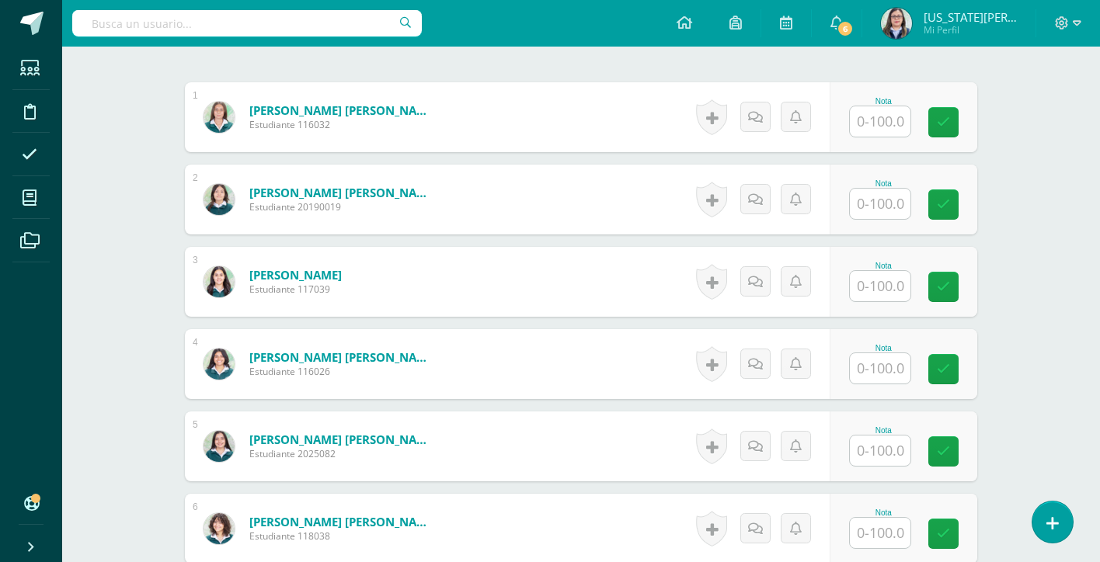
scroll to position [474, 0]
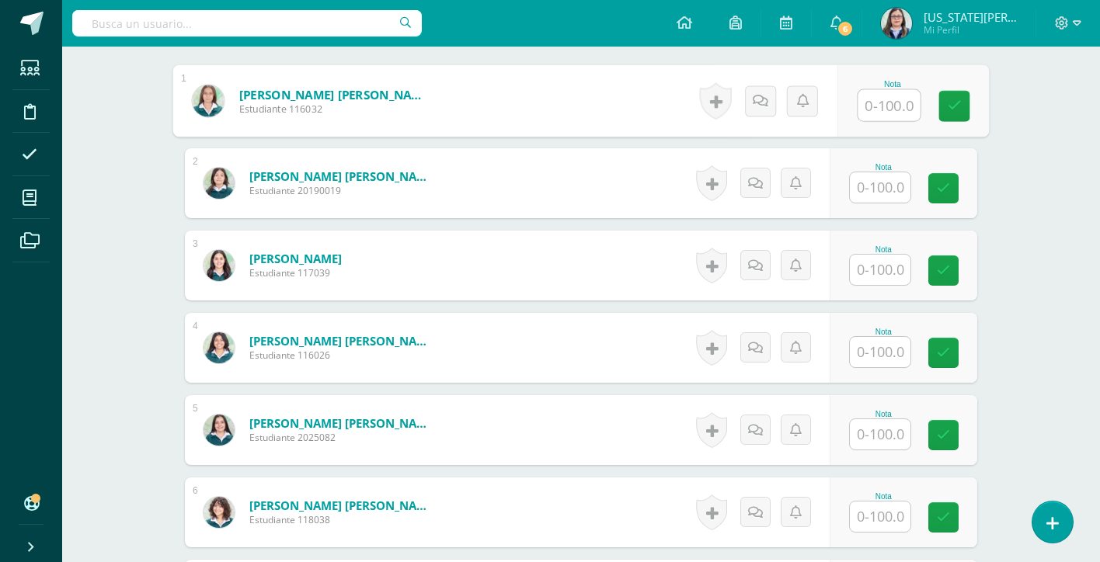
click at [897, 98] on input "text" at bounding box center [889, 105] width 62 height 31
type input "92"
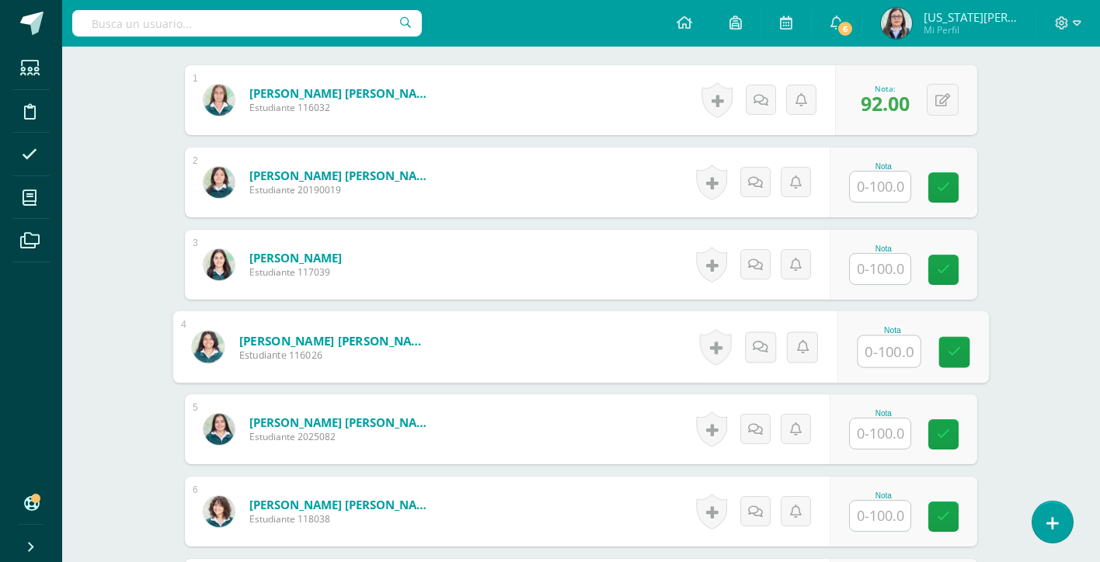
click at [895, 346] on input "text" at bounding box center [889, 351] width 62 height 31
type input "88"
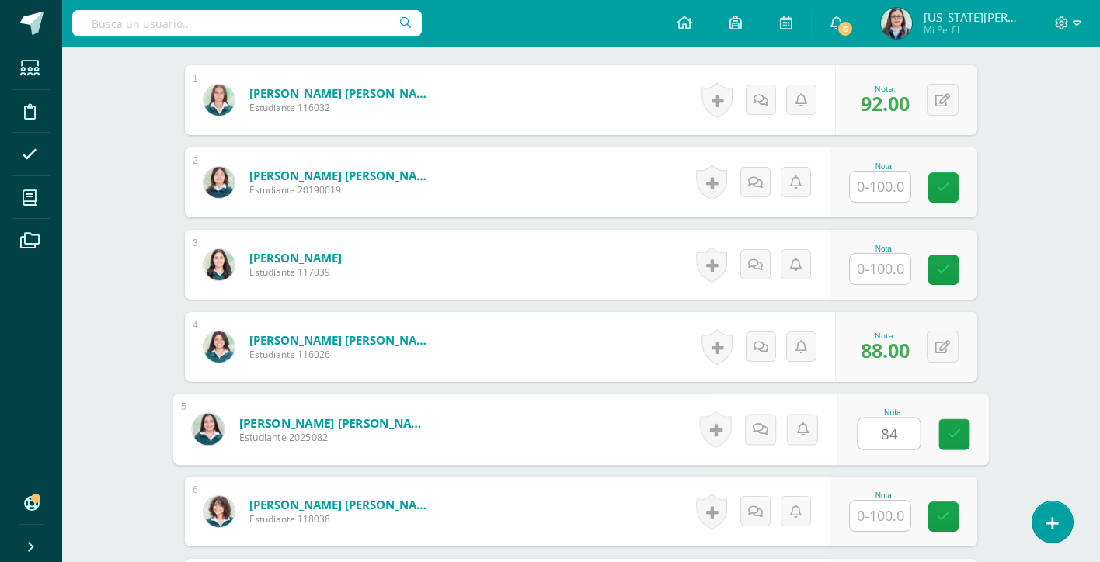
type input "84"
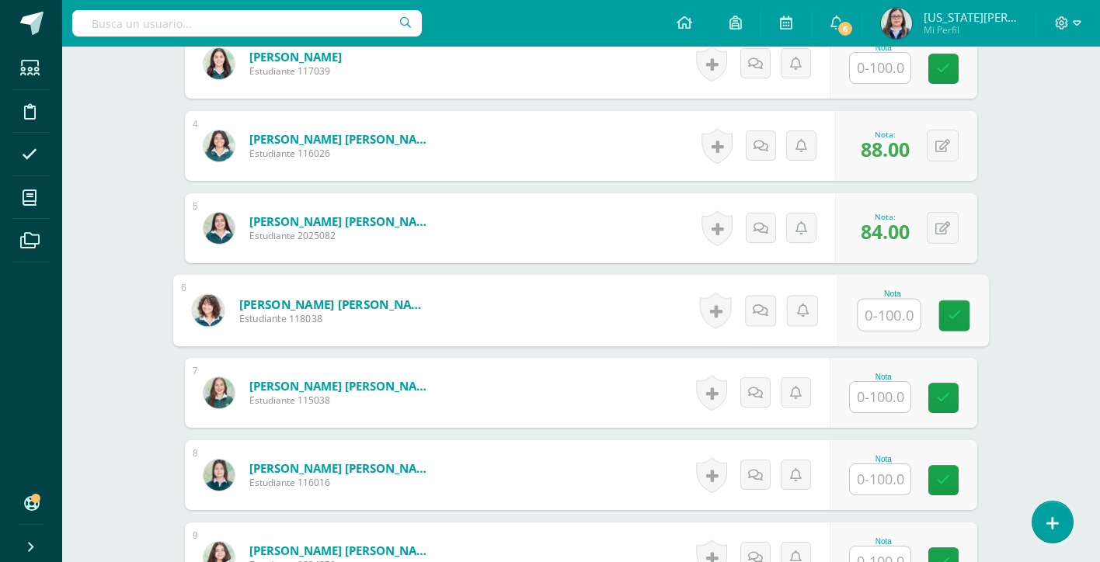
scroll to position [684, 0]
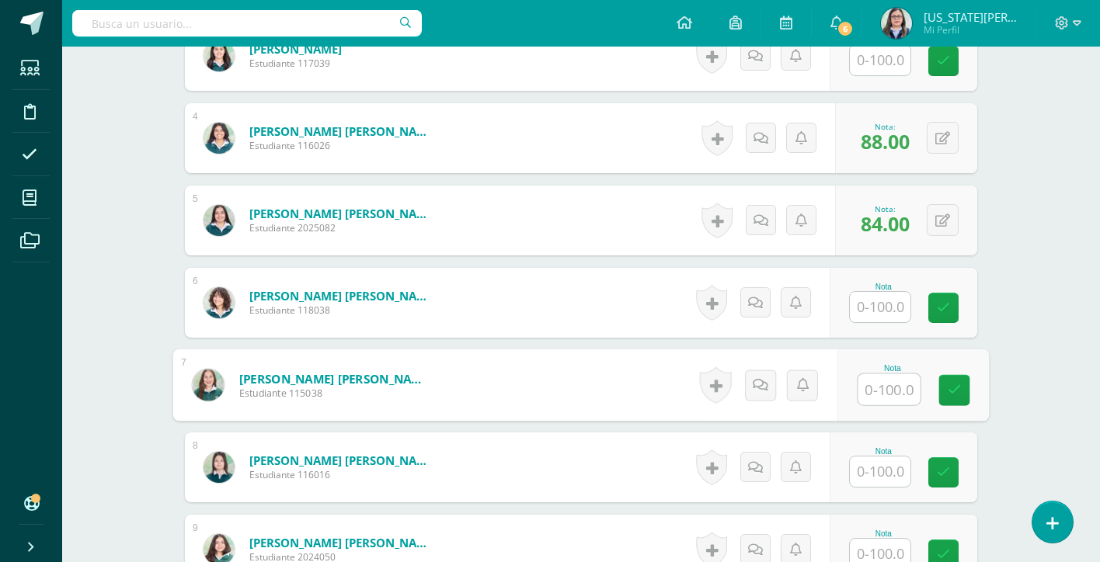
click at [884, 382] on input "text" at bounding box center [889, 389] width 62 height 31
type input "76"
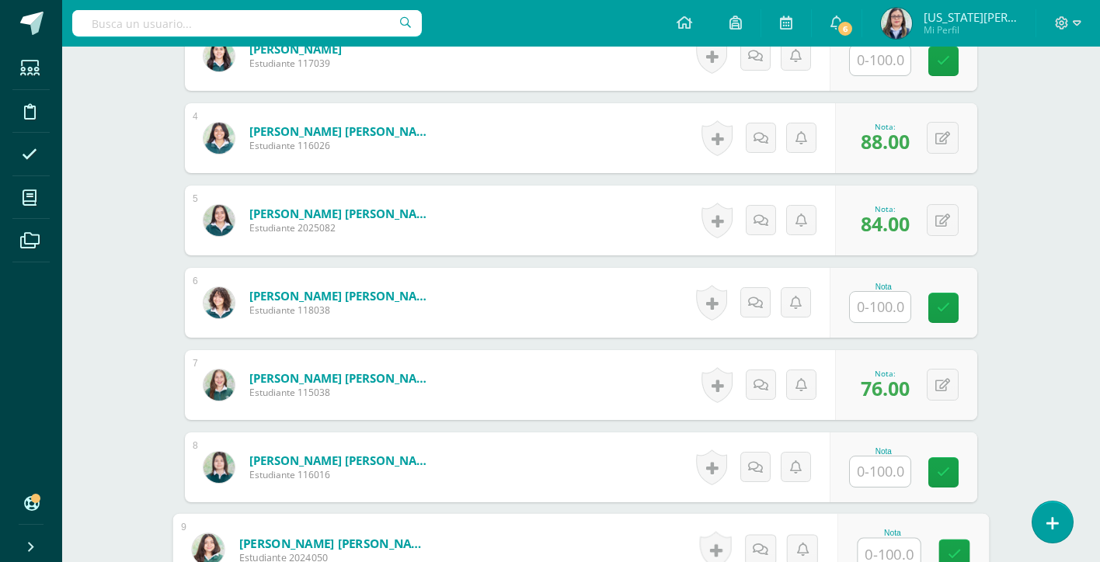
click at [880, 551] on input "text" at bounding box center [889, 554] width 62 height 31
type input "84"
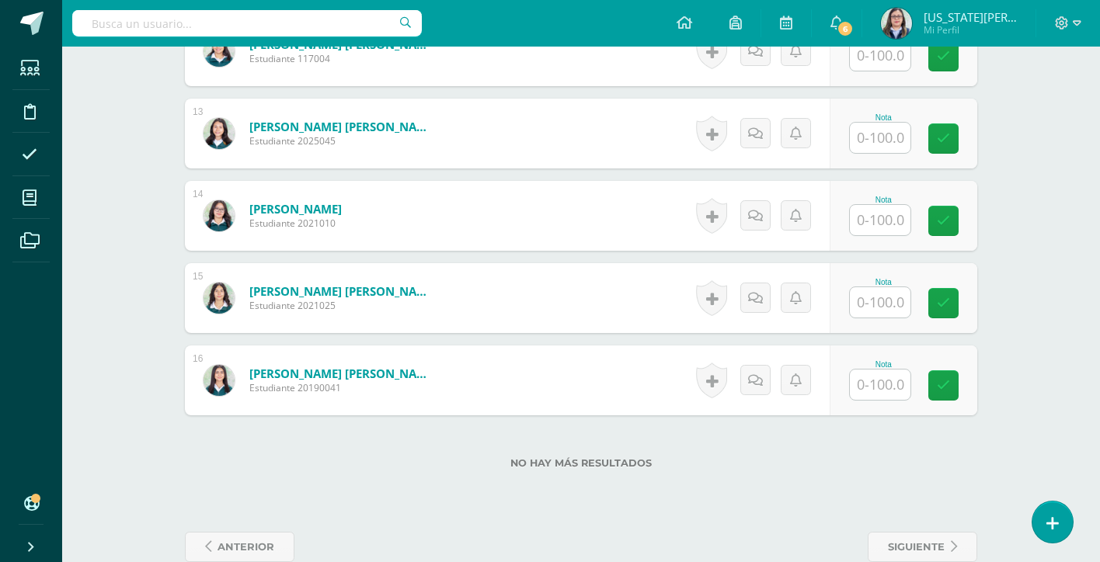
scroll to position [1454, 0]
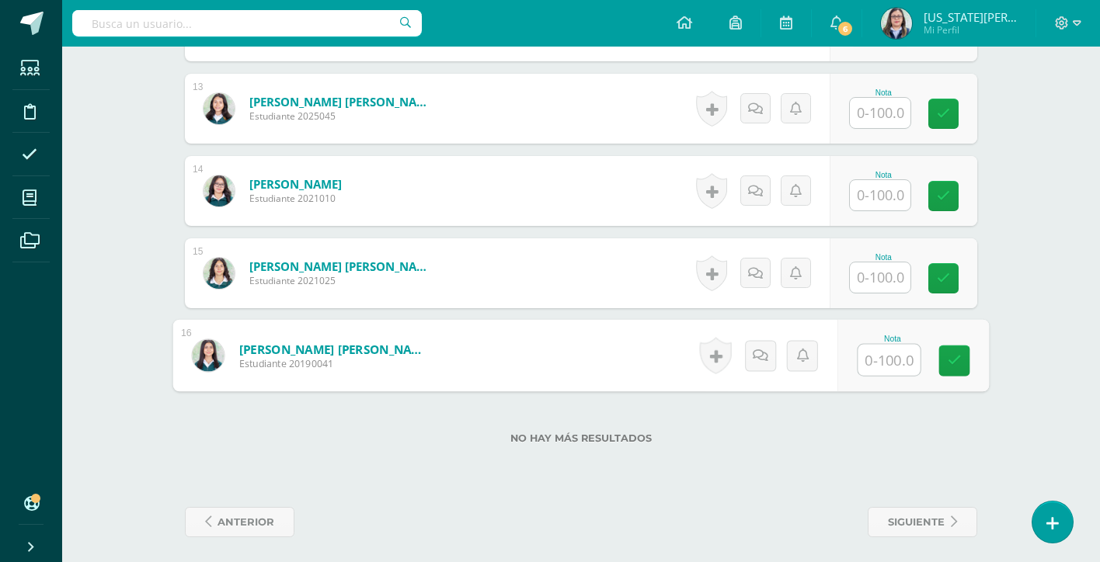
click at [872, 357] on input "text" at bounding box center [889, 360] width 62 height 31
type input "96"
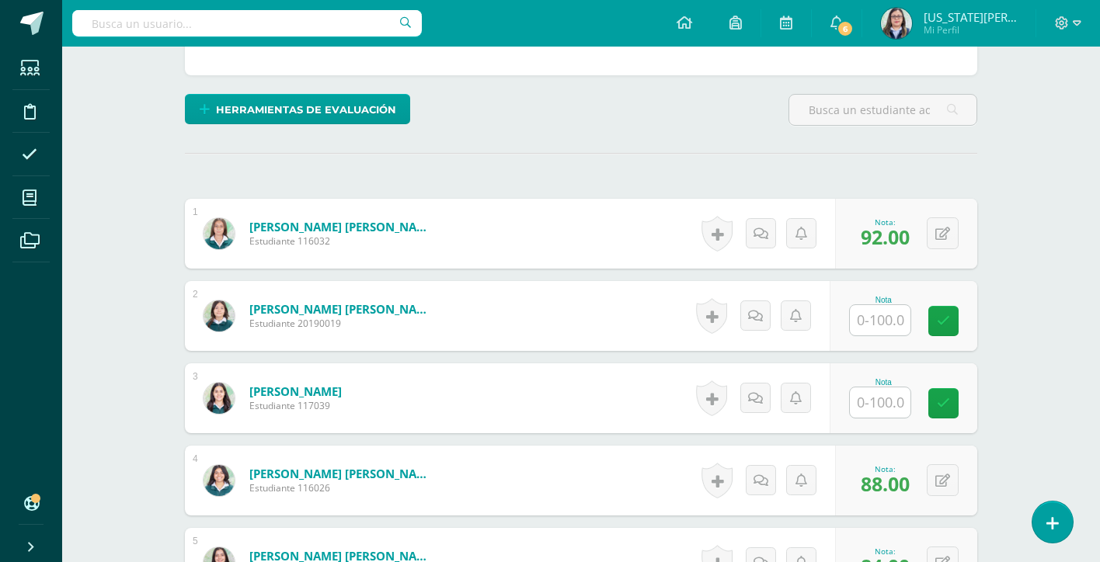
scroll to position [71, 0]
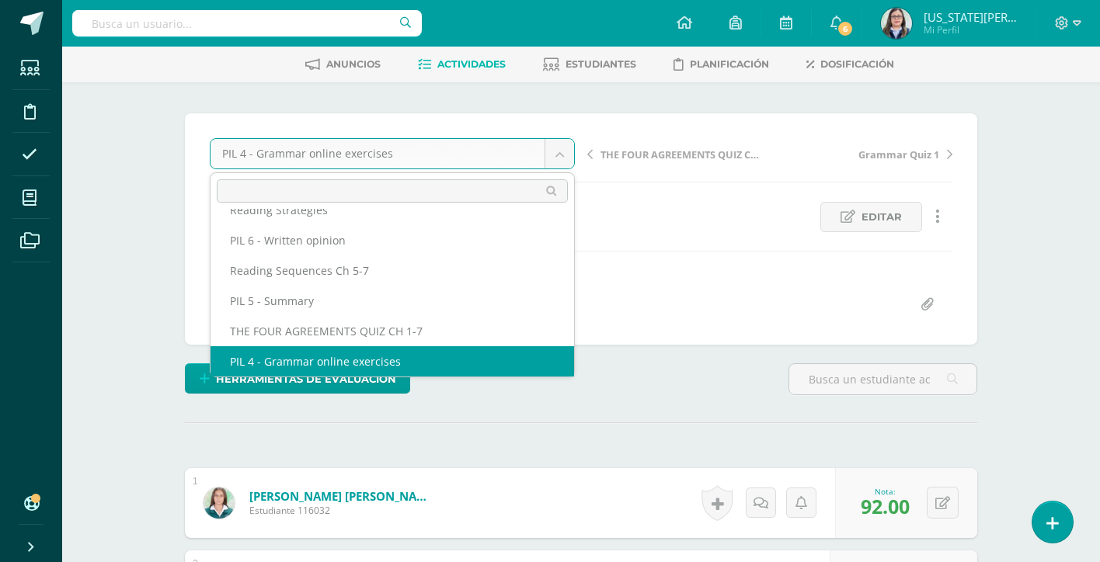
scroll to position [370, 0]
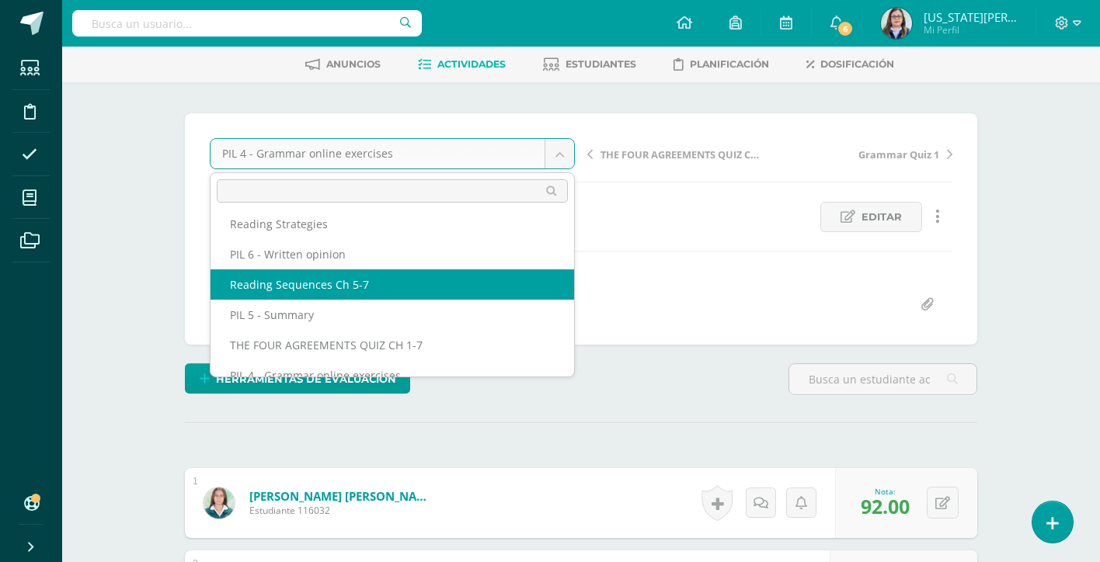
select select "/dashboard/teacher/grade-activity/264171/"
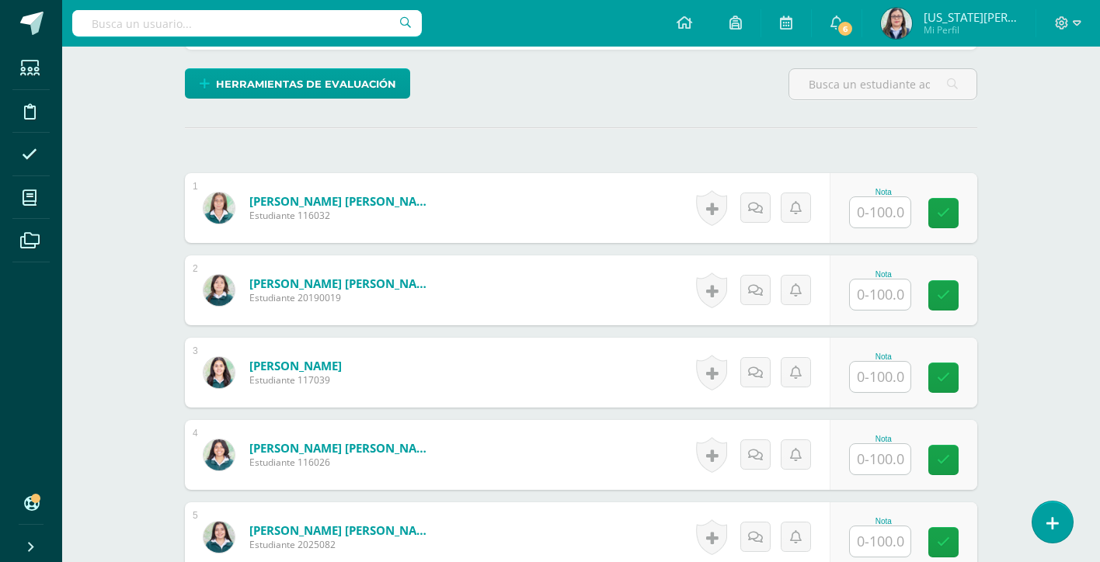
scroll to position [382, 0]
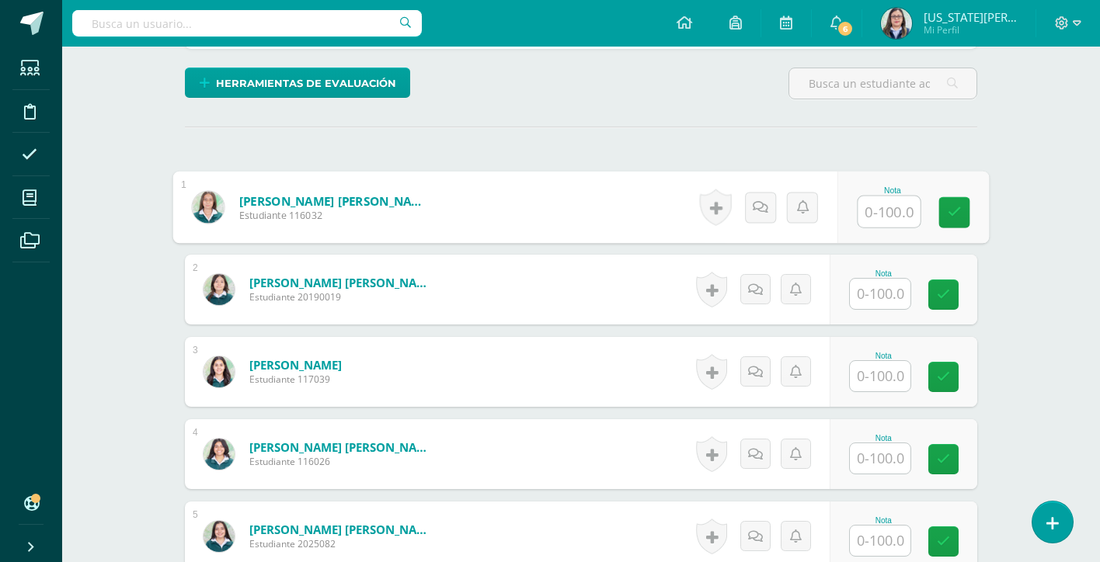
click at [863, 220] on input "text" at bounding box center [889, 212] width 62 height 31
type input "96"
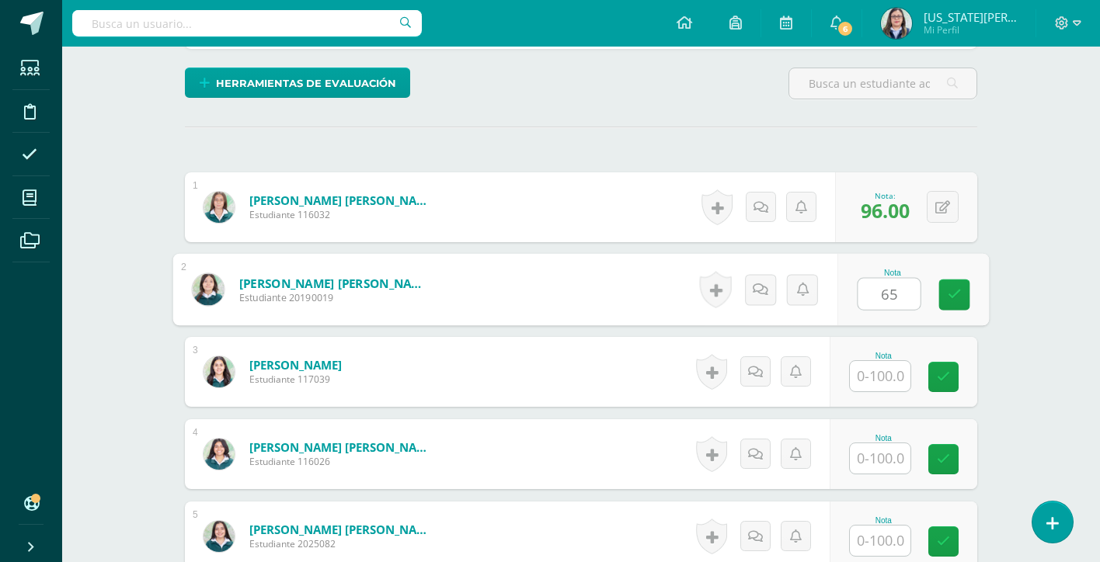
type input "65"
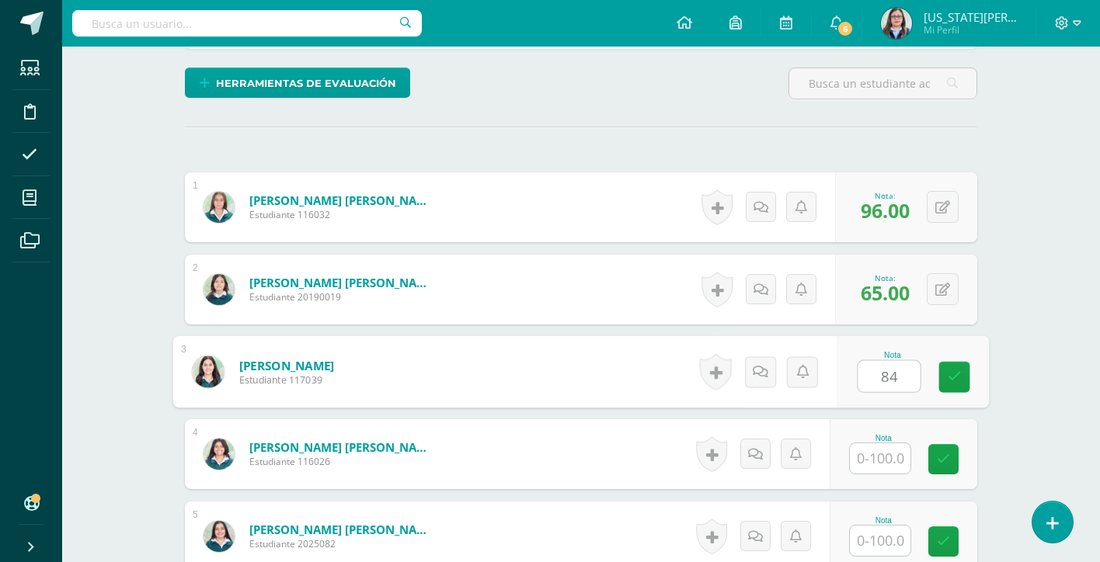
type input "84"
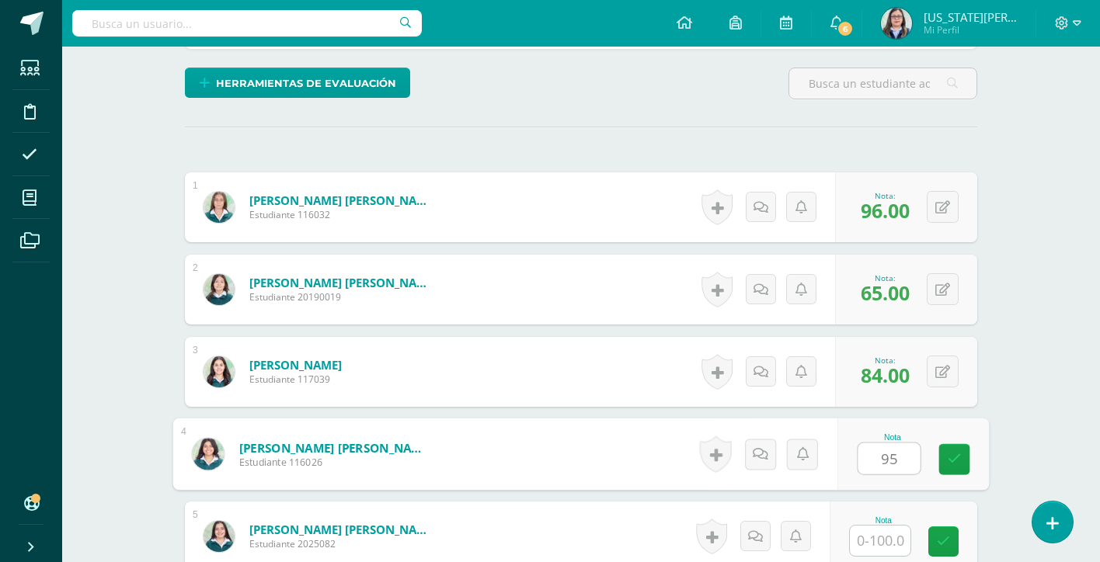
type input "95"
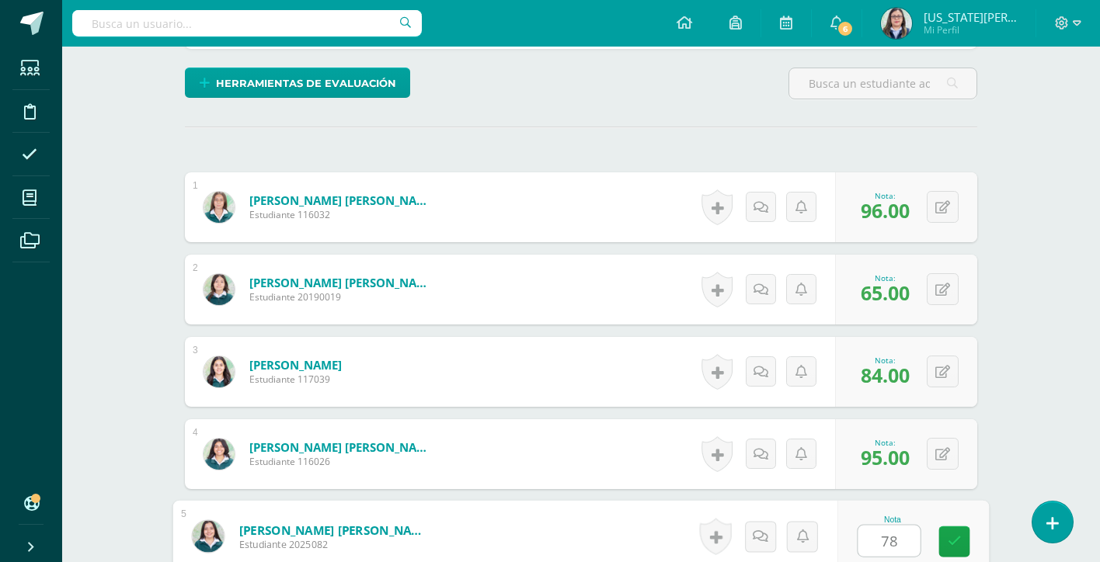
type input "78"
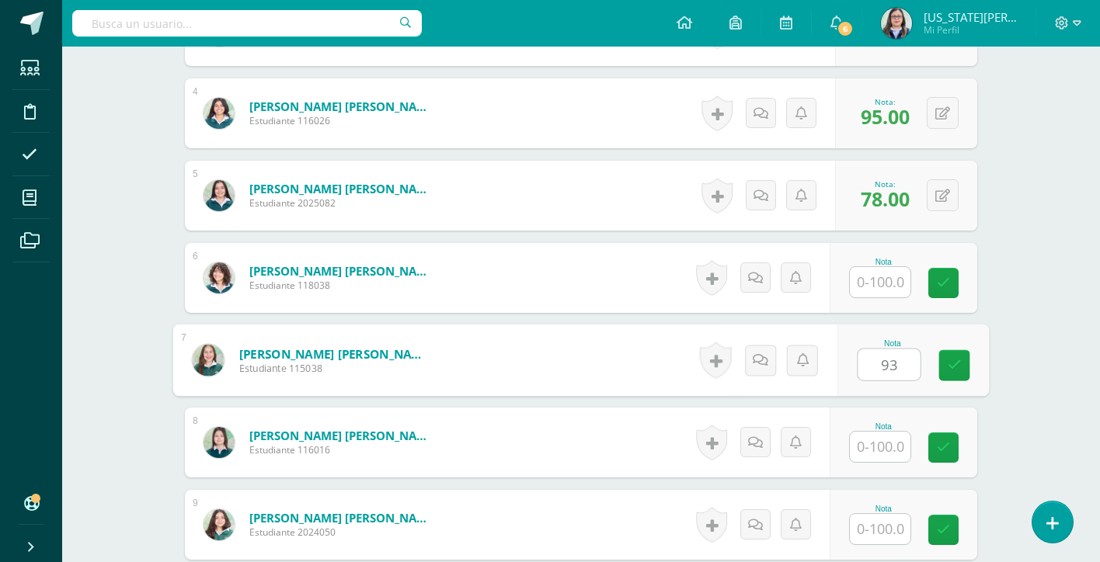
type input "93"
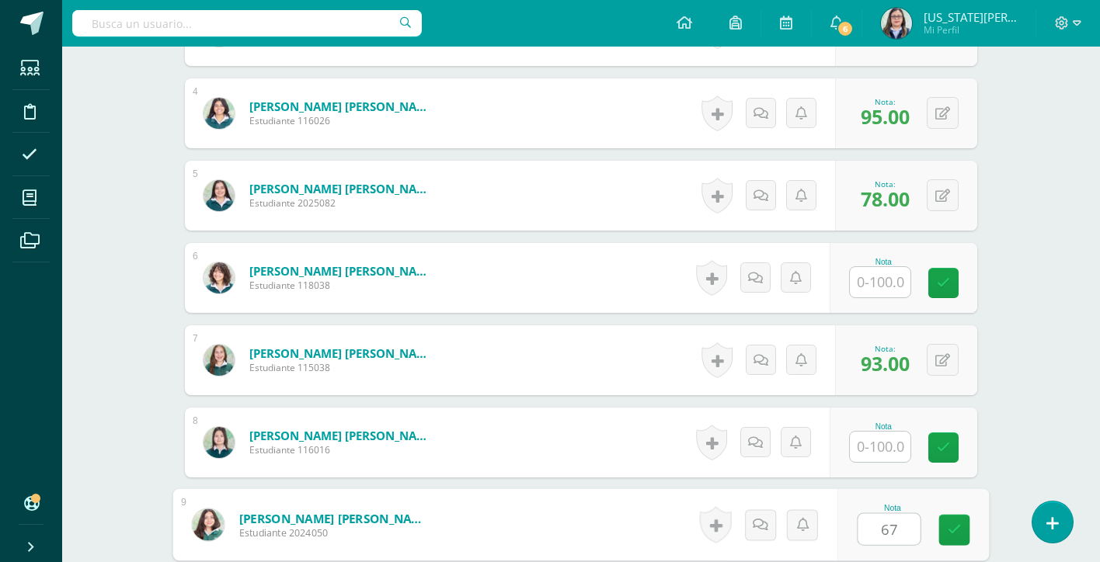
type input "67"
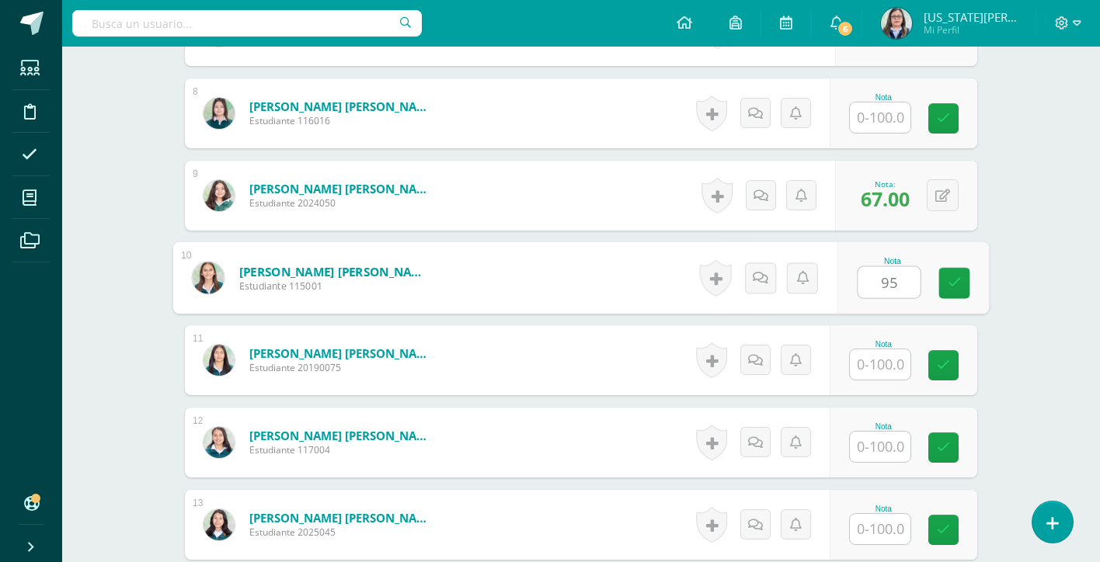
type input "95"
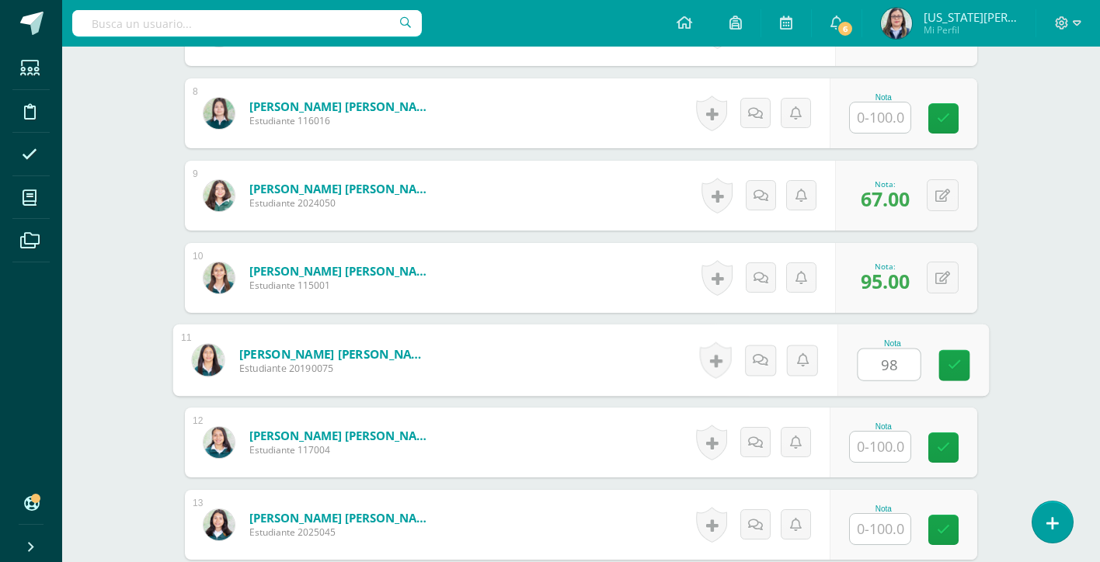
type input "98"
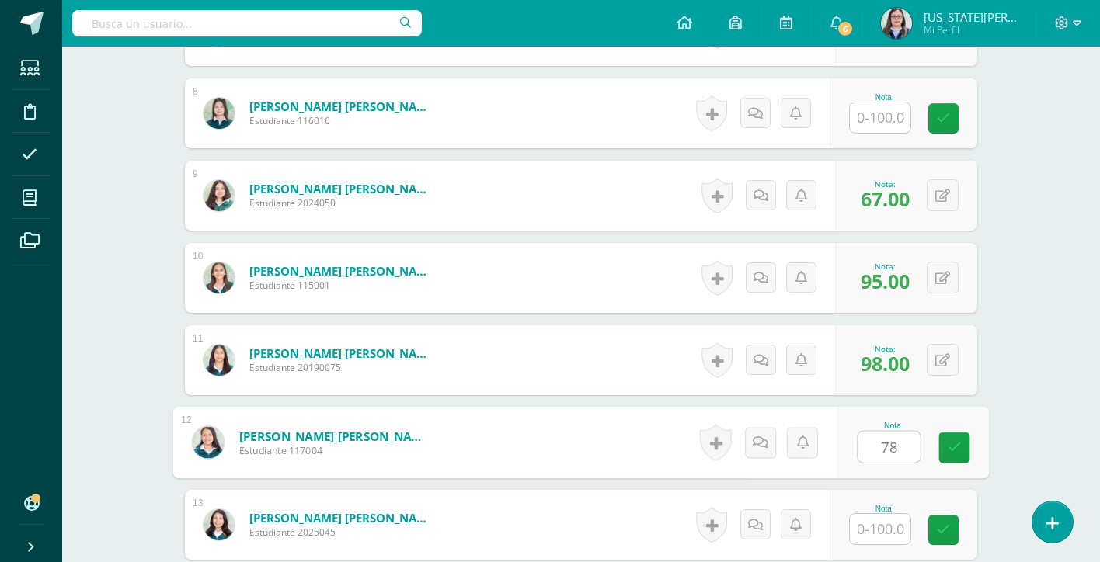
type input "78"
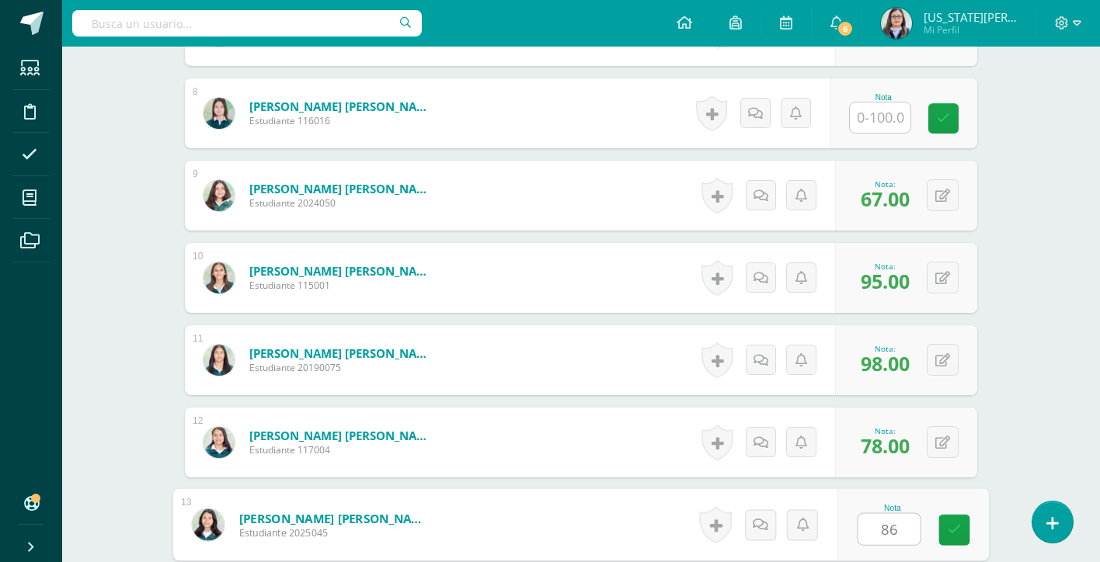
type input "86"
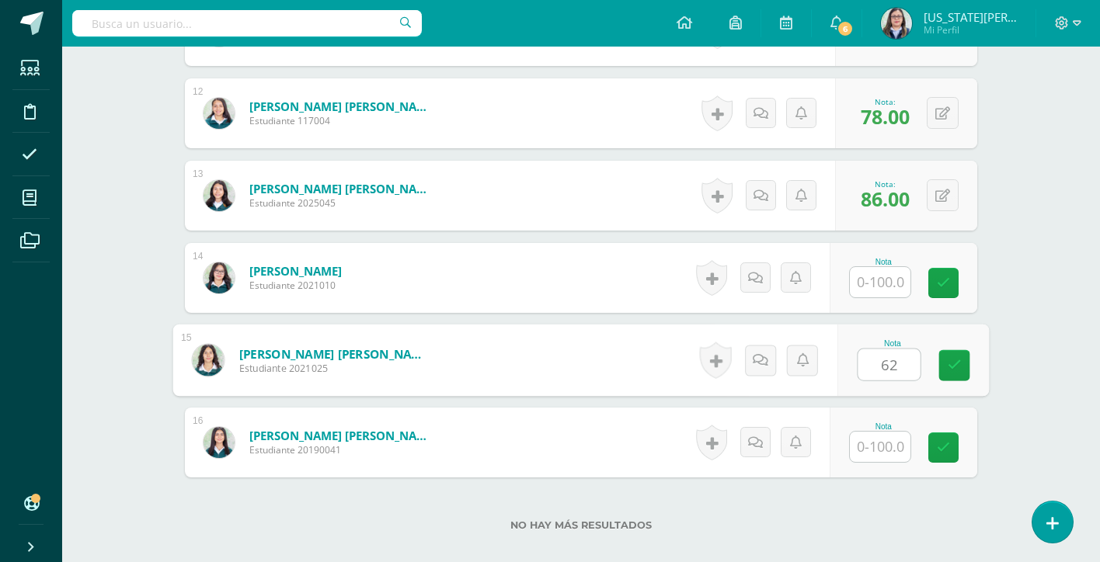
type input "62"
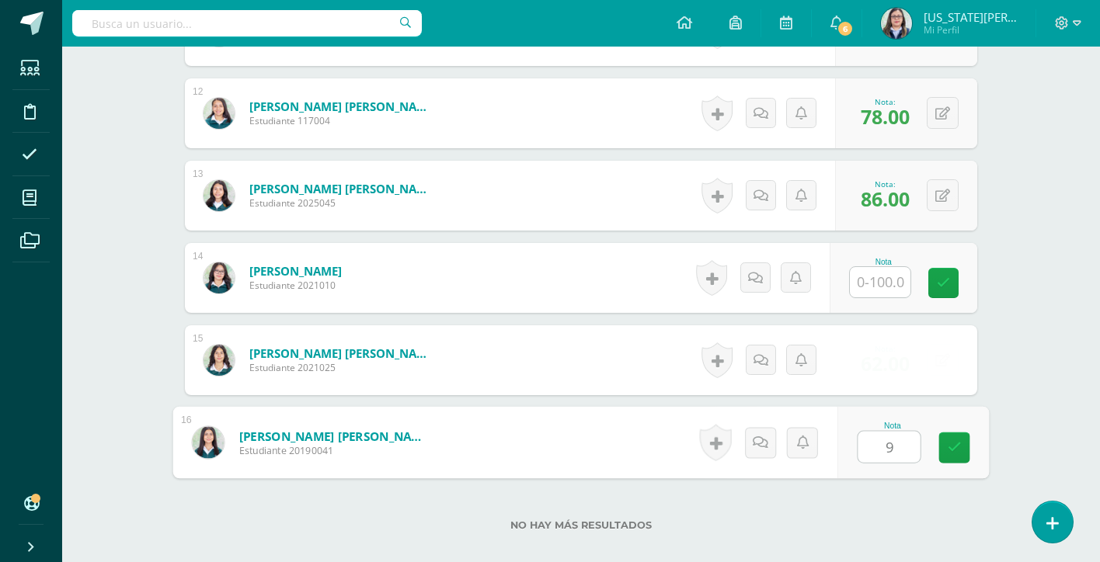
type input "91"
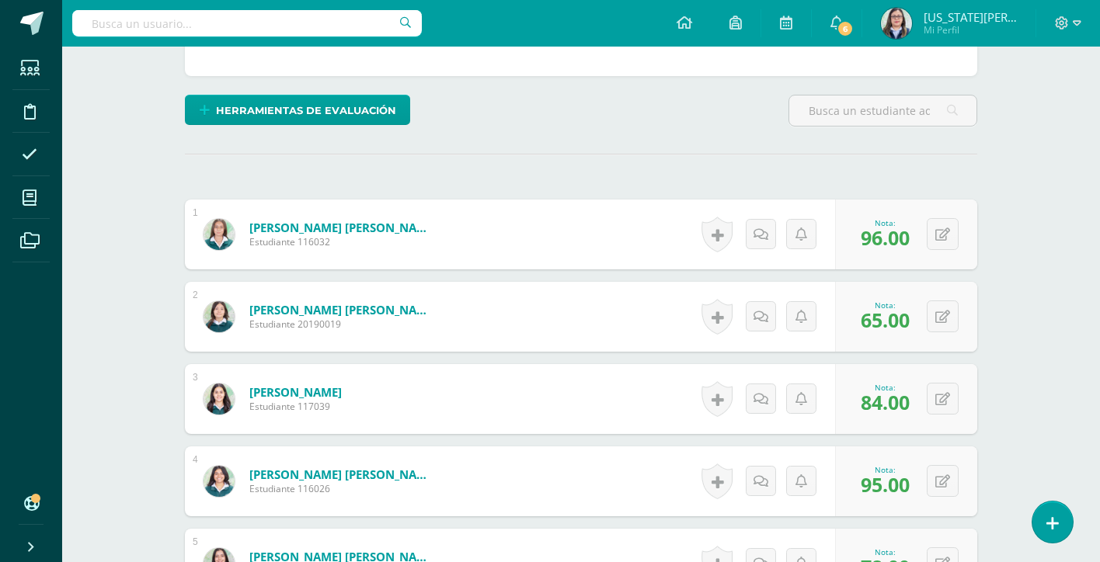
scroll to position [0, 0]
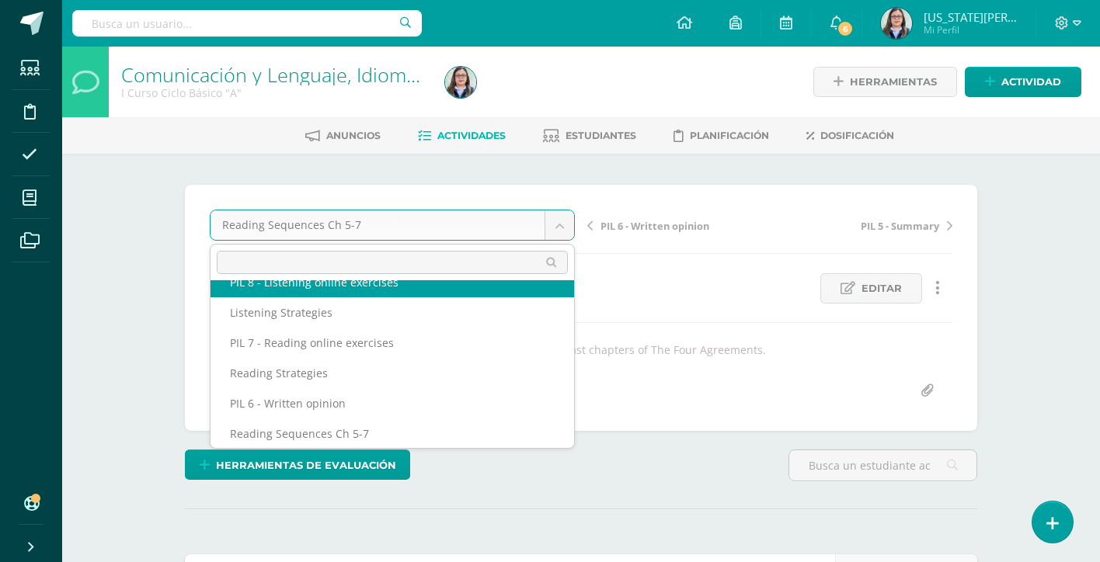
scroll to position [279, 0]
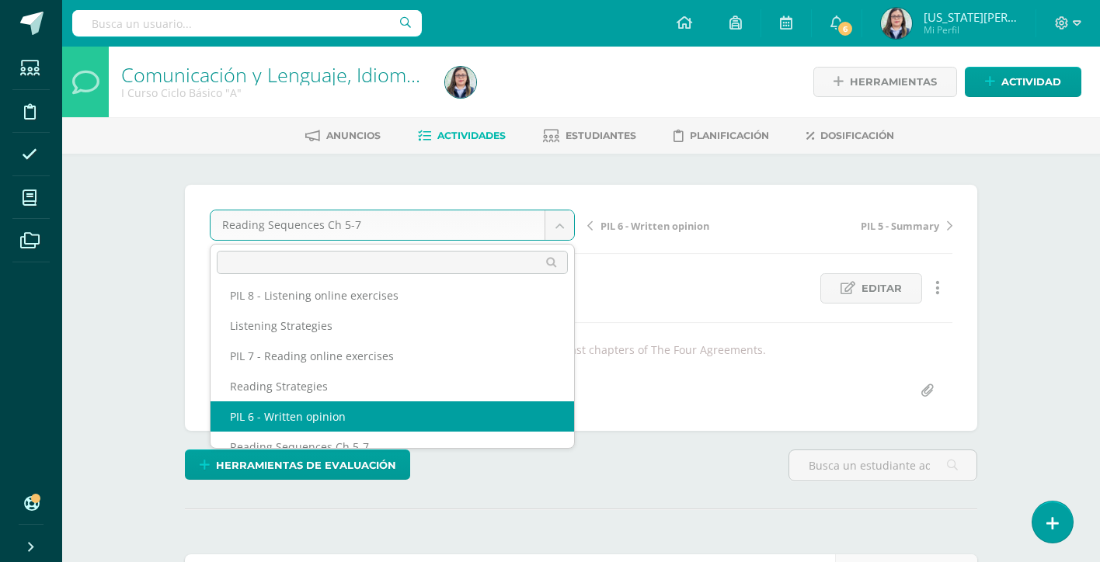
select select "/dashboard/teacher/grade-activity/264172/"
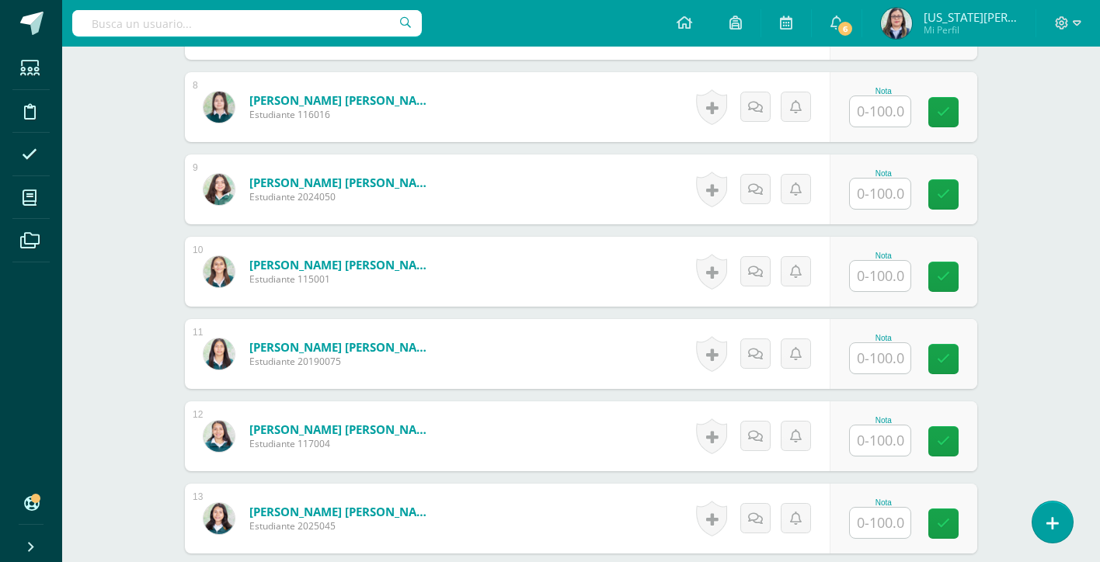
scroll to position [1057, 0]
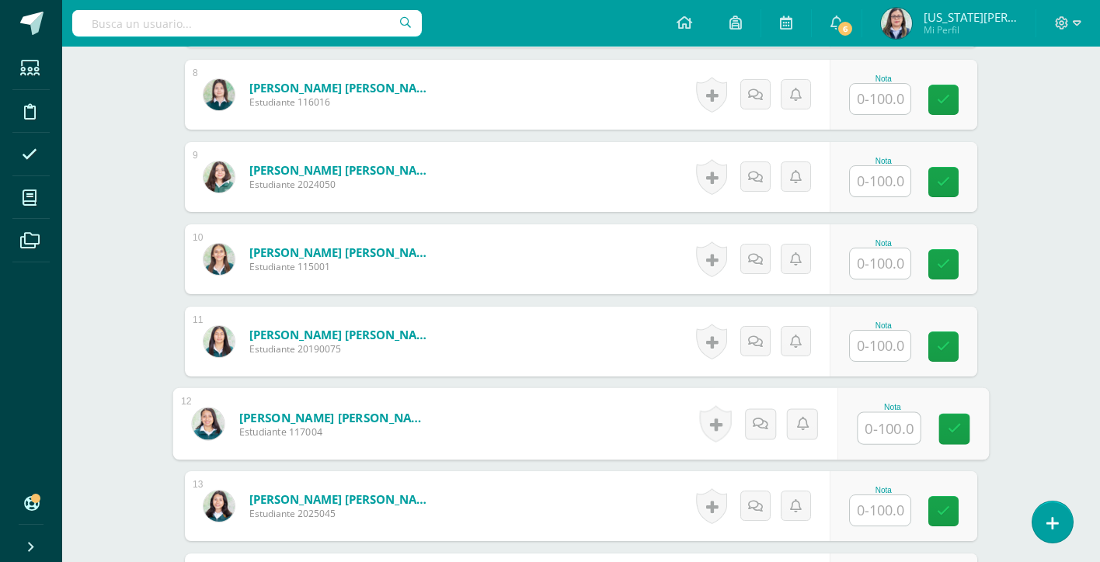
click at [889, 422] on input "text" at bounding box center [889, 428] width 62 height 31
type input "96"
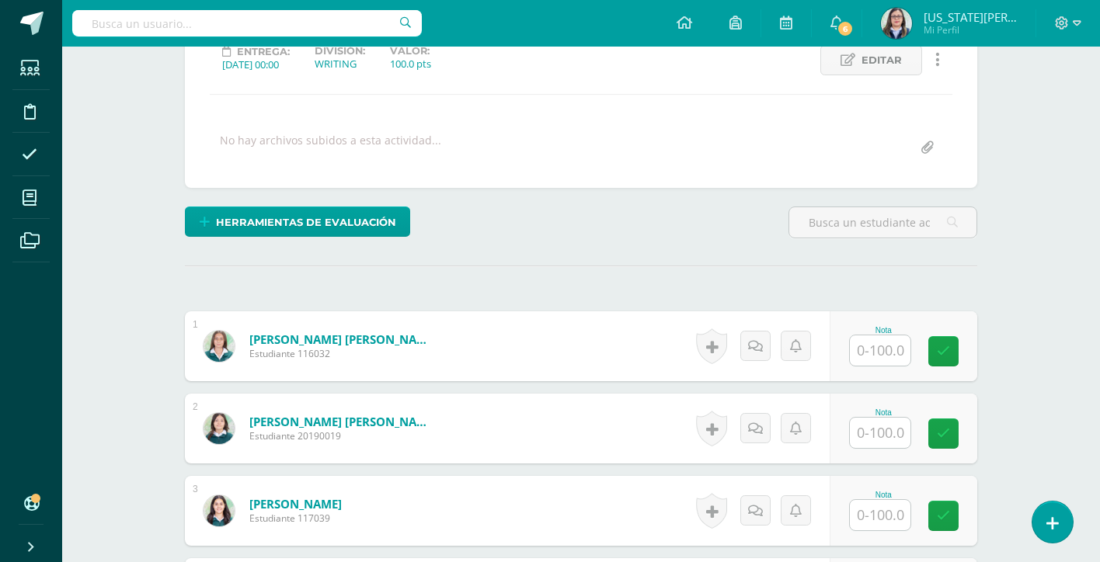
scroll to position [61, 0]
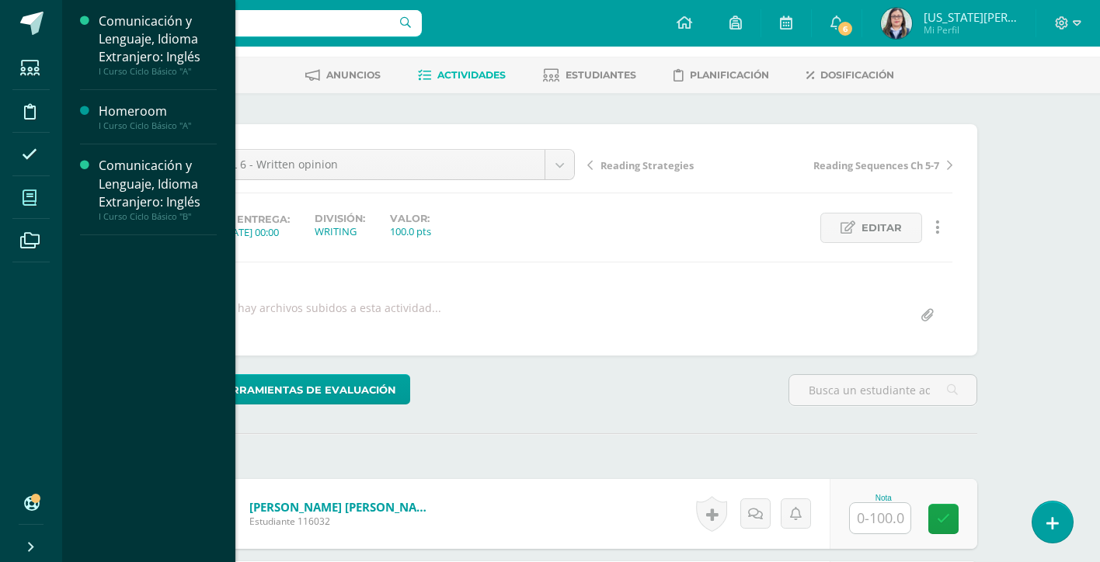
click at [34, 196] on icon at bounding box center [30, 198] width 14 height 16
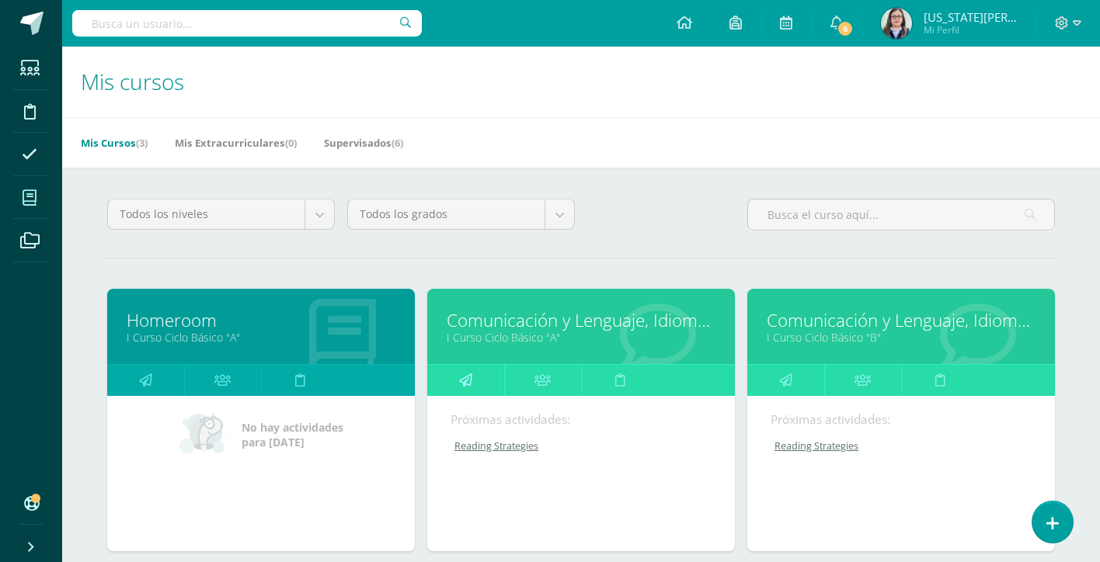
click at [470, 377] on icon at bounding box center [465, 380] width 13 height 30
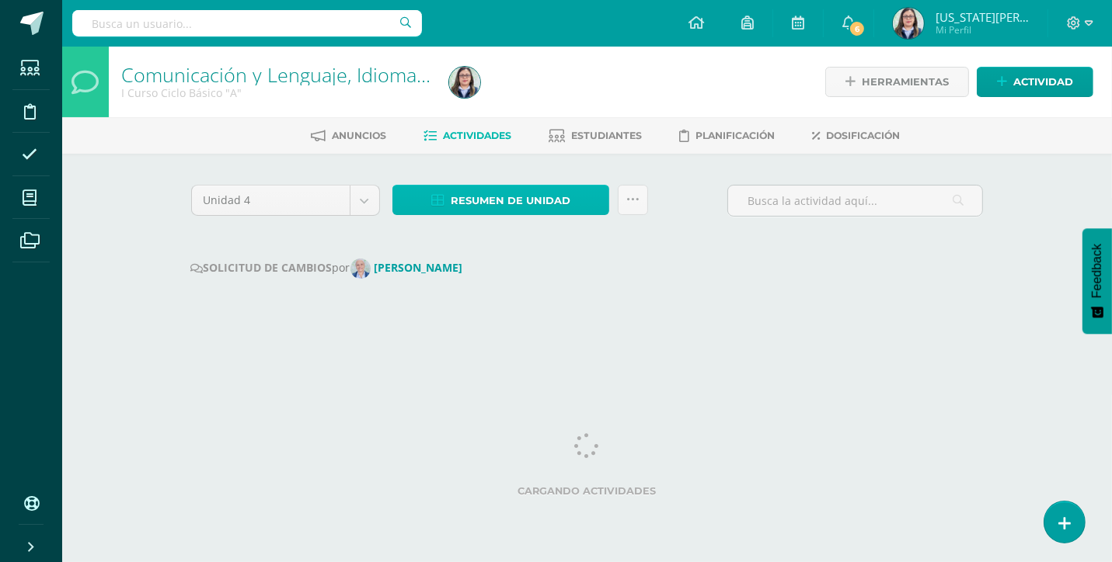
click at [502, 199] on span "Resumen de unidad" at bounding box center [511, 200] width 120 height 29
click at [503, 203] on span "Resumen de unidad" at bounding box center [511, 200] width 120 height 29
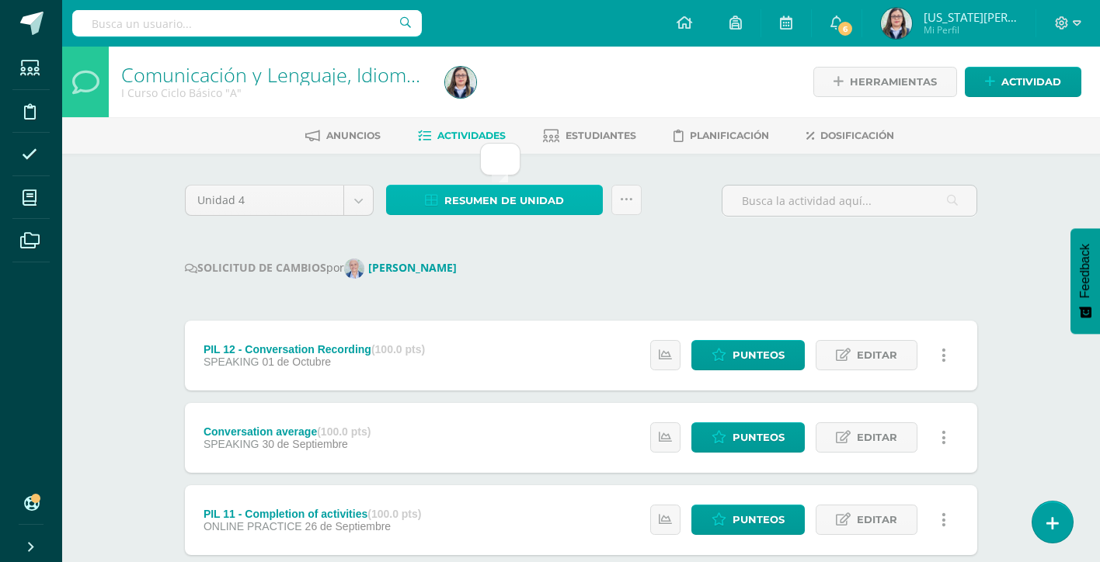
click at [532, 195] on span "Resumen de unidad" at bounding box center [504, 200] width 120 height 29
click at [556, 263] on div "SOLICITUD DE CAMBIOS por Mónica Maddaleno" at bounding box center [581, 269] width 792 height 20
click at [519, 202] on span "Resumen de unidad" at bounding box center [504, 200] width 120 height 29
click at [577, 270] on div "SOLICITUD DE CAMBIOS por Mónica Maddaleno" at bounding box center [581, 269] width 792 height 20
click at [488, 208] on span "Resumen de unidad" at bounding box center [504, 200] width 120 height 29
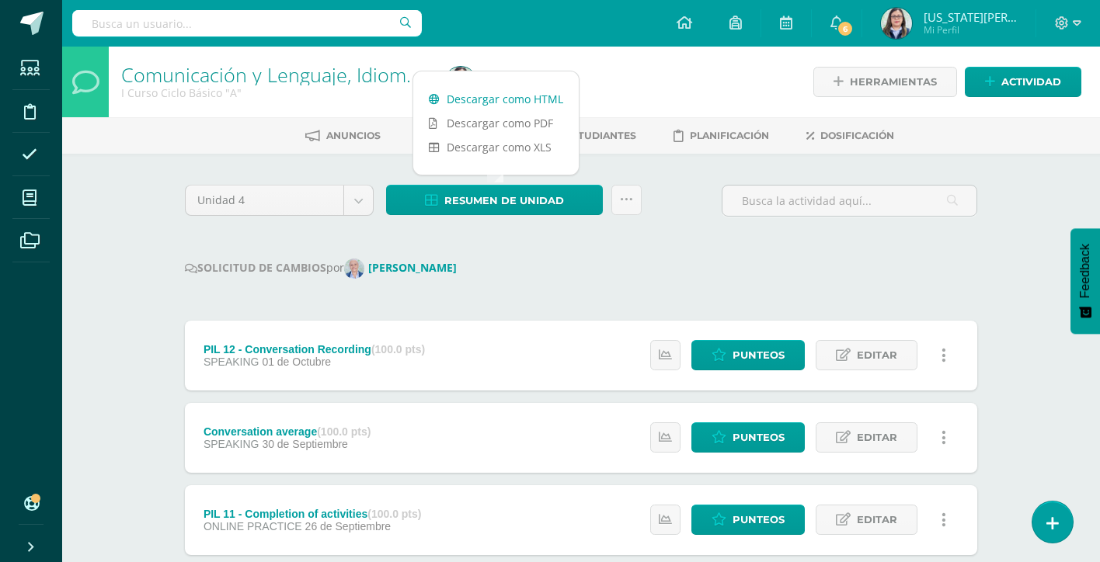
click at [503, 105] on link "Descargar como HTML" at bounding box center [495, 99] width 165 height 24
